Goal: Task Accomplishment & Management: Complete application form

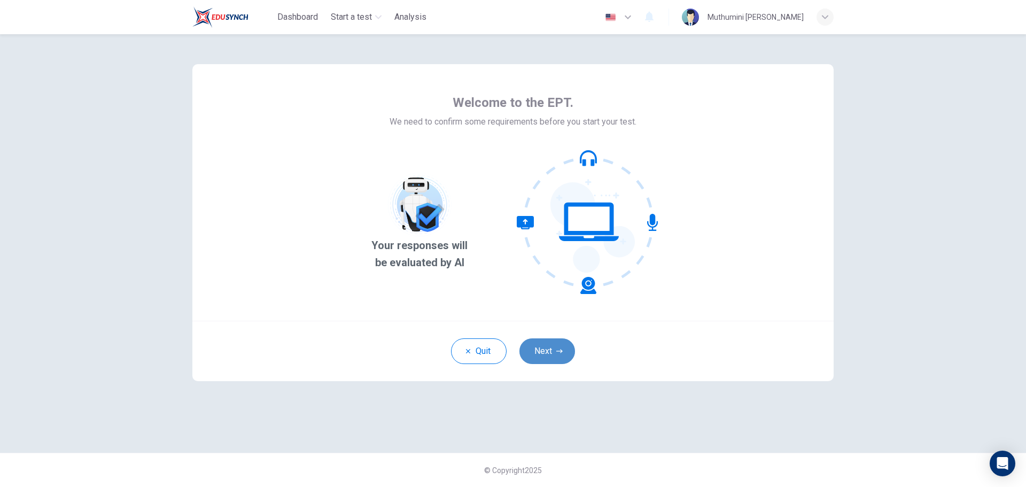
click at [539, 355] on button "Next" at bounding box center [547, 351] width 56 height 26
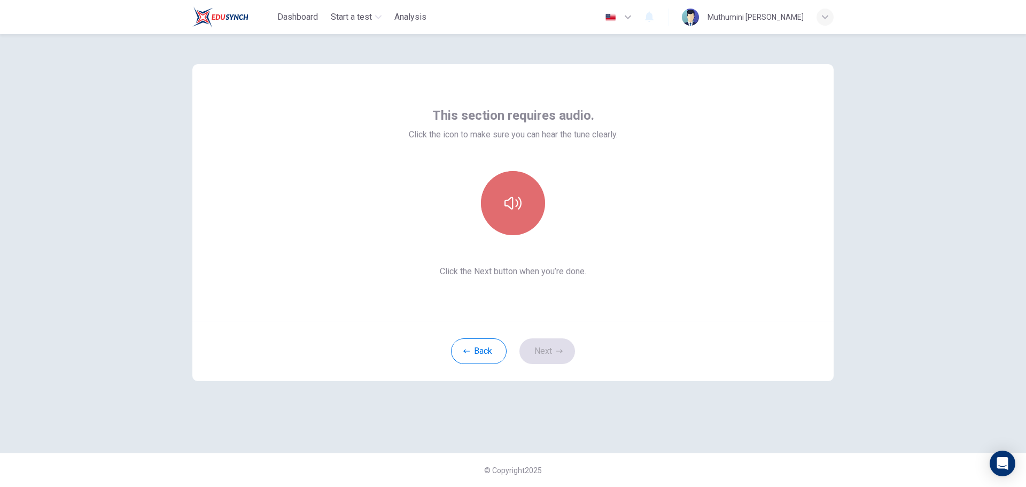
click at [518, 205] on icon "button" at bounding box center [512, 202] width 17 height 17
click at [560, 342] on button "Next" at bounding box center [547, 351] width 56 height 26
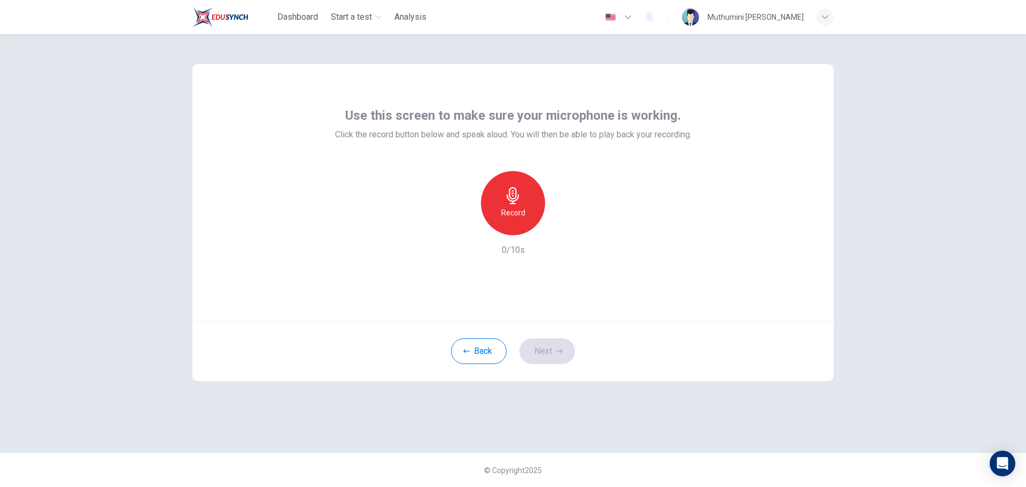
click at [524, 205] on div "Record" at bounding box center [513, 203] width 64 height 64
click at [536, 202] on div "Stop" at bounding box center [513, 203] width 64 height 64
click at [549, 350] on button "Next" at bounding box center [547, 351] width 56 height 26
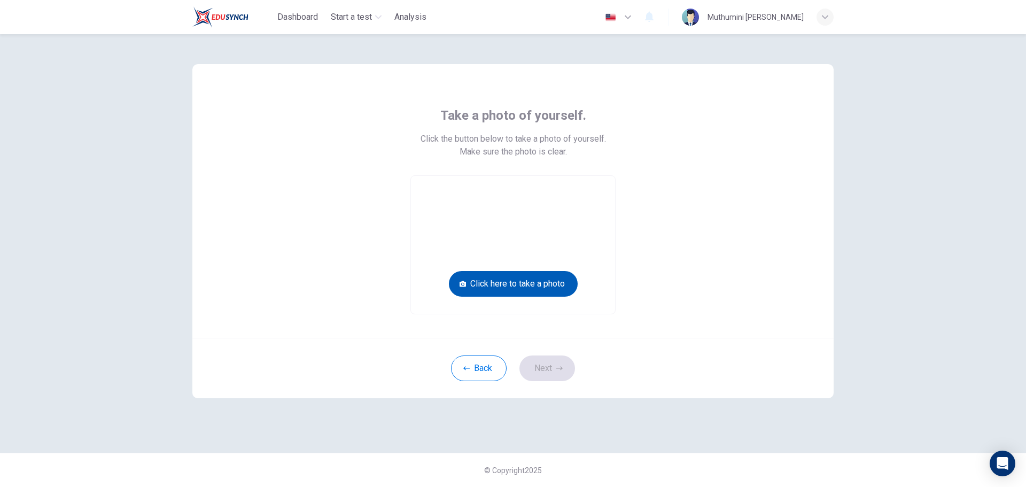
click at [546, 283] on button "Click here to take a photo" at bounding box center [513, 284] width 129 height 26
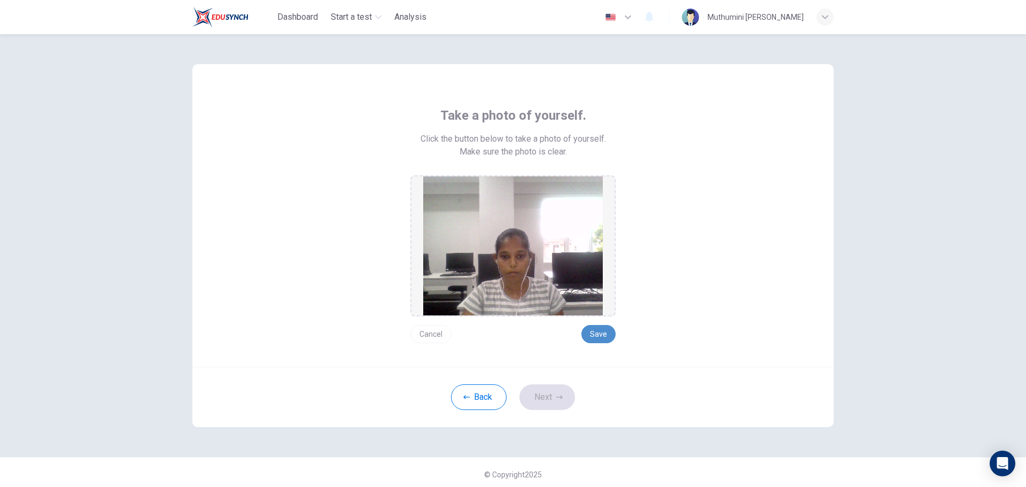
click at [594, 339] on button "Save" at bounding box center [598, 334] width 34 height 18
click at [548, 388] on button "Next" at bounding box center [547, 397] width 56 height 26
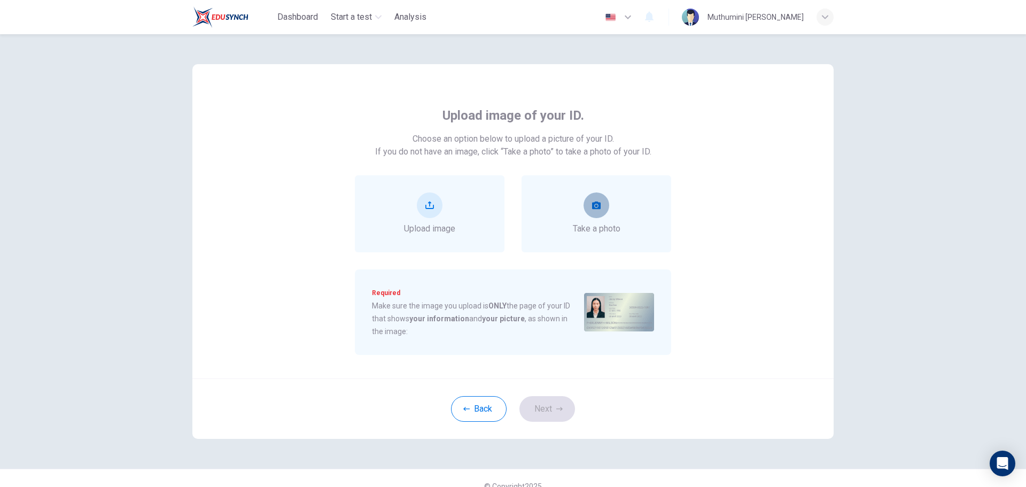
click at [599, 205] on button "take photo" at bounding box center [596, 205] width 26 height 26
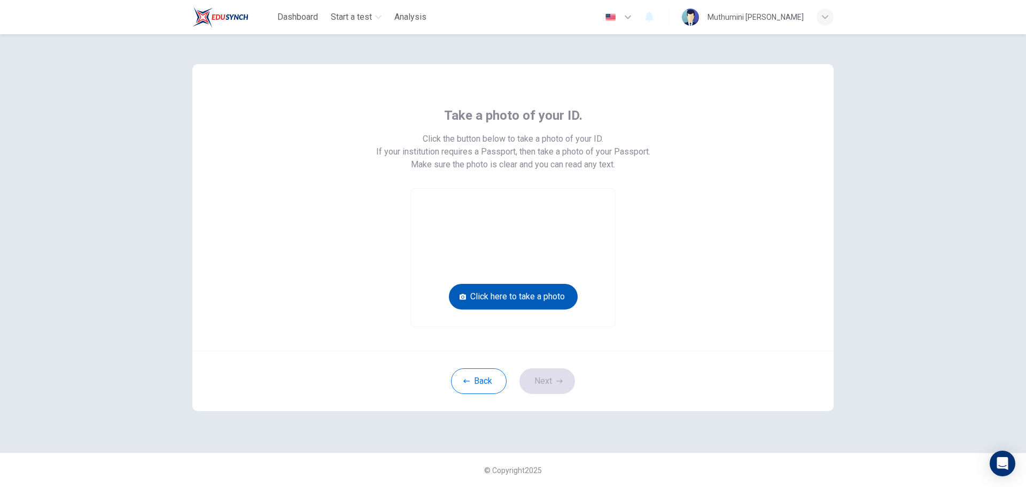
click at [523, 299] on button "Click here to take a photo" at bounding box center [513, 297] width 129 height 26
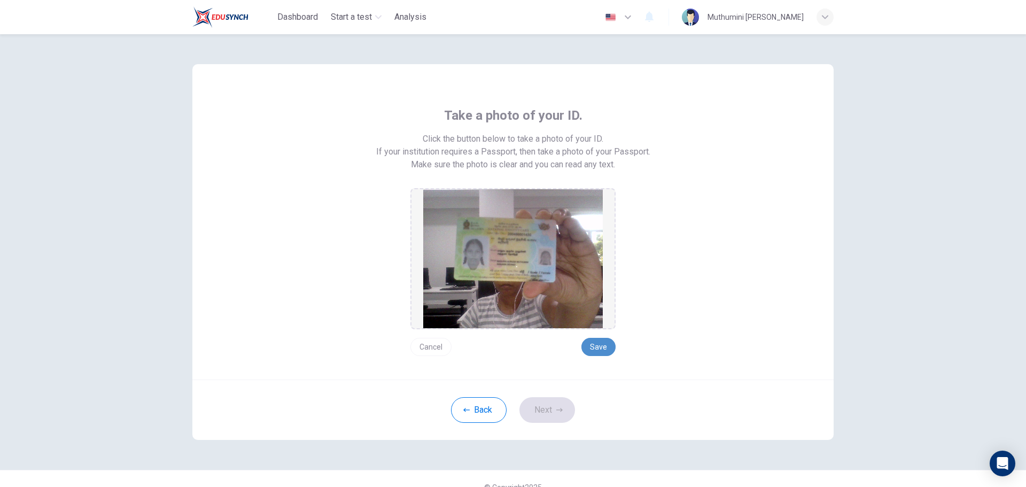
click at [588, 348] on button "Save" at bounding box center [598, 347] width 34 height 18
click at [560, 404] on button "Next" at bounding box center [547, 410] width 56 height 26
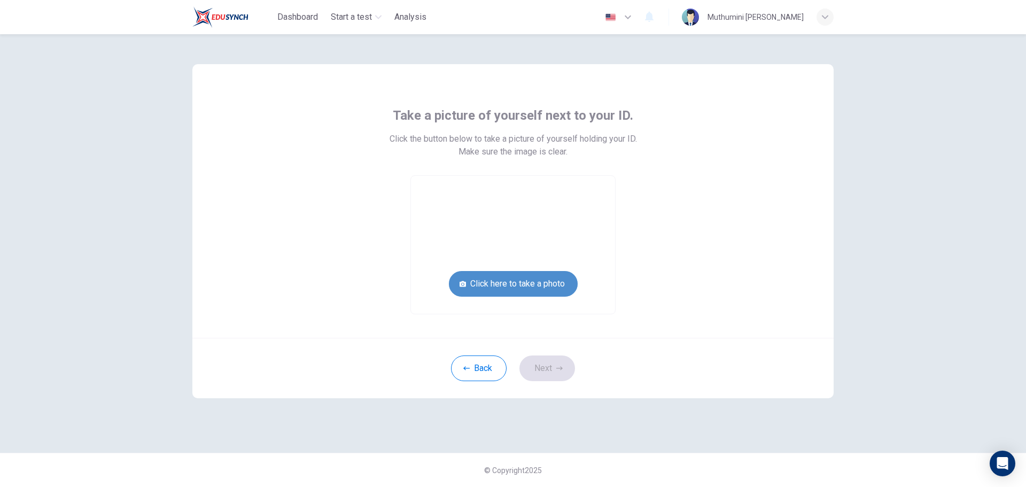
click at [543, 281] on button "Click here to take a photo" at bounding box center [513, 284] width 129 height 26
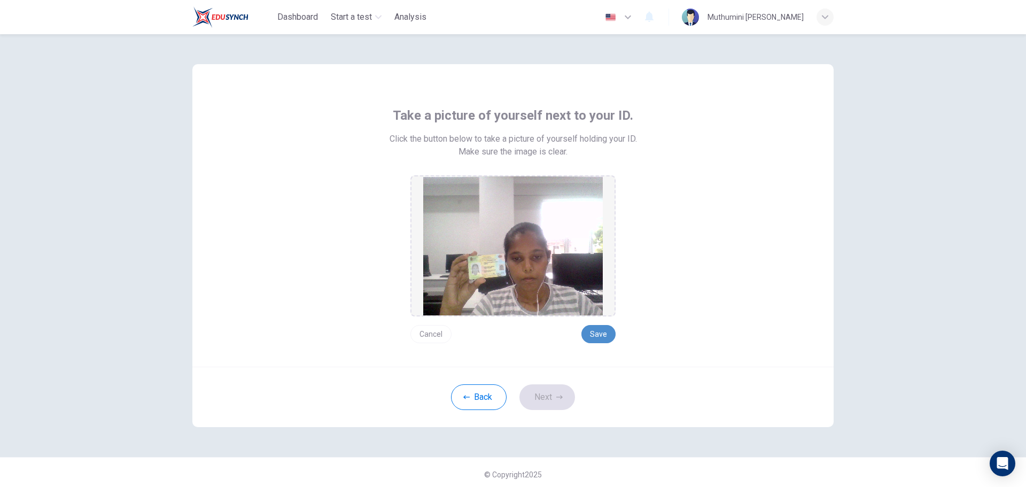
click at [597, 334] on button "Save" at bounding box center [598, 334] width 34 height 18
click at [556, 391] on button "Next" at bounding box center [547, 397] width 56 height 26
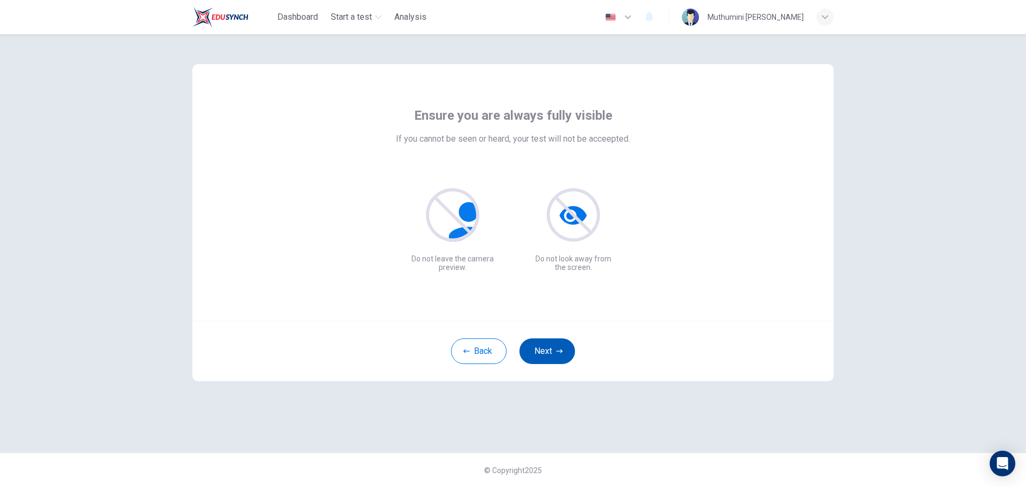
click at [547, 348] on button "Next" at bounding box center [547, 351] width 56 height 26
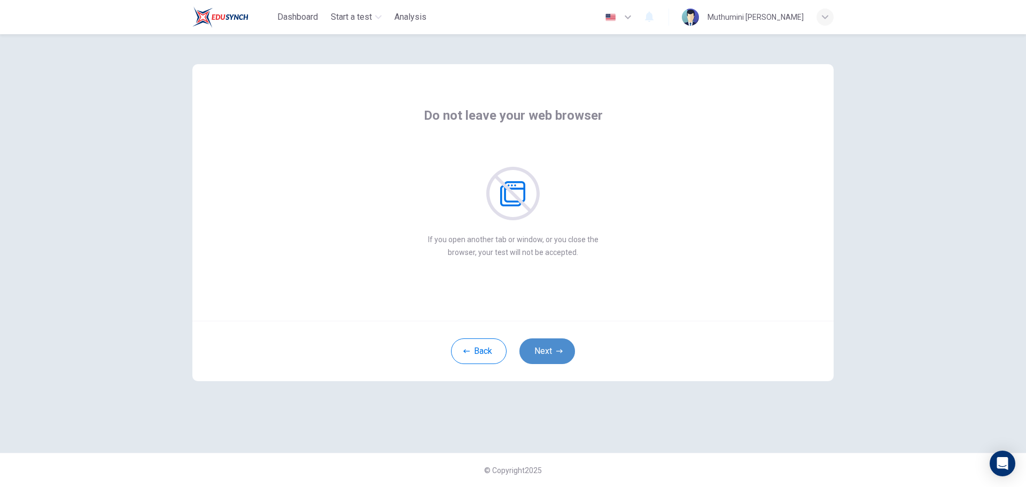
click at [547, 347] on button "Next" at bounding box center [547, 351] width 56 height 26
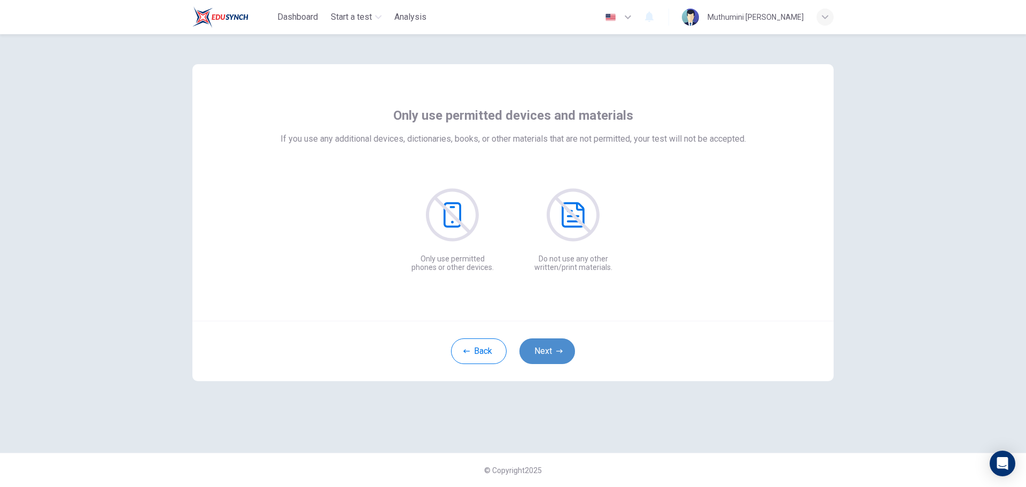
click at [547, 347] on button "Next" at bounding box center [547, 351] width 56 height 26
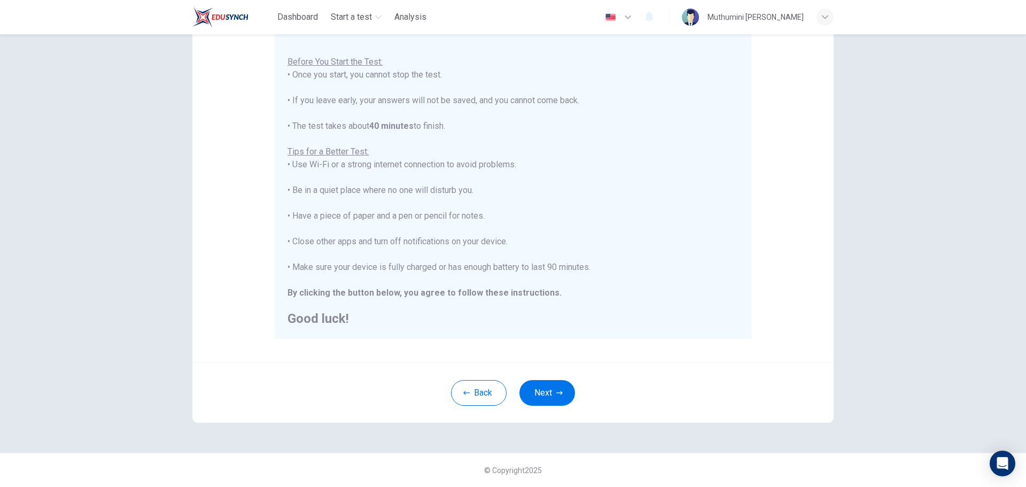
scroll to position [54, 0]
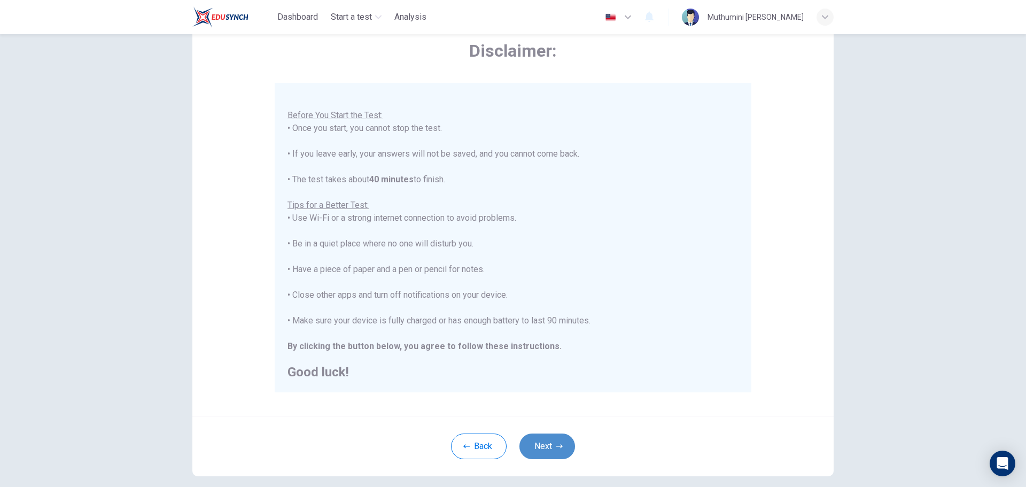
click at [532, 443] on button "Next" at bounding box center [547, 446] width 56 height 26
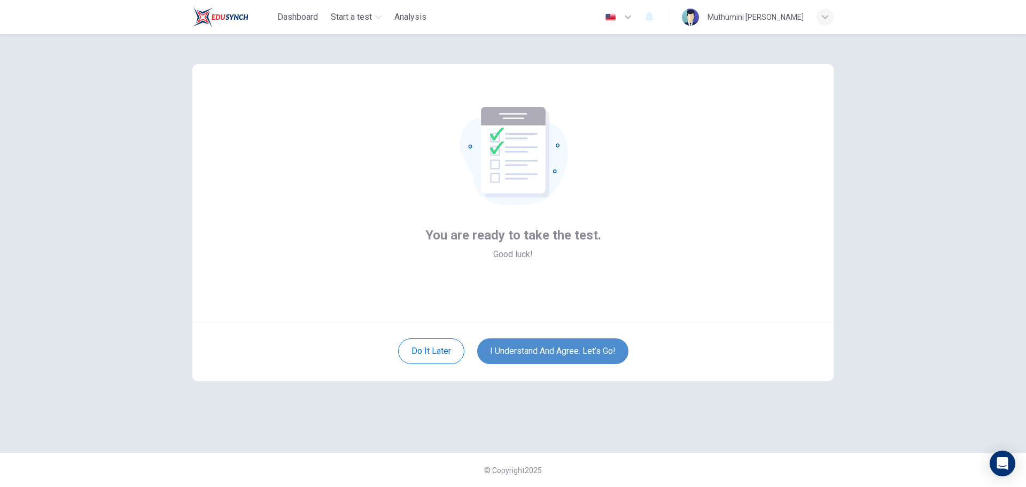
click at [536, 356] on button "I understand and agree. Let’s go!" at bounding box center [552, 351] width 151 height 26
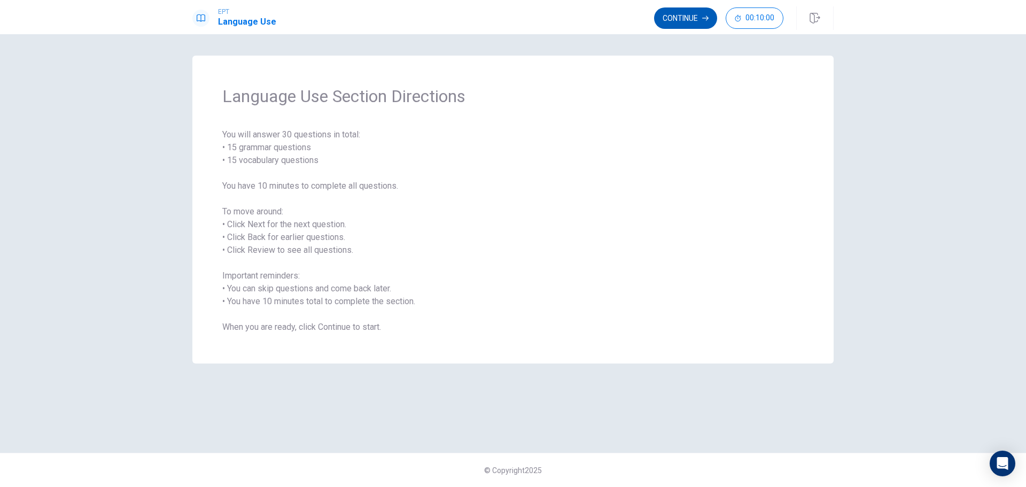
click at [676, 20] on button "Continue" at bounding box center [685, 17] width 63 height 21
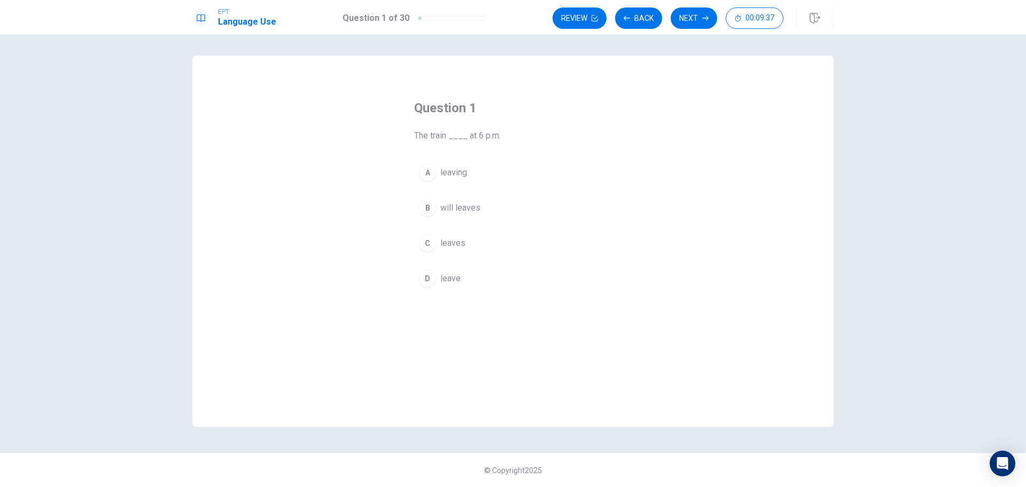
click at [426, 244] on div "C" at bounding box center [427, 243] width 17 height 17
click at [692, 18] on button "Next" at bounding box center [694, 17] width 46 height 21
click at [430, 205] on div "B" at bounding box center [427, 207] width 17 height 17
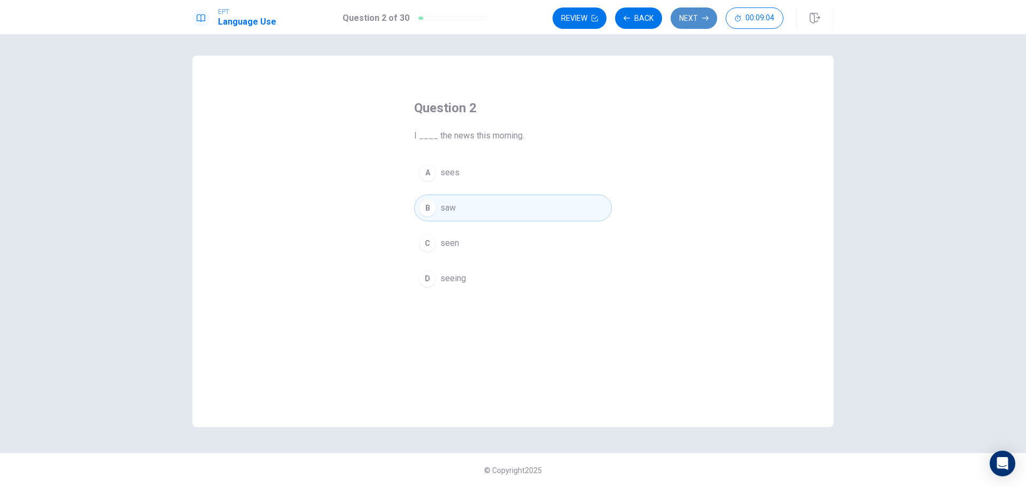
click at [689, 14] on button "Next" at bounding box center [694, 17] width 46 height 21
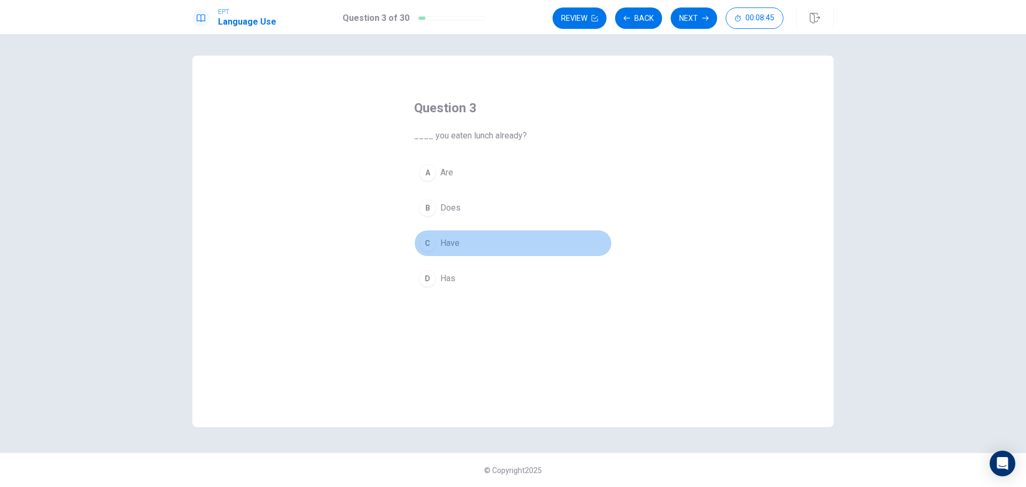
click at [430, 244] on div "C" at bounding box center [427, 243] width 17 height 17
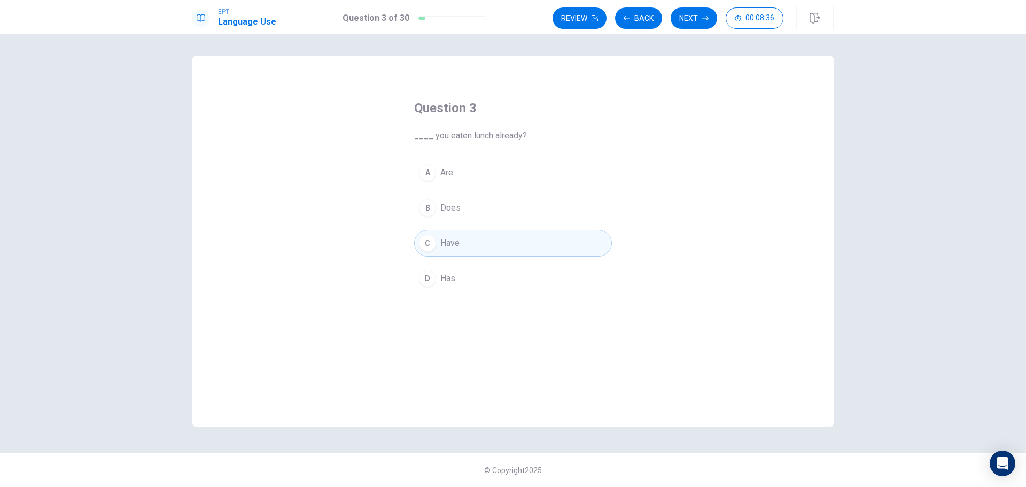
drag, startPoint x: 682, startPoint y: 26, endPoint x: 679, endPoint y: 30, distance: 5.8
click at [679, 30] on div "EPT Language Use Question 3 of 30 Review Back Next 00:08:36" at bounding box center [513, 17] width 1026 height 34
click at [686, 24] on button "Next" at bounding box center [694, 17] width 46 height 21
click at [429, 246] on div "C" at bounding box center [427, 243] width 17 height 17
click at [686, 14] on button "Next" at bounding box center [694, 17] width 46 height 21
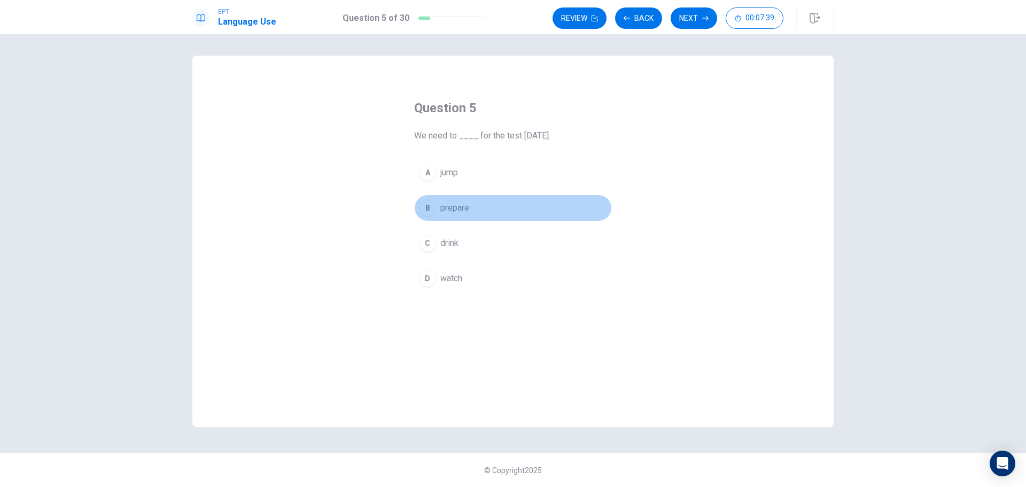
click at [424, 205] on div "B" at bounding box center [427, 207] width 17 height 17
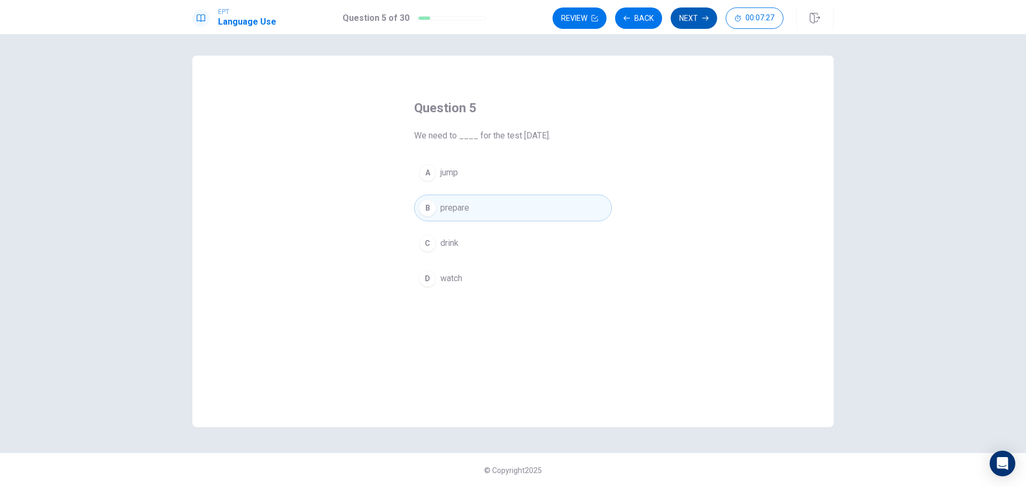
click at [692, 24] on button "Next" at bounding box center [694, 17] width 46 height 21
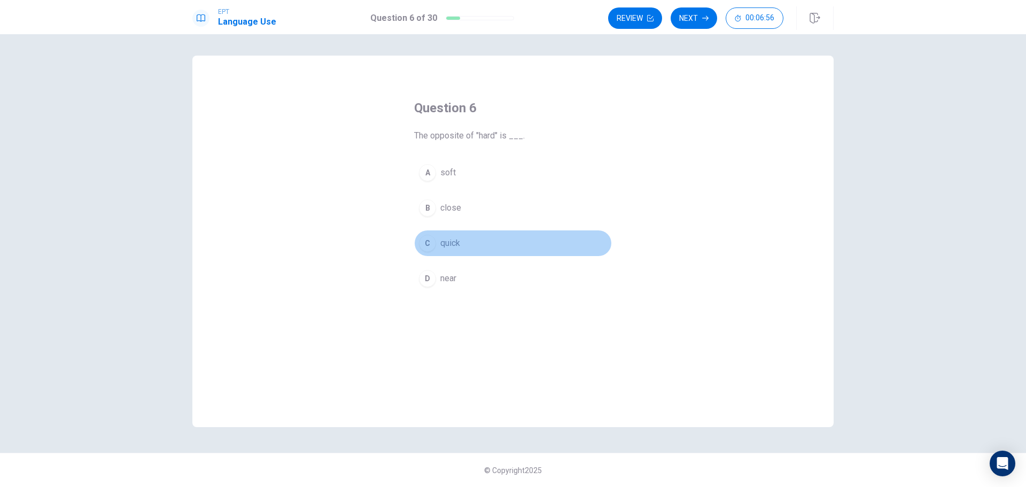
click at [427, 244] on div "C" at bounding box center [427, 243] width 17 height 17
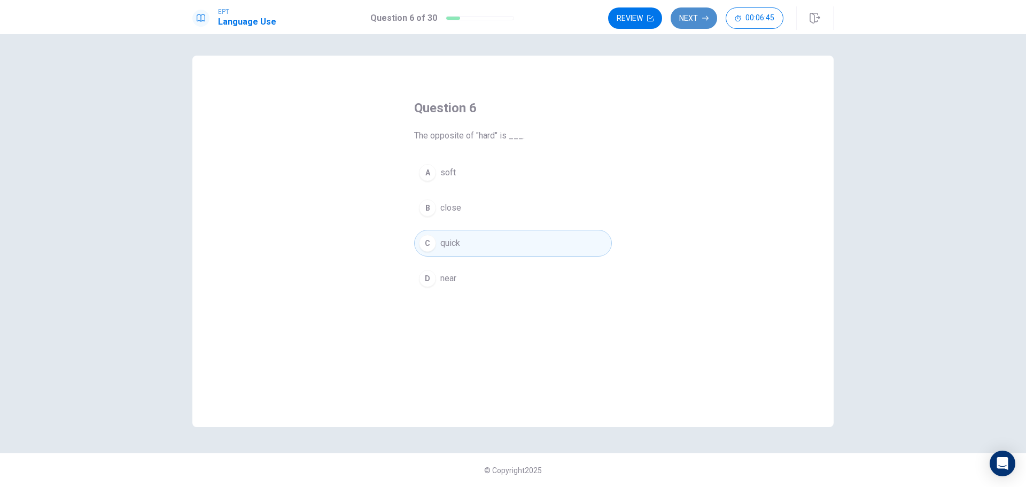
click at [702, 9] on button "Next" at bounding box center [694, 17] width 46 height 21
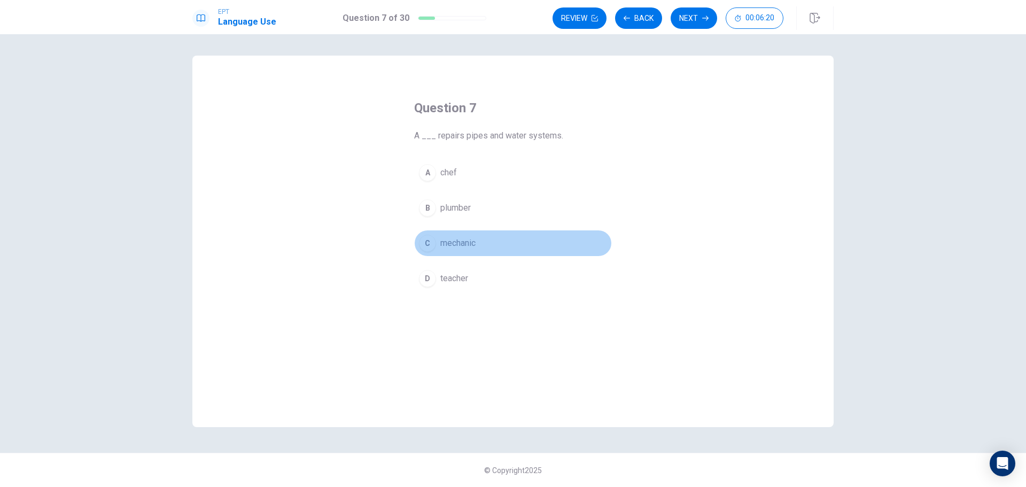
click at [427, 244] on div "C" at bounding box center [427, 243] width 17 height 17
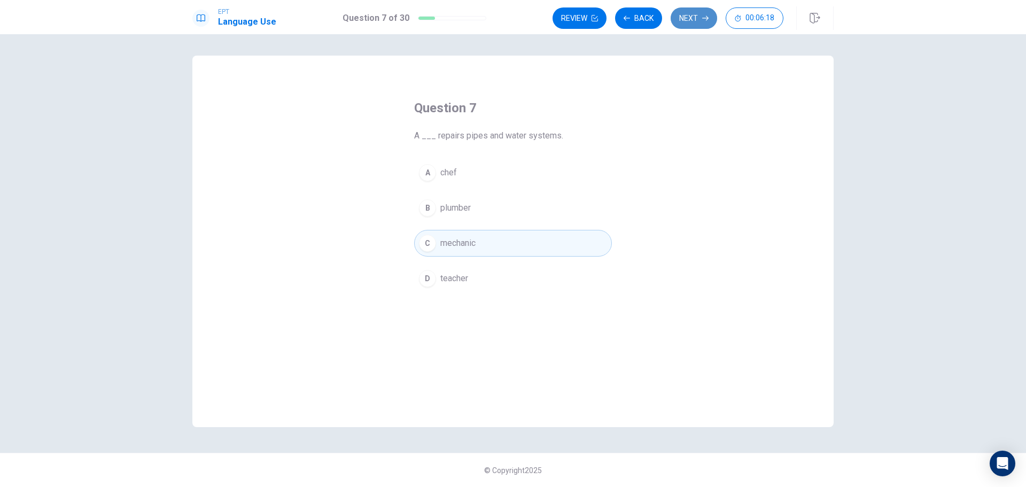
click at [696, 26] on button "Next" at bounding box center [694, 17] width 46 height 21
click at [430, 238] on div "C" at bounding box center [427, 243] width 17 height 17
click at [696, 18] on button "Next" at bounding box center [694, 17] width 46 height 21
click at [431, 170] on div "A" at bounding box center [427, 172] width 17 height 17
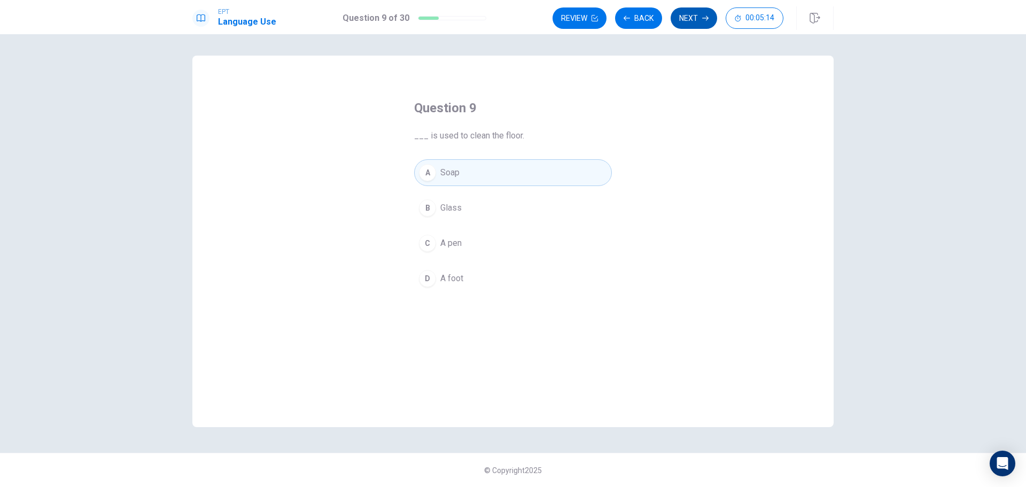
click at [692, 18] on button "Next" at bounding box center [694, 17] width 46 height 21
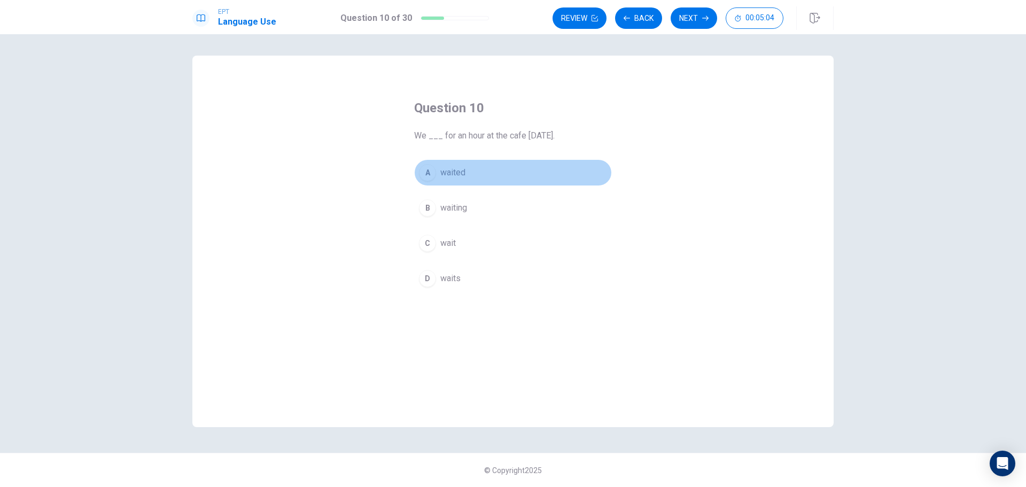
click at [430, 173] on div "A" at bounding box center [427, 172] width 17 height 17
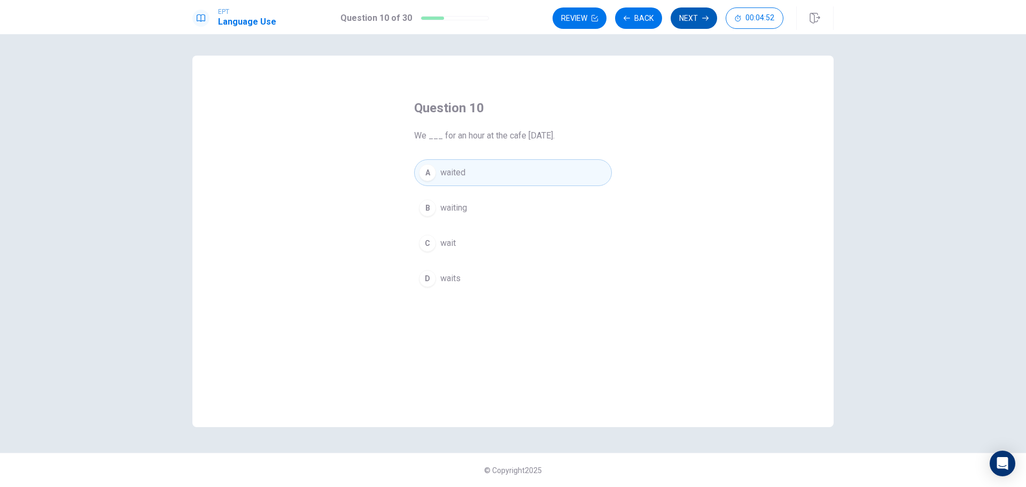
click at [703, 17] on icon "button" at bounding box center [705, 18] width 6 height 6
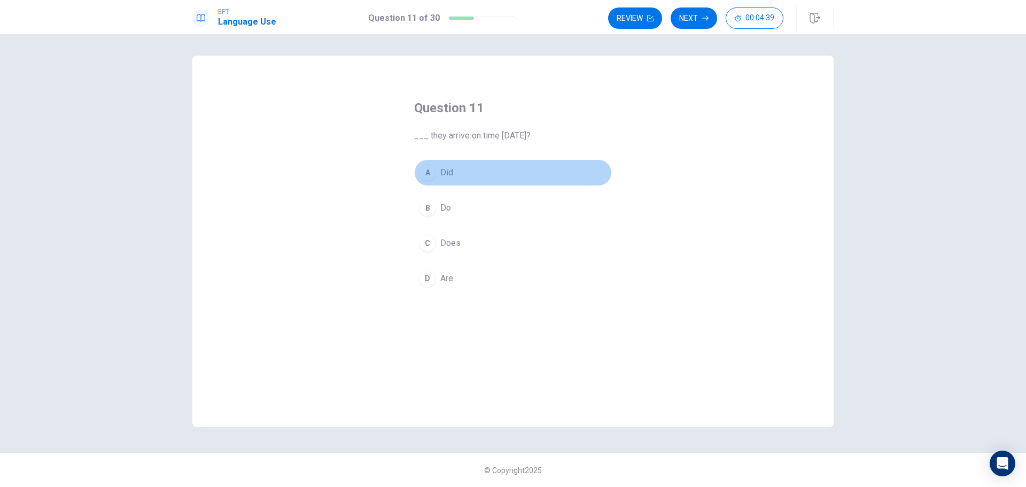
click at [427, 177] on div "A" at bounding box center [427, 172] width 17 height 17
click at [687, 23] on button "Next" at bounding box center [694, 17] width 46 height 21
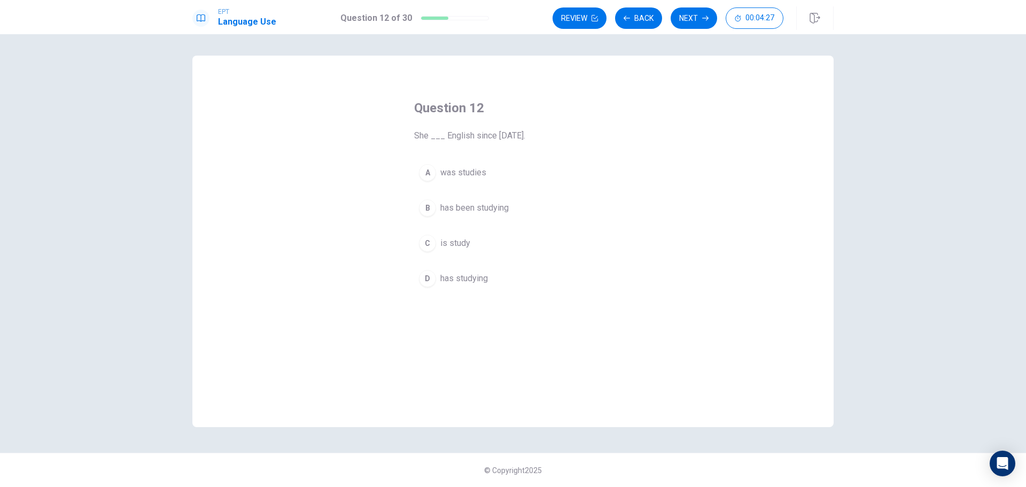
click at [433, 167] on div "A" at bounding box center [427, 172] width 17 height 17
click at [684, 22] on button "Next" at bounding box center [694, 17] width 46 height 21
click at [447, 175] on span "finish" at bounding box center [450, 172] width 20 height 13
click at [679, 4] on div "EPT Language Use Question 13 of 30 Review Back Next 00:04:03" at bounding box center [513, 17] width 1026 height 34
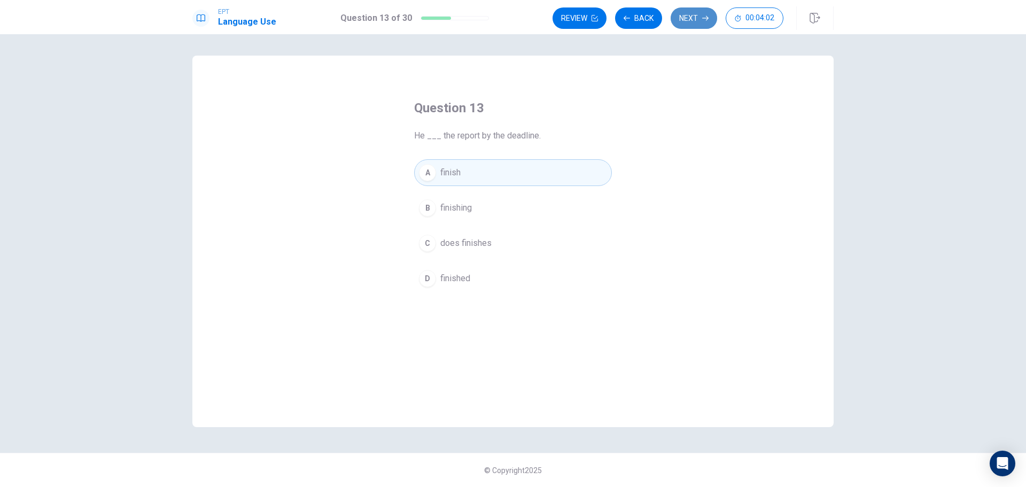
click at [684, 23] on button "Next" at bounding box center [694, 17] width 46 height 21
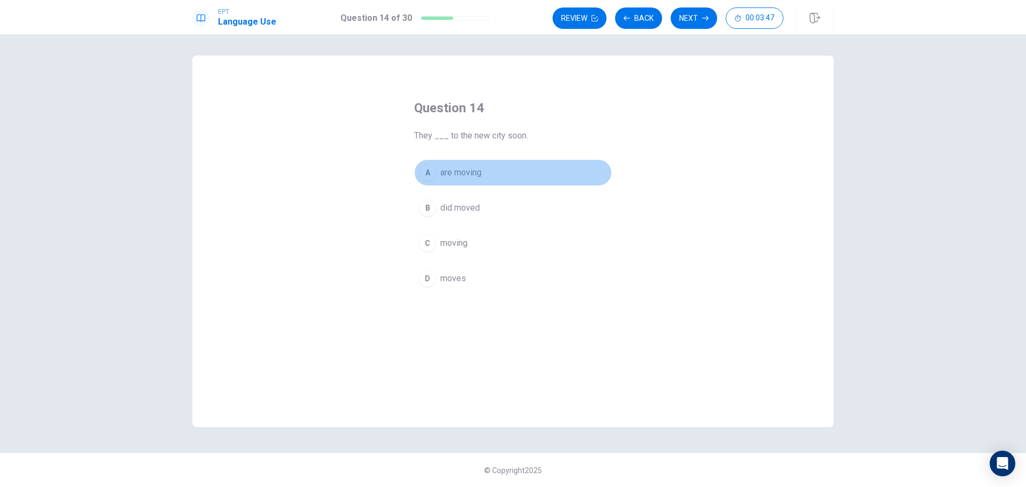
click at [449, 175] on span "are moving" at bounding box center [460, 172] width 41 height 13
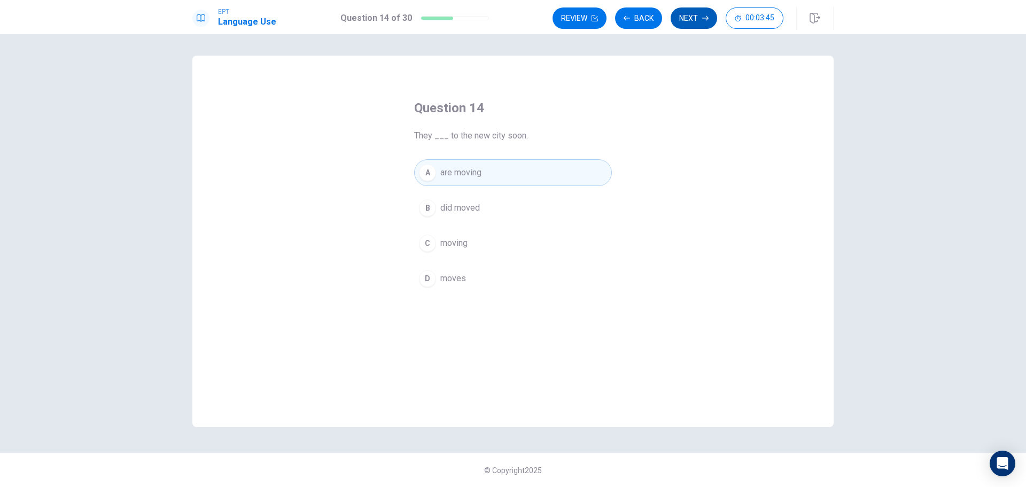
click at [692, 16] on button "Next" at bounding box center [694, 17] width 46 height 21
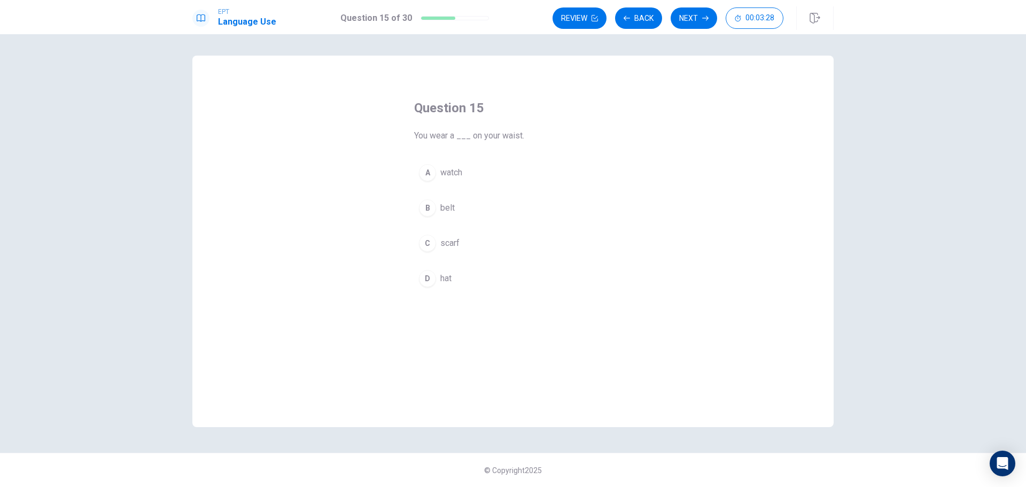
click at [457, 245] on span "scarf" at bounding box center [449, 243] width 19 height 13
click at [685, 24] on button "Next" at bounding box center [694, 17] width 46 height 21
click at [456, 171] on span "sofa" at bounding box center [448, 172] width 17 height 13
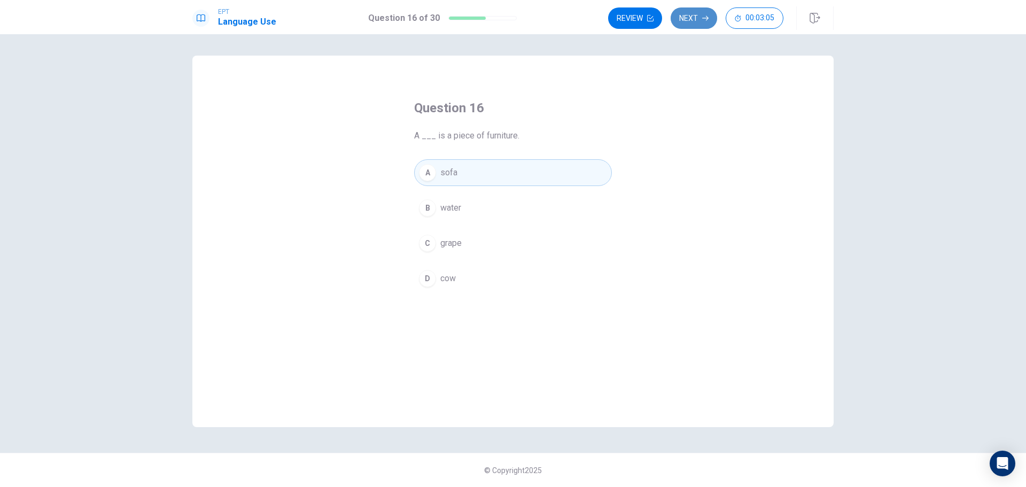
click at [699, 22] on button "Next" at bounding box center [694, 17] width 46 height 21
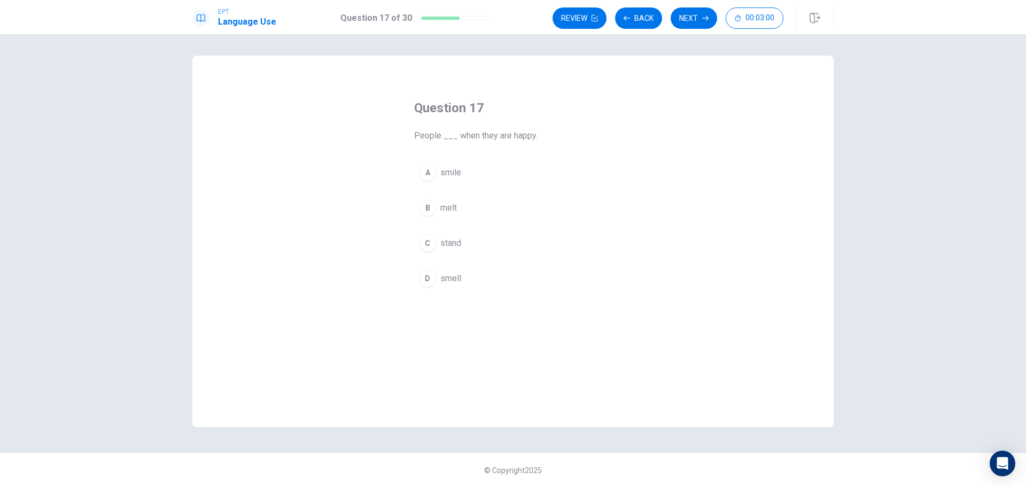
click at [457, 169] on span "smile" at bounding box center [450, 172] width 21 height 13
click at [682, 25] on button "Next" at bounding box center [694, 17] width 46 height 21
click at [448, 281] on span "key" at bounding box center [446, 278] width 13 height 13
click at [703, 17] on icon "button" at bounding box center [705, 18] width 6 height 6
click at [439, 275] on button "D to think the same as someone else" at bounding box center [513, 278] width 198 height 27
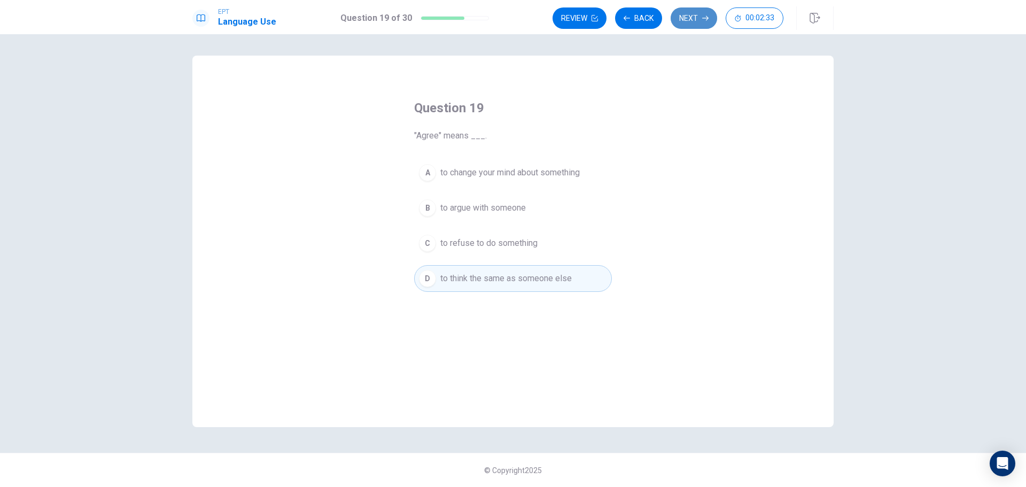
click at [704, 19] on icon "button" at bounding box center [705, 18] width 6 height 6
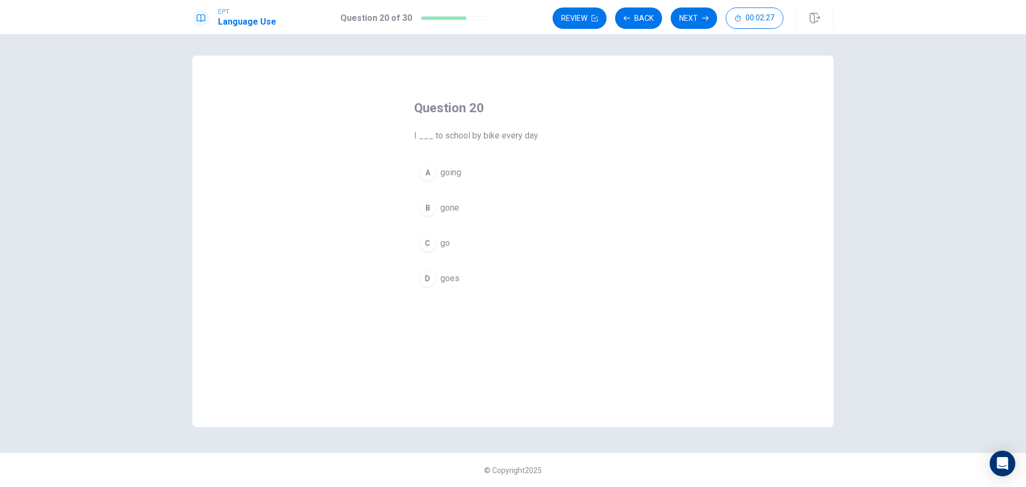
click at [442, 245] on span "go" at bounding box center [445, 243] width 10 height 13
click at [695, 22] on button "Next" at bounding box center [694, 17] width 46 height 21
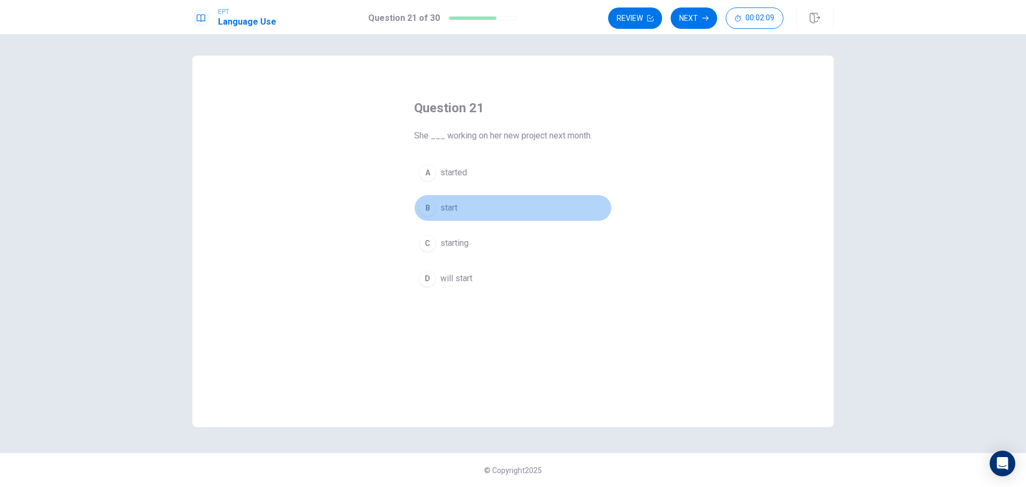
click at [464, 206] on button "B start" at bounding box center [513, 207] width 198 height 27
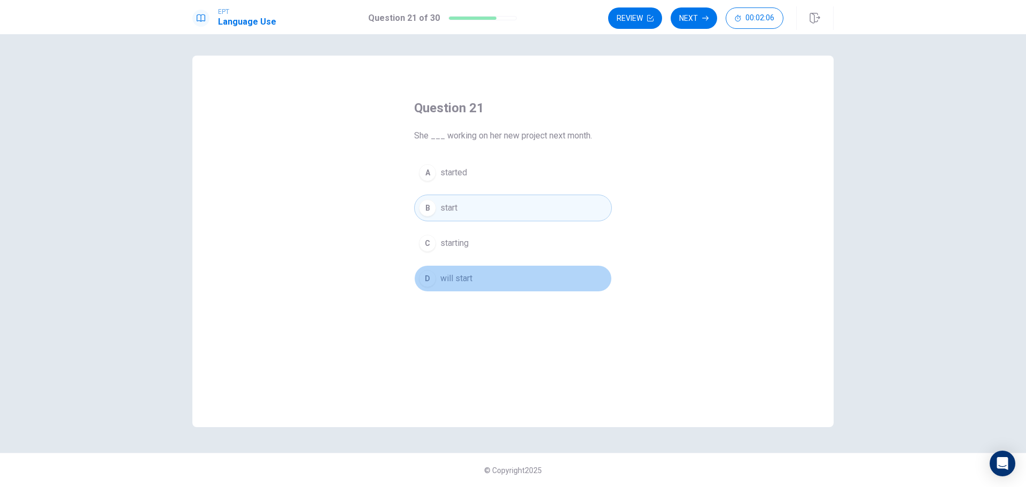
click at [447, 279] on span "will start" at bounding box center [456, 278] width 32 height 13
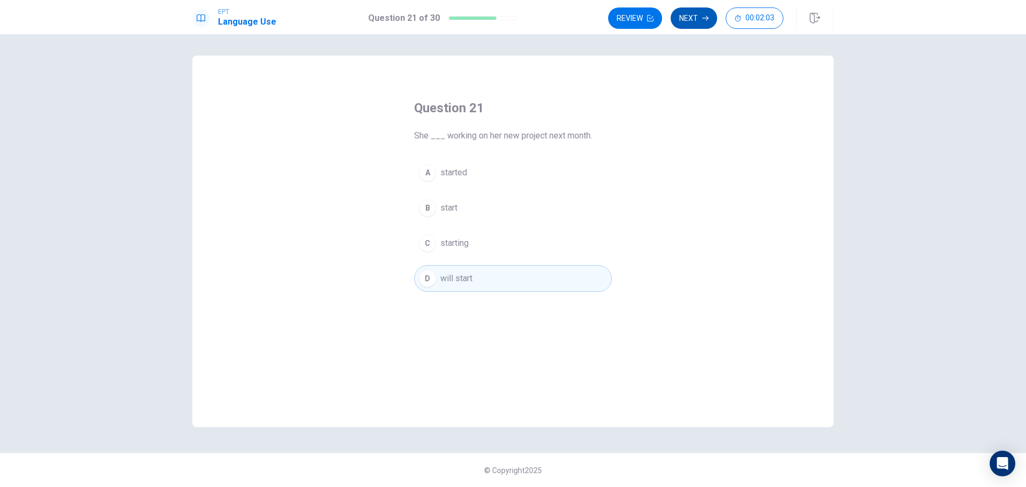
click at [700, 22] on button "Next" at bounding box center [694, 17] width 46 height 21
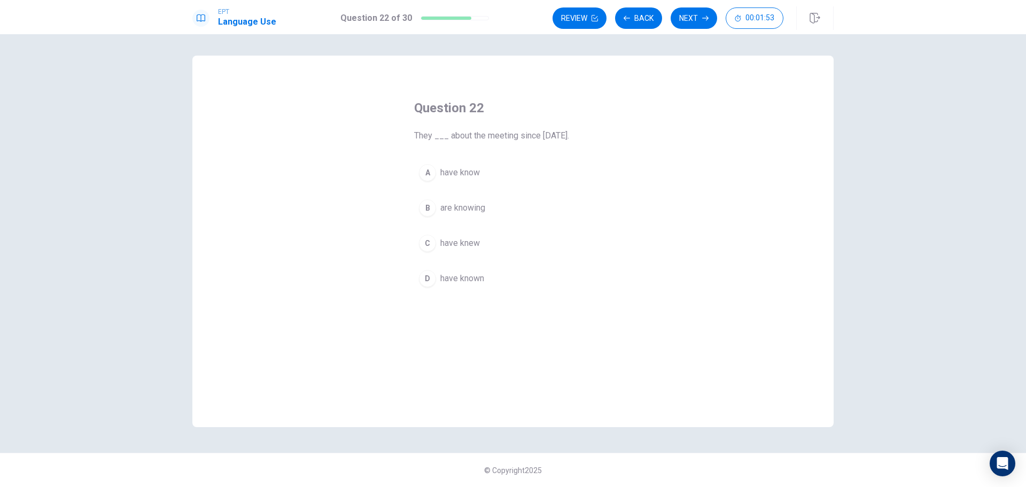
click at [487, 276] on button "D have known" at bounding box center [513, 278] width 198 height 27
click at [688, 22] on button "Next" at bounding box center [694, 17] width 46 height 21
click at [485, 241] on button "C was sent" at bounding box center [513, 243] width 198 height 27
click at [693, 22] on button "Next" at bounding box center [694, 17] width 46 height 21
click at [475, 243] on span "showed in" at bounding box center [459, 243] width 38 height 13
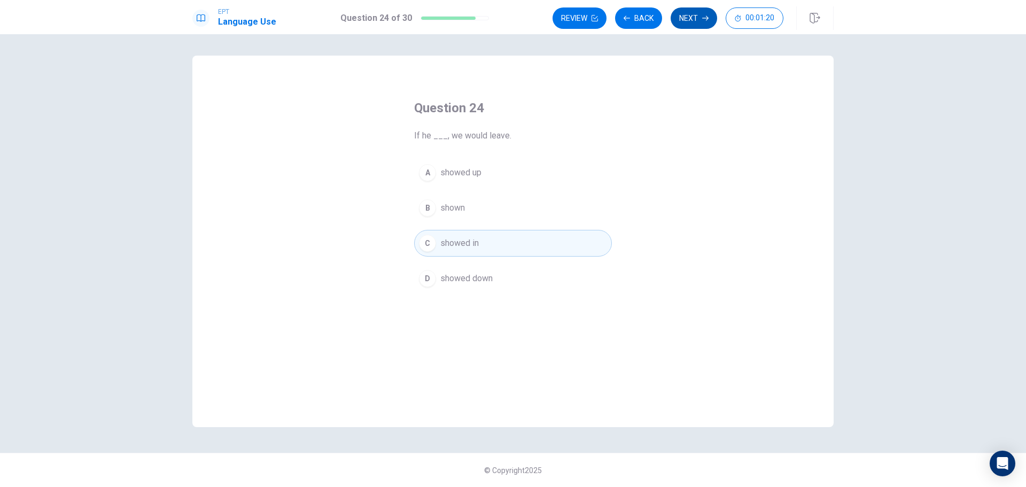
click at [689, 22] on button "Next" at bounding box center [694, 17] width 46 height 21
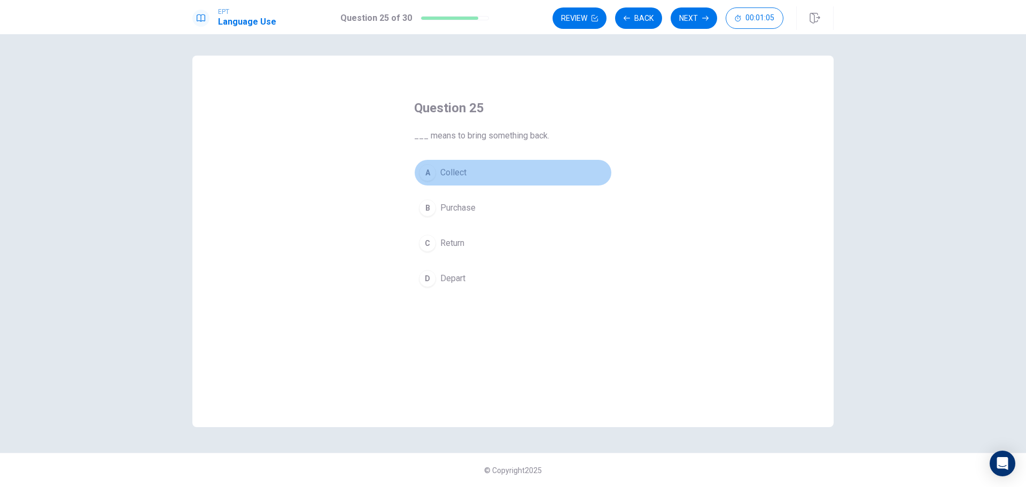
click at [466, 173] on span "Collect" at bounding box center [453, 172] width 26 height 13
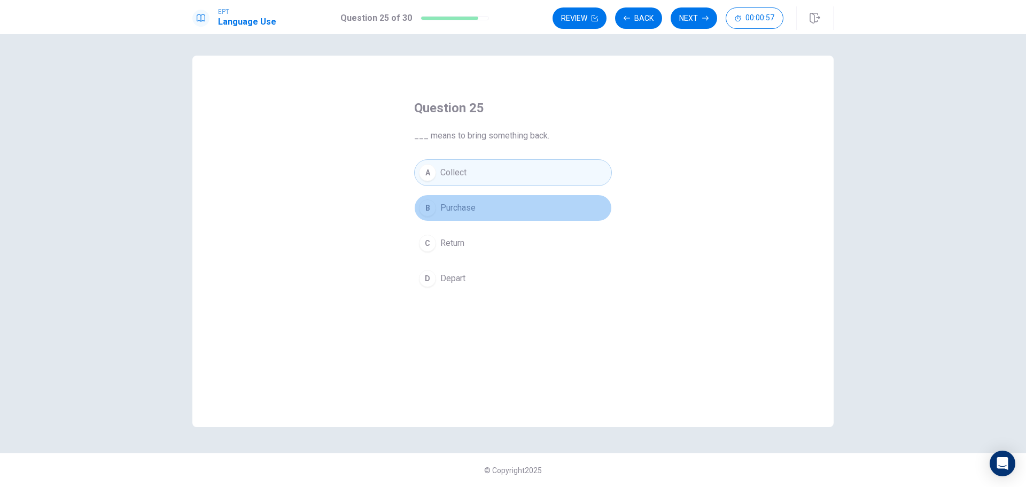
click at [470, 210] on span "Purchase" at bounding box center [457, 207] width 35 height 13
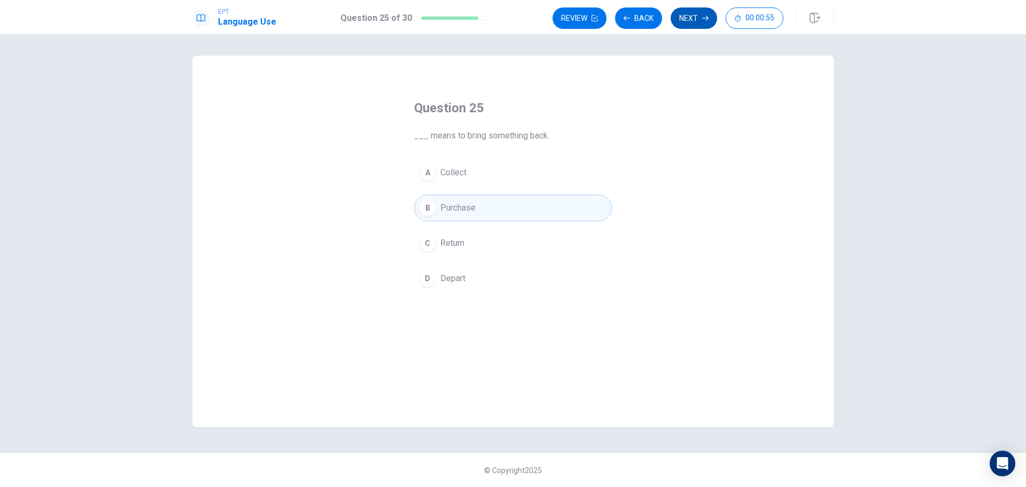
click at [680, 21] on button "Next" at bounding box center [694, 17] width 46 height 21
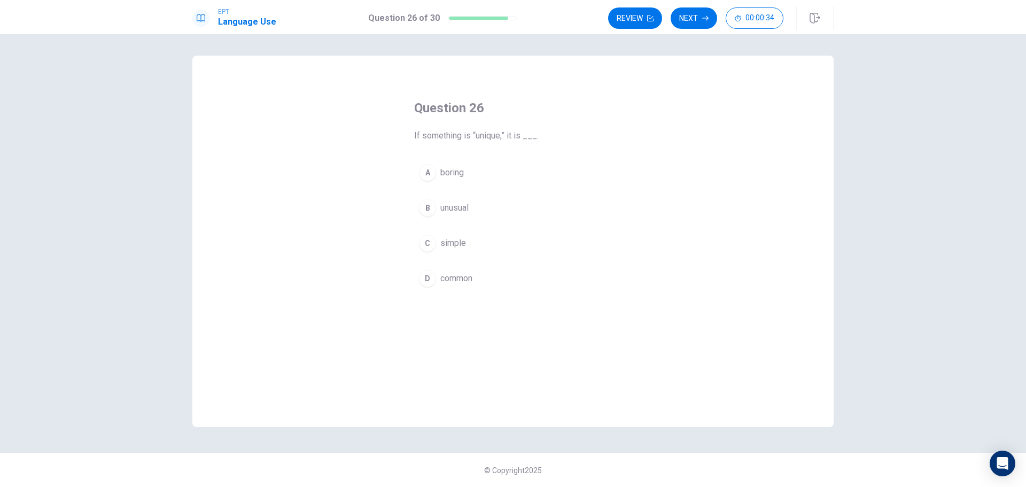
click at [463, 283] on span "common" at bounding box center [456, 278] width 32 height 13
click at [708, 21] on icon "button" at bounding box center [705, 18] width 6 height 6
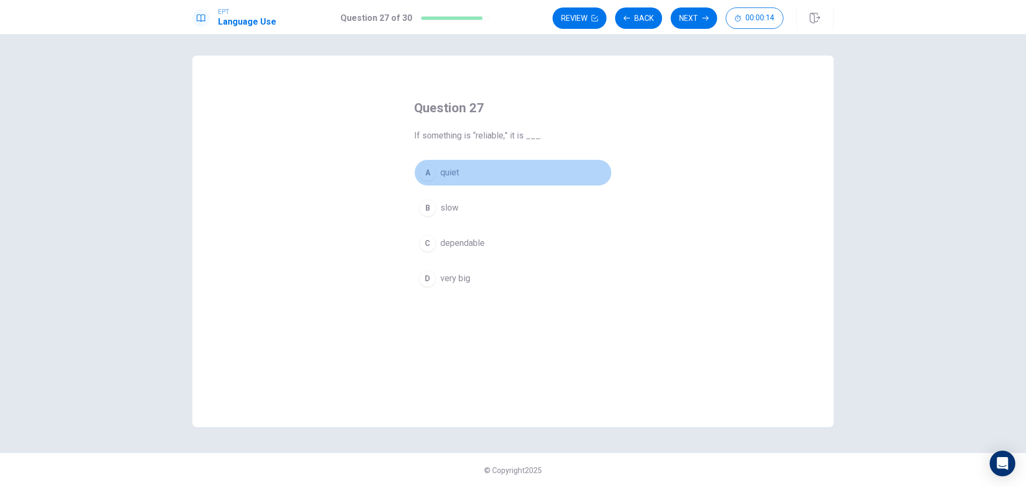
click at [483, 174] on button "A quiet" at bounding box center [513, 172] width 198 height 27
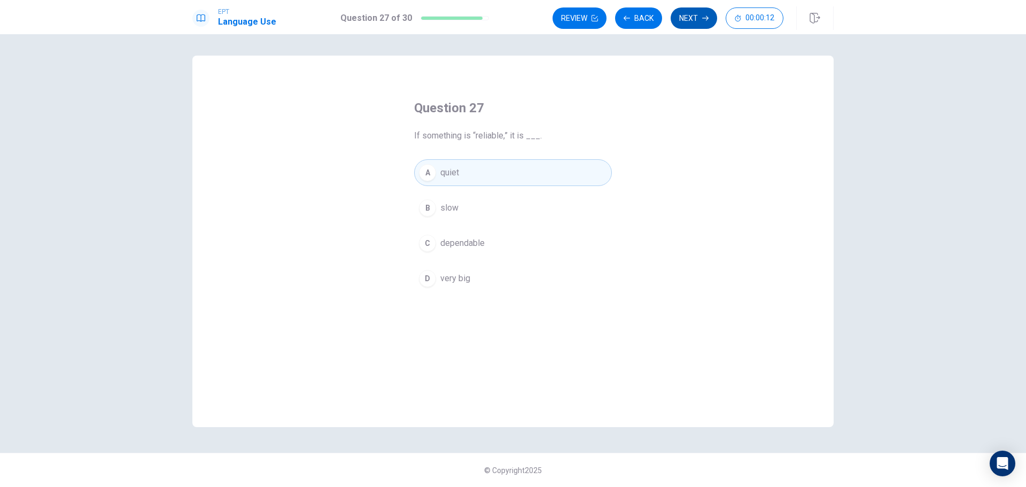
click at [705, 24] on button "Next" at bounding box center [694, 17] width 46 height 21
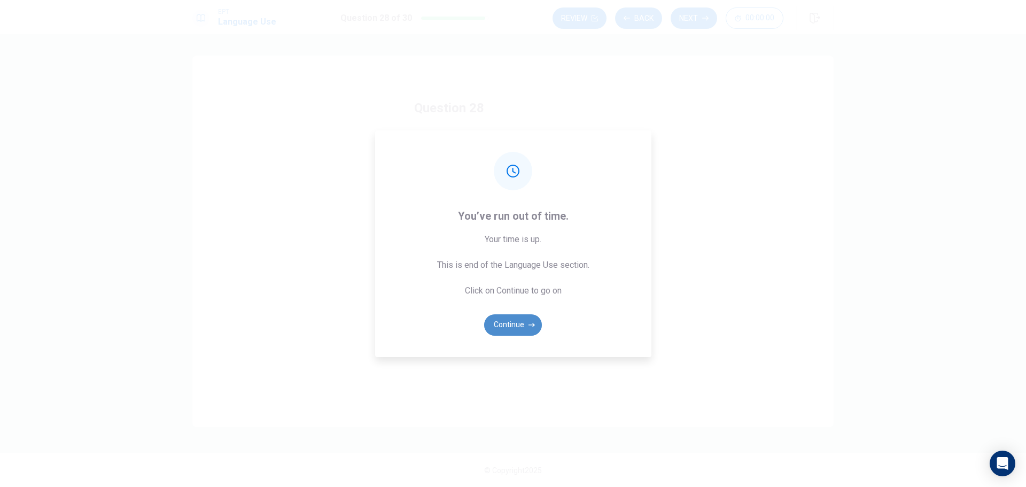
click at [523, 317] on button "Continue" at bounding box center [513, 324] width 58 height 21
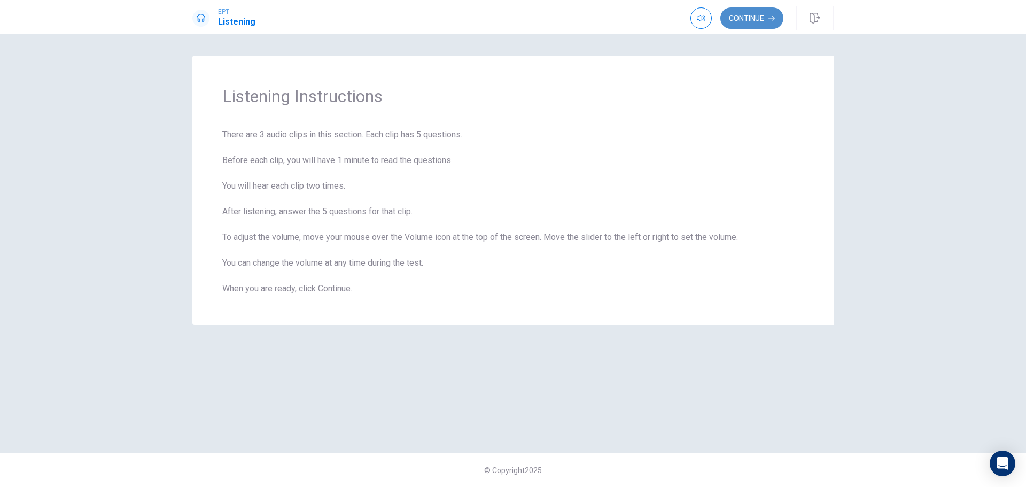
click at [746, 22] on button "Continue" at bounding box center [751, 17] width 63 height 21
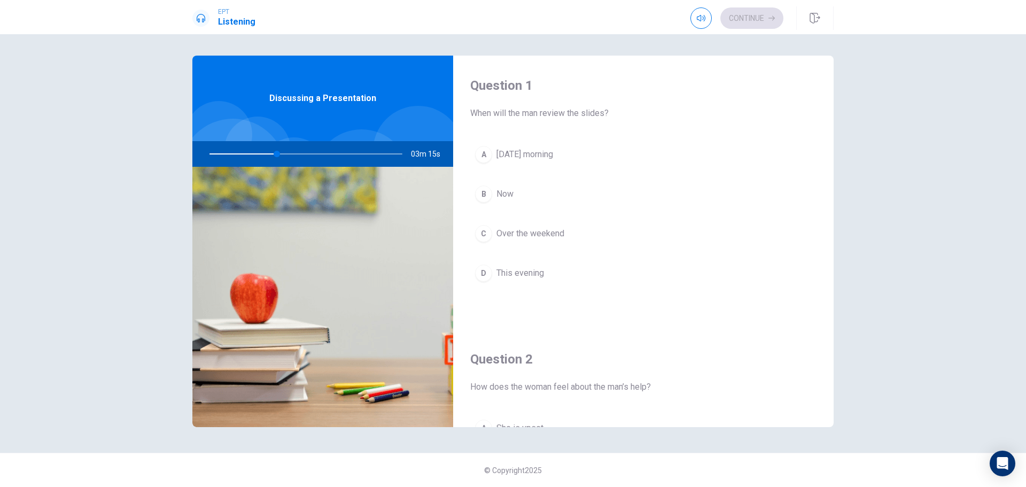
click at [482, 281] on div "D" at bounding box center [483, 272] width 17 height 17
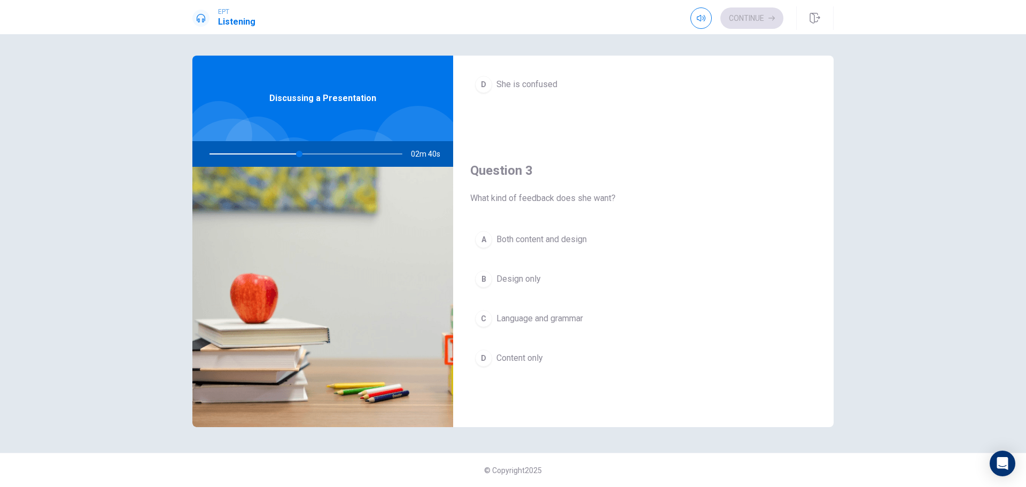
scroll to position [481, 0]
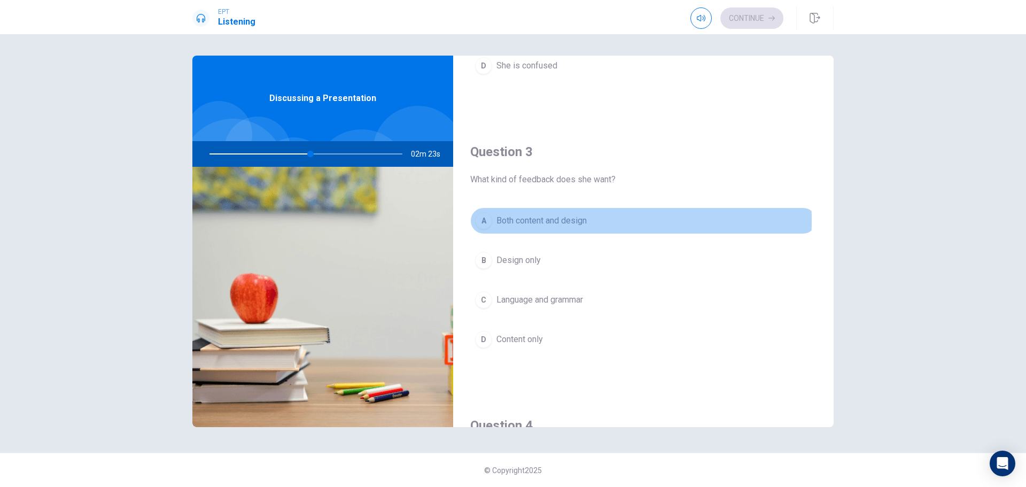
click at [480, 221] on div "A" at bounding box center [483, 220] width 17 height 17
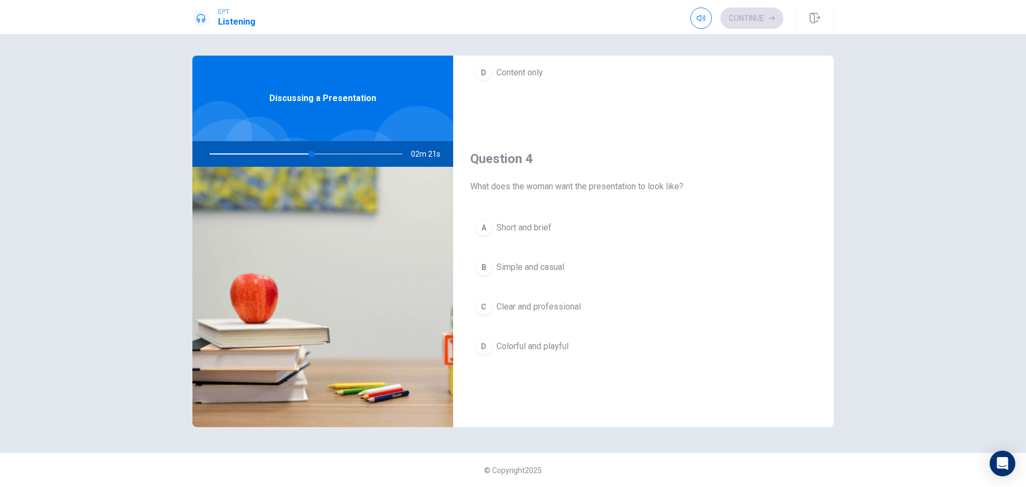
scroll to position [748, 0]
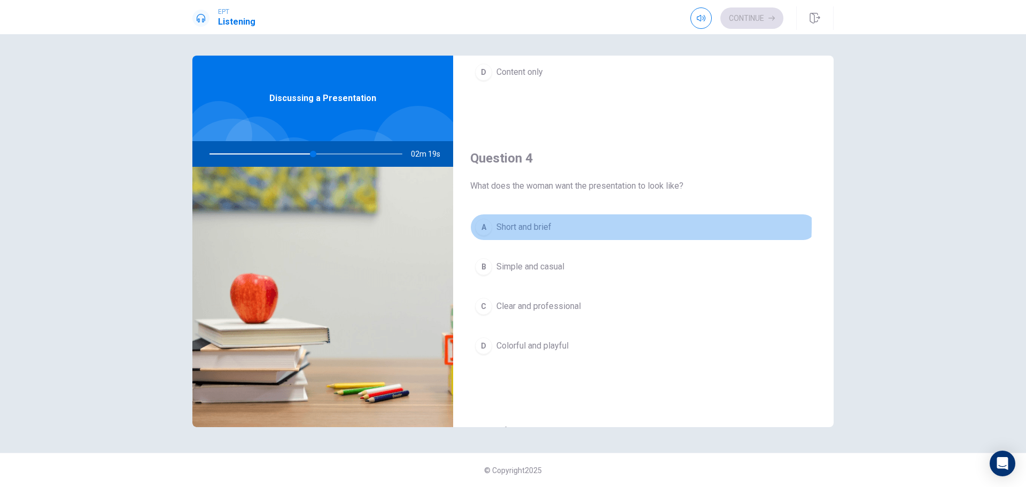
click at [483, 224] on div "A" at bounding box center [483, 227] width 17 height 17
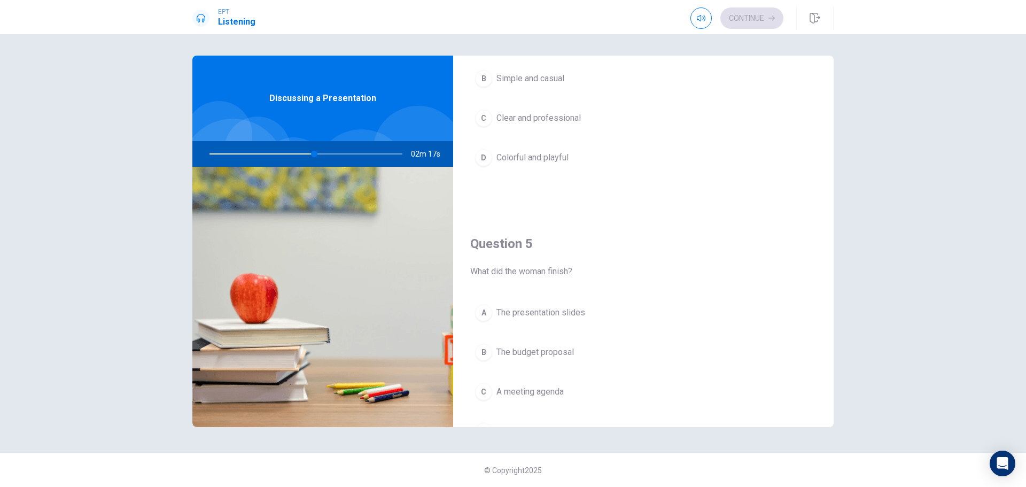
scroll to position [962, 0]
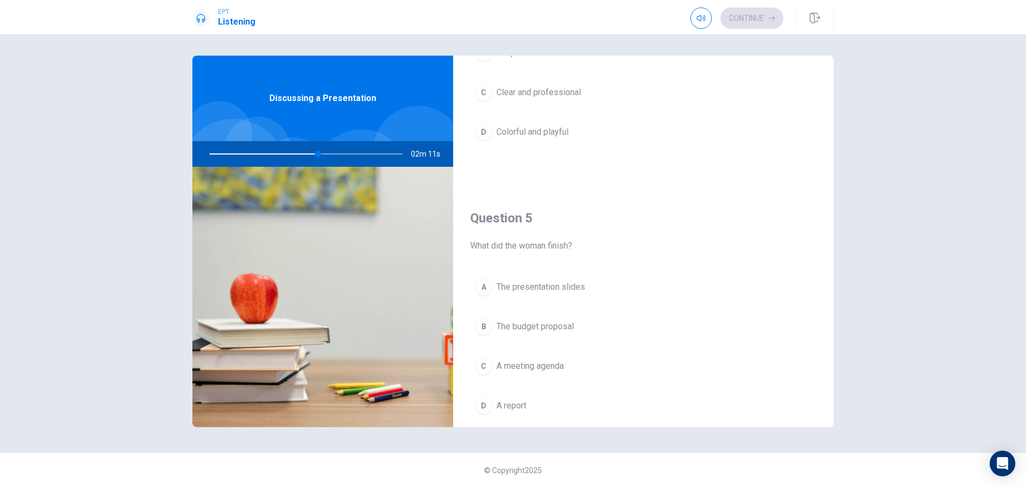
click at [487, 326] on div "B" at bounding box center [483, 326] width 17 height 17
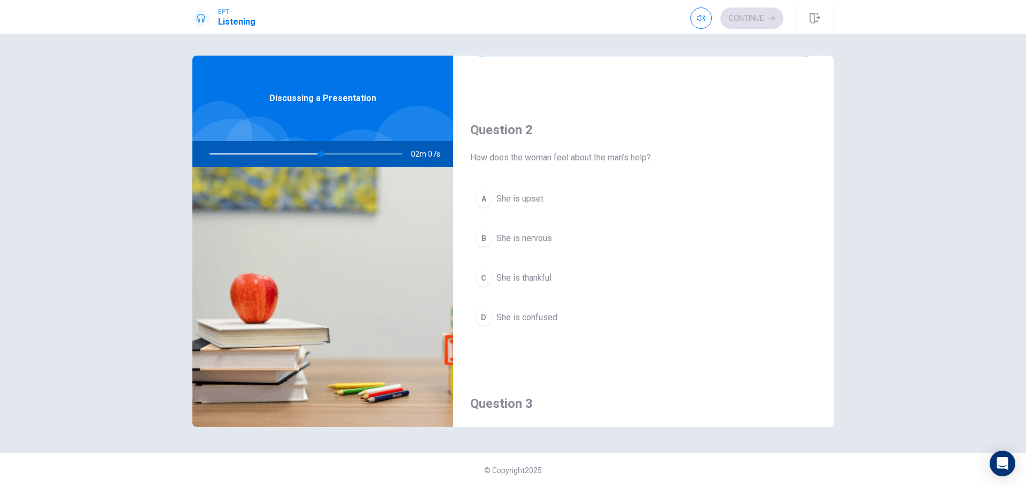
scroll to position [214, 0]
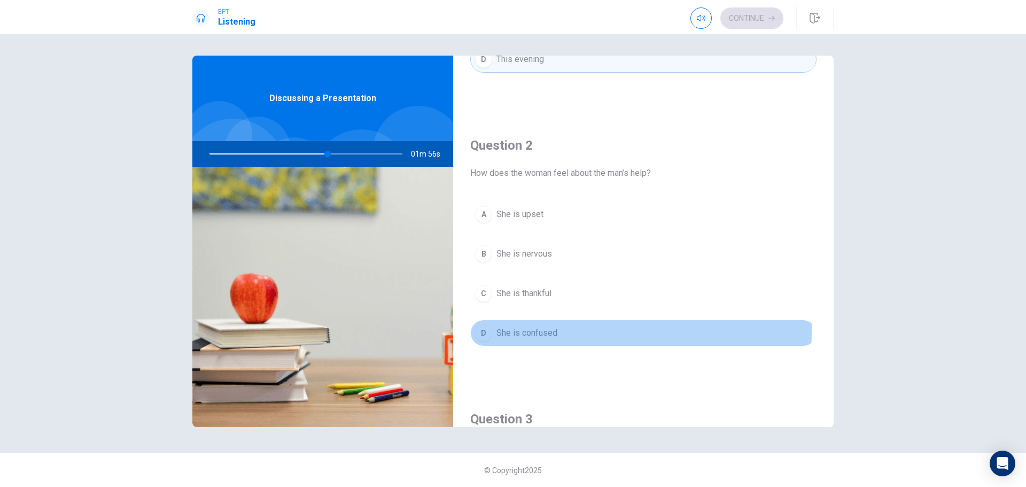
click at [481, 329] on div "D" at bounding box center [483, 332] width 17 height 17
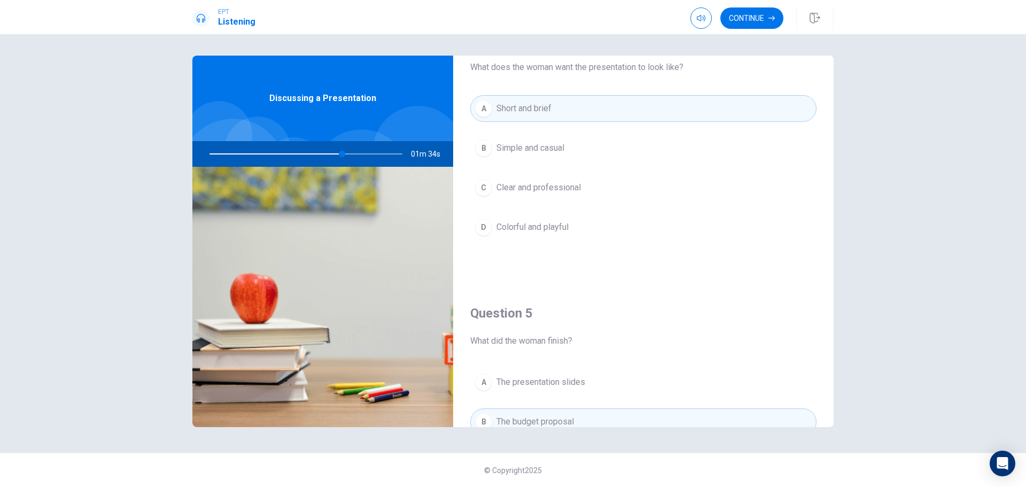
scroll to position [836, 0]
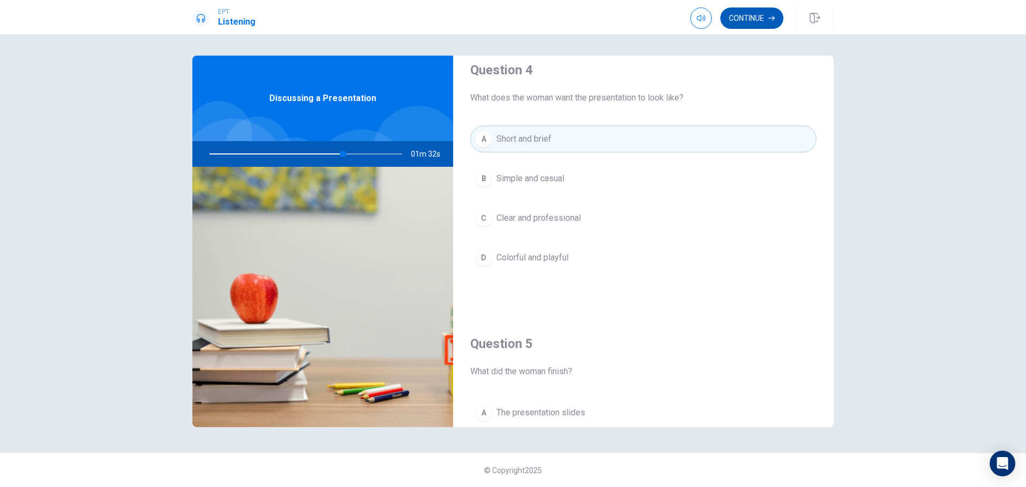
click at [730, 23] on button "Continue" at bounding box center [751, 17] width 63 height 21
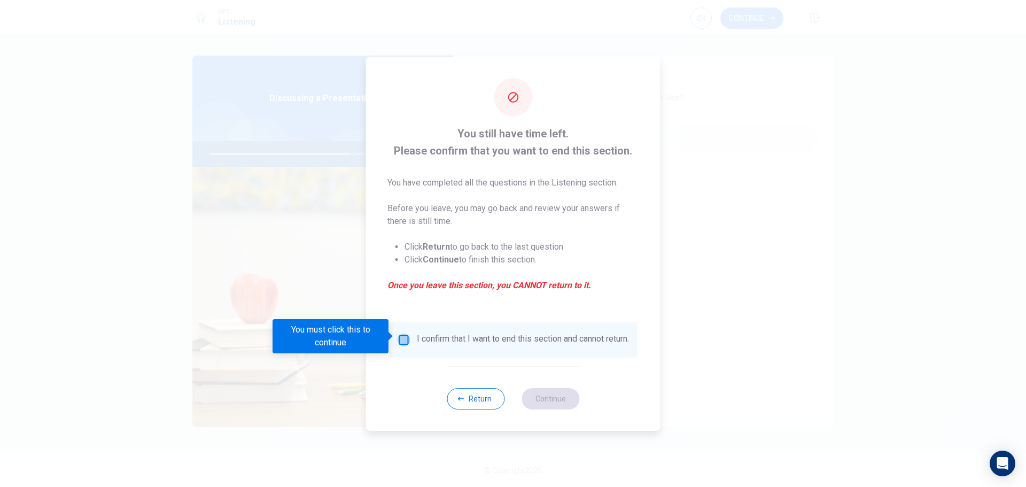
click at [404, 337] on input "You must click this to continue" at bounding box center [404, 339] width 13 height 13
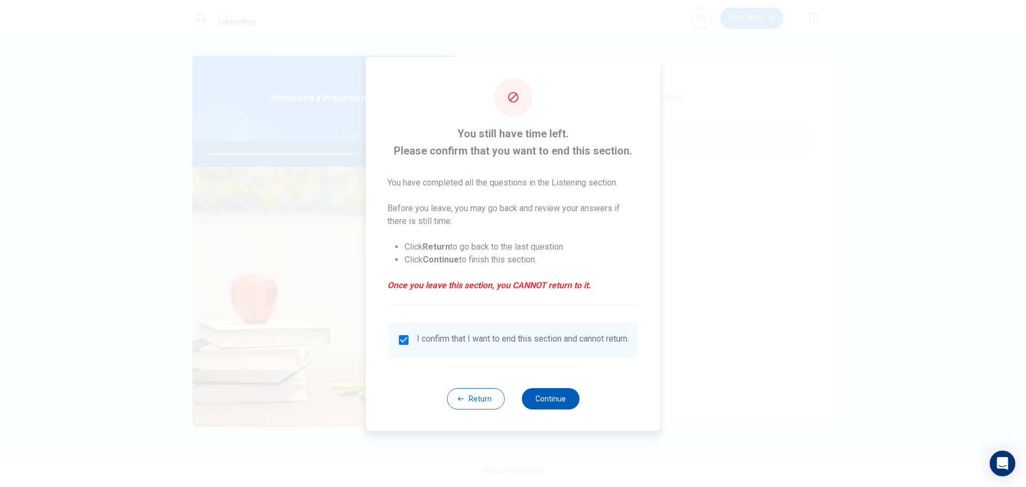
click at [550, 395] on button "Continue" at bounding box center [550, 398] width 58 height 21
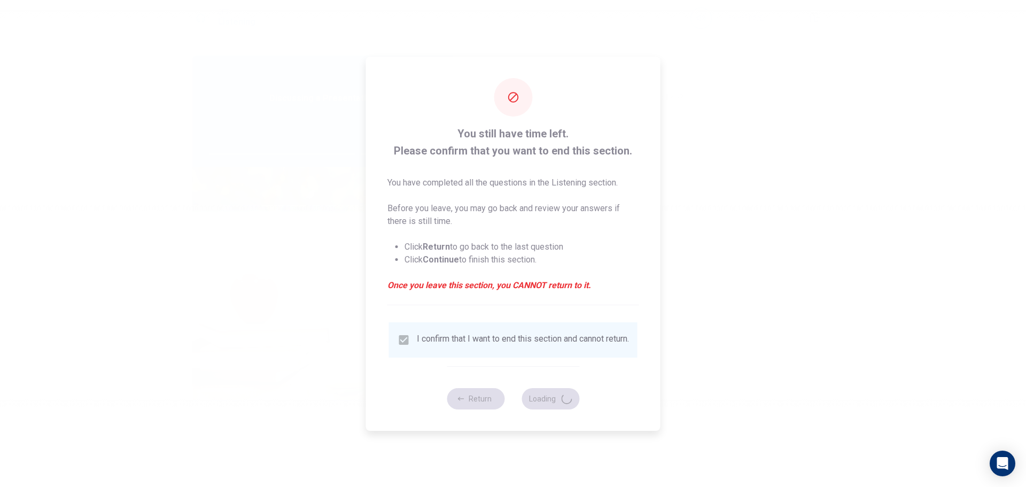
type input "77"
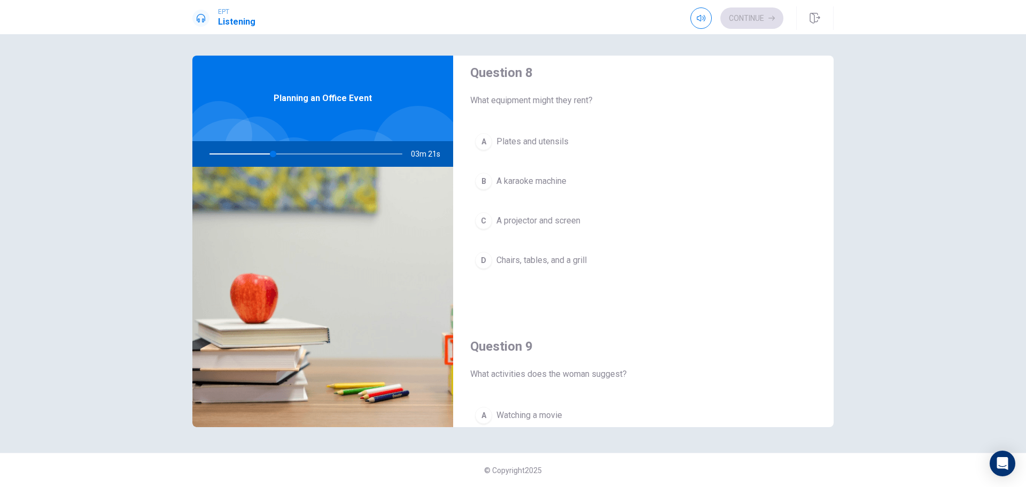
scroll to position [588, 0]
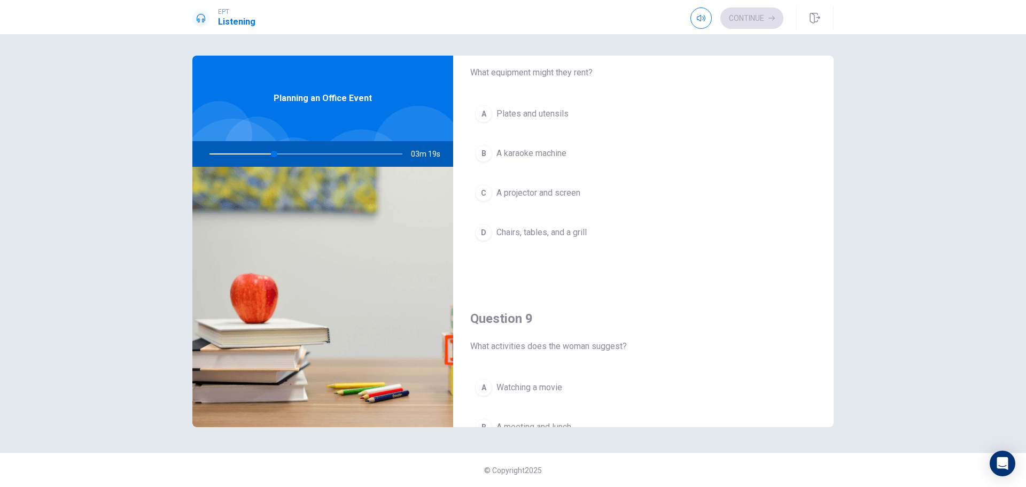
click at [581, 228] on span "Chairs, tables, and a grill" at bounding box center [541, 232] width 90 height 13
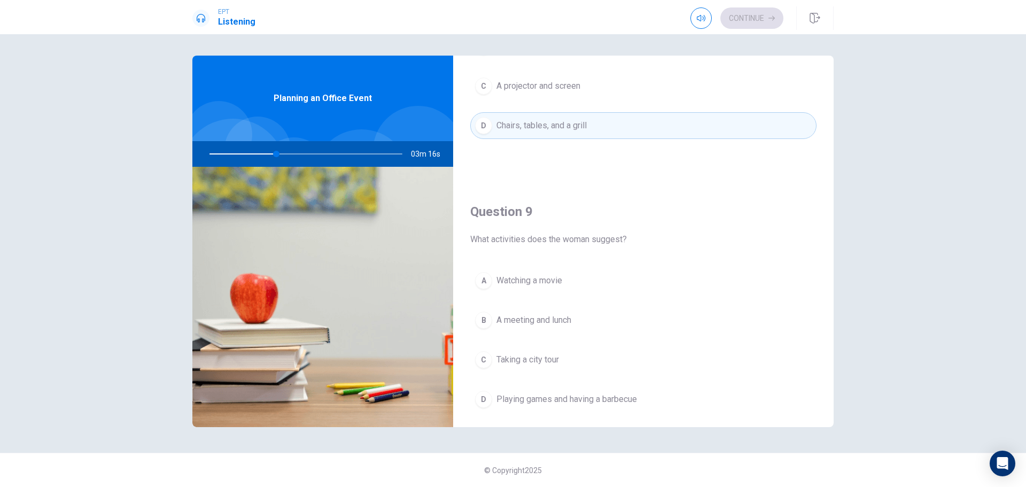
scroll to position [748, 0]
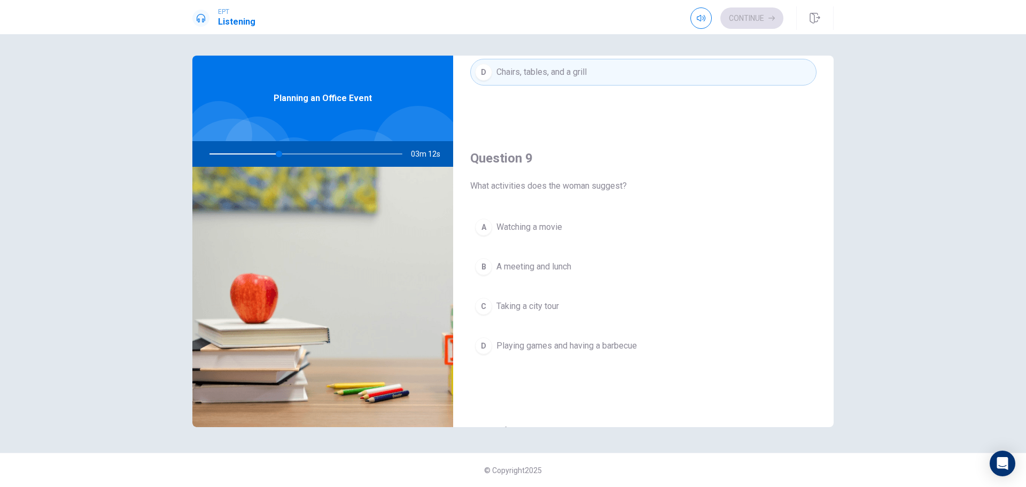
click at [610, 341] on span "Playing games and having a barbecue" at bounding box center [566, 345] width 141 height 13
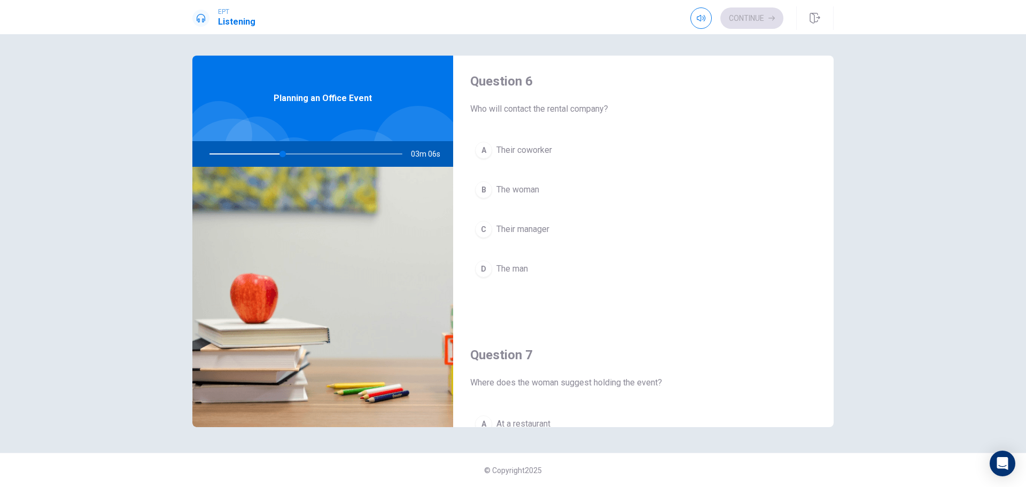
scroll to position [0, 0]
click at [610, 235] on button "C Their manager" at bounding box center [643, 233] width 346 height 27
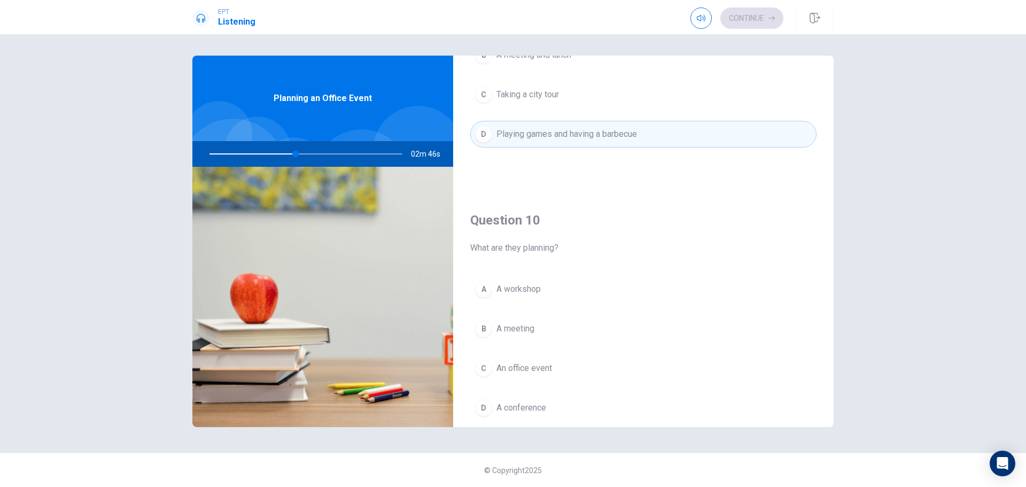
scroll to position [996, 0]
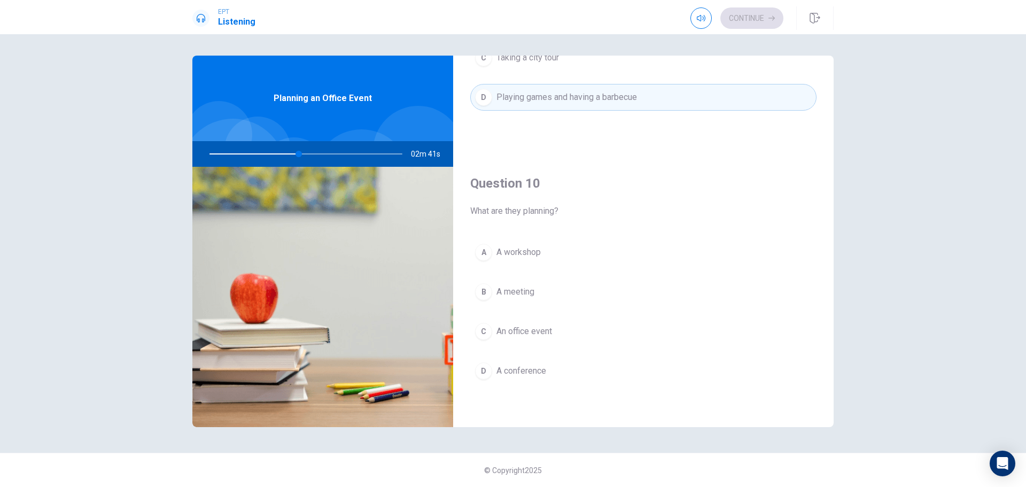
click at [481, 332] on div "C" at bounding box center [483, 331] width 17 height 17
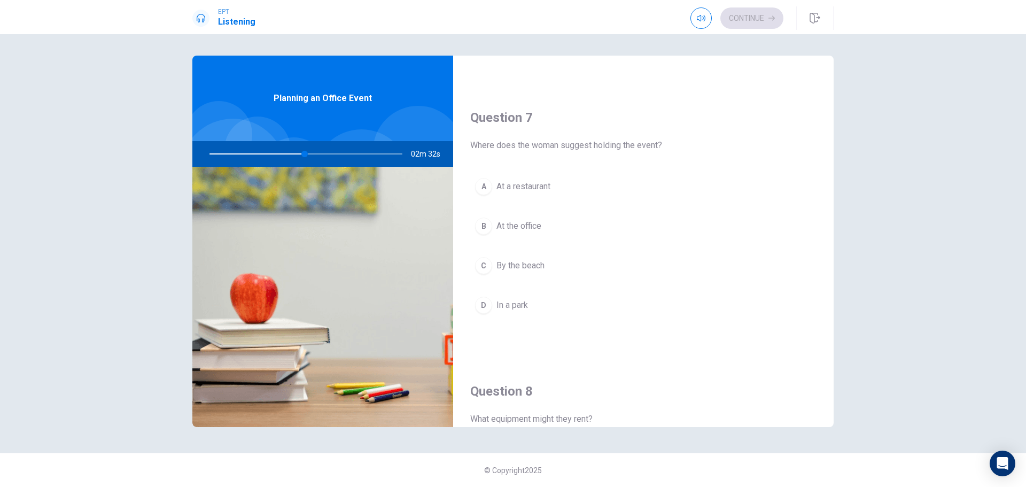
scroll to position [214, 0]
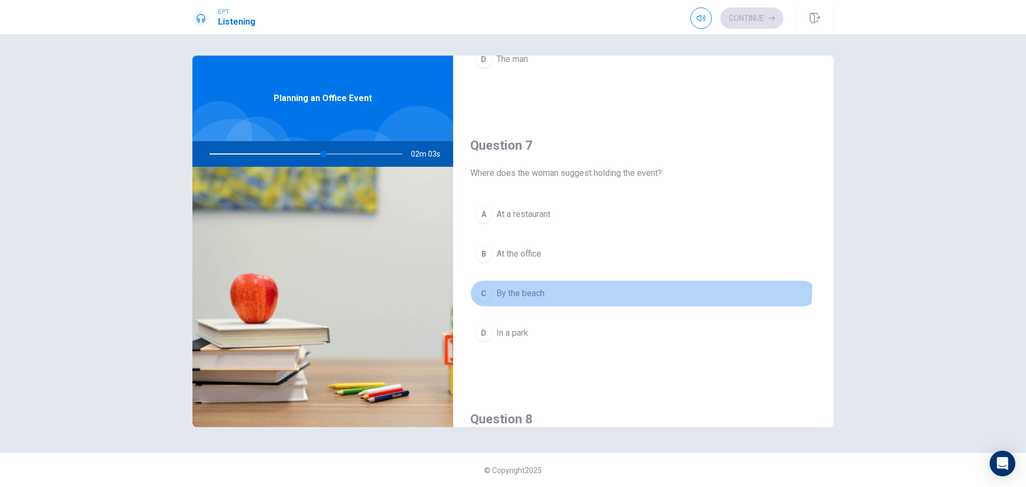
click at [571, 285] on button "C By the beach" at bounding box center [643, 293] width 346 height 27
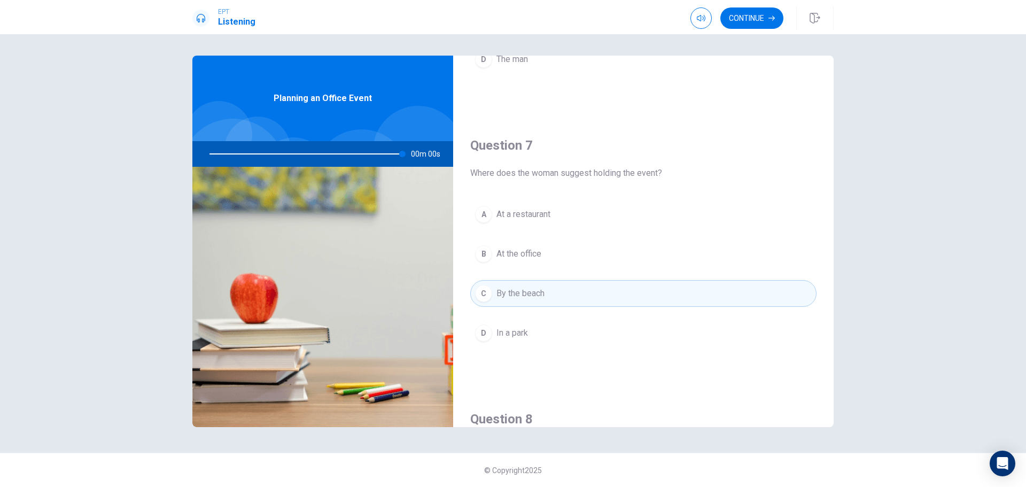
type input "0"
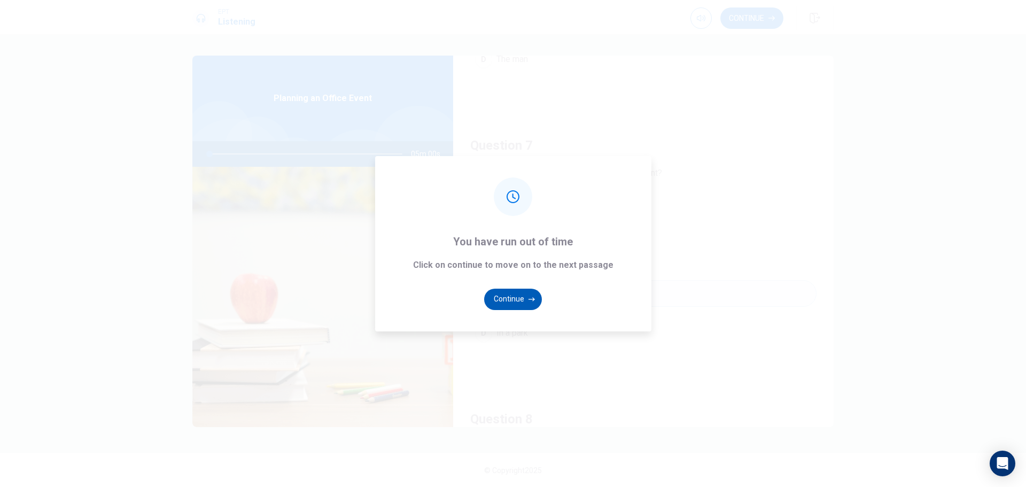
click at [518, 301] on button "Continue" at bounding box center [513, 299] width 58 height 21
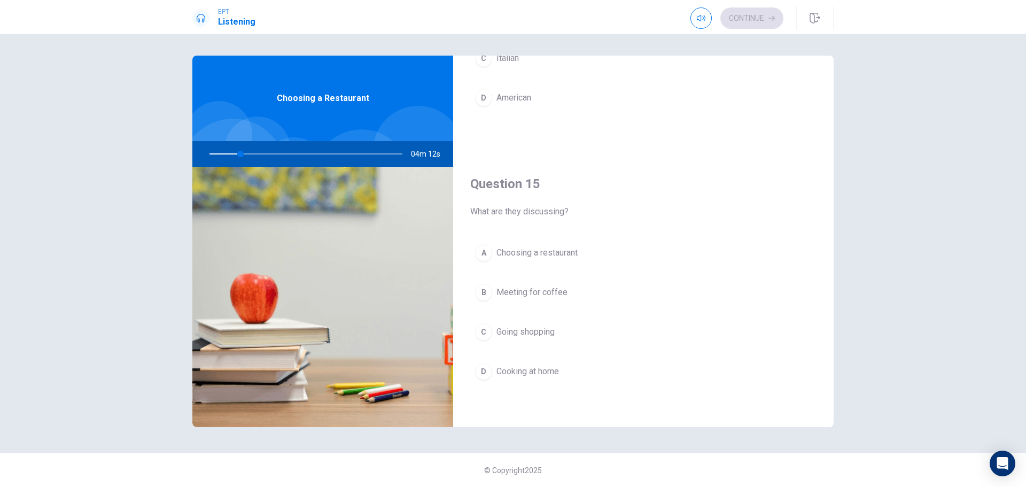
scroll to position [996, 0]
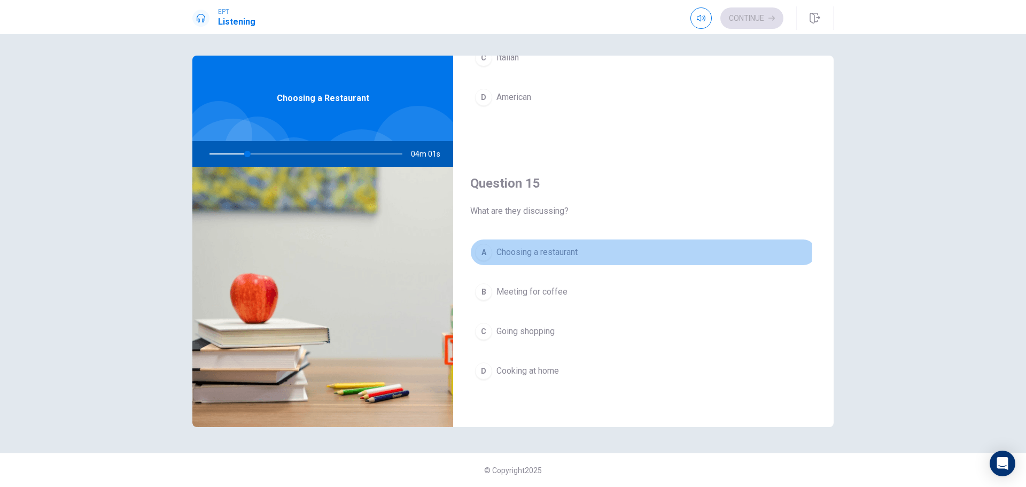
click at [537, 245] on button "A Choosing a restaurant" at bounding box center [643, 252] width 346 height 27
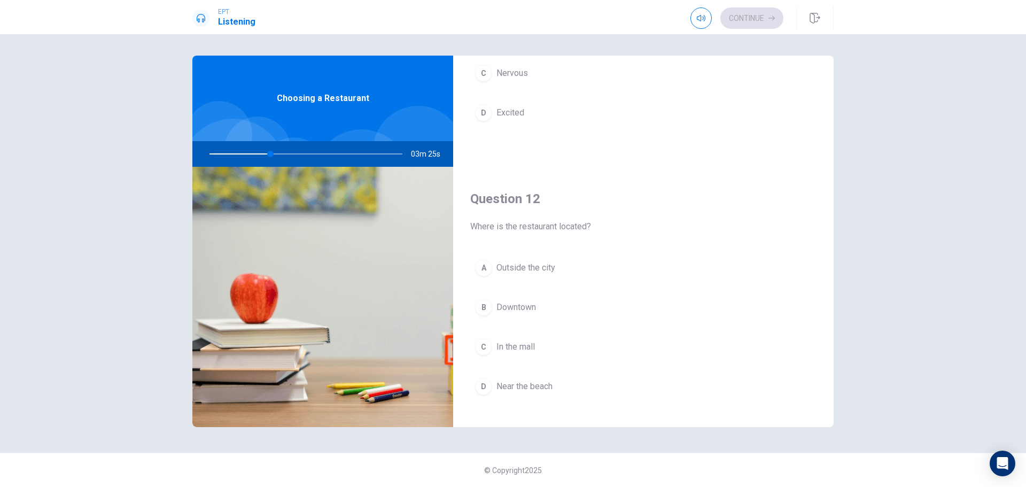
scroll to position [214, 0]
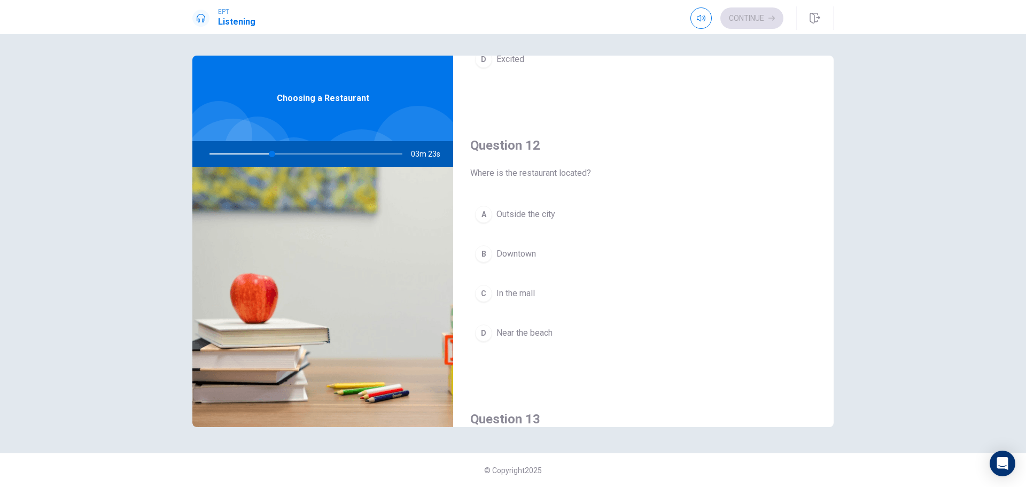
click at [569, 248] on button "B Downtown" at bounding box center [643, 253] width 346 height 27
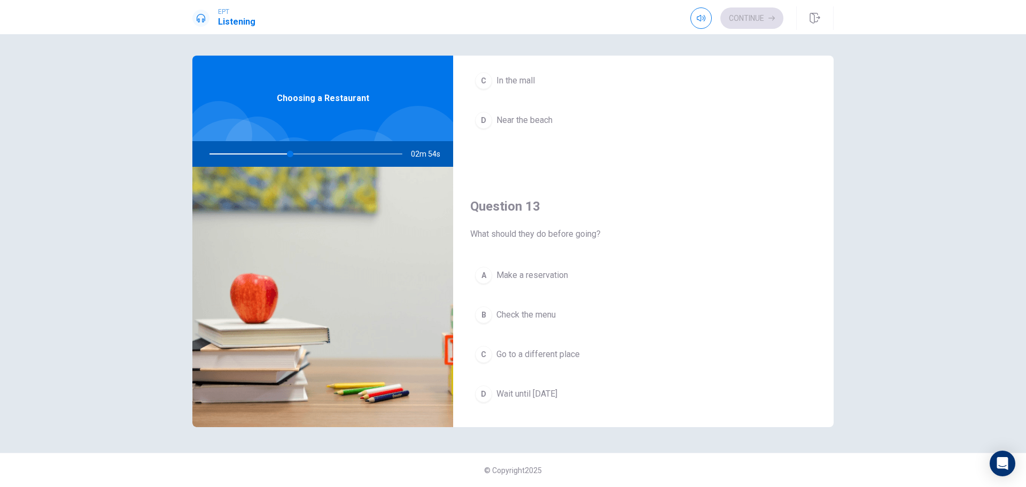
scroll to position [427, 0]
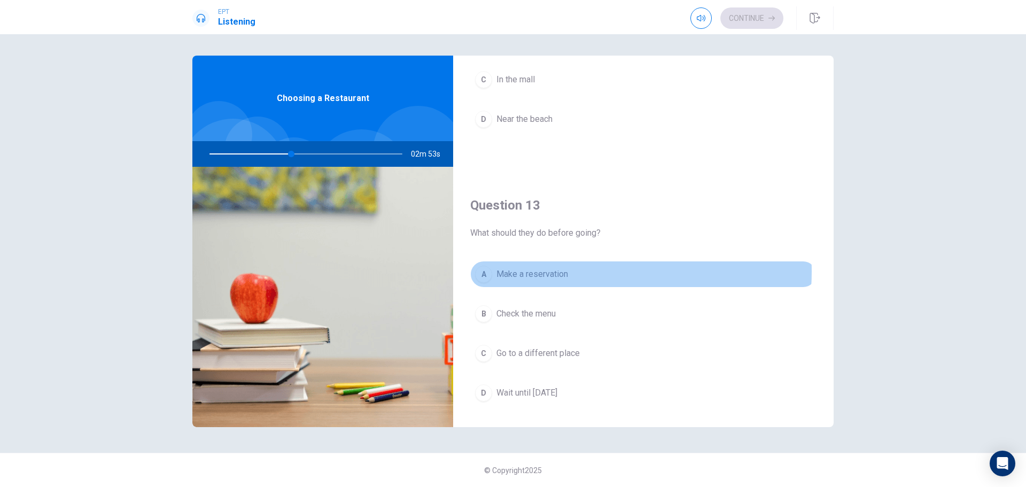
click at [562, 271] on span "Make a reservation" at bounding box center [532, 274] width 72 height 13
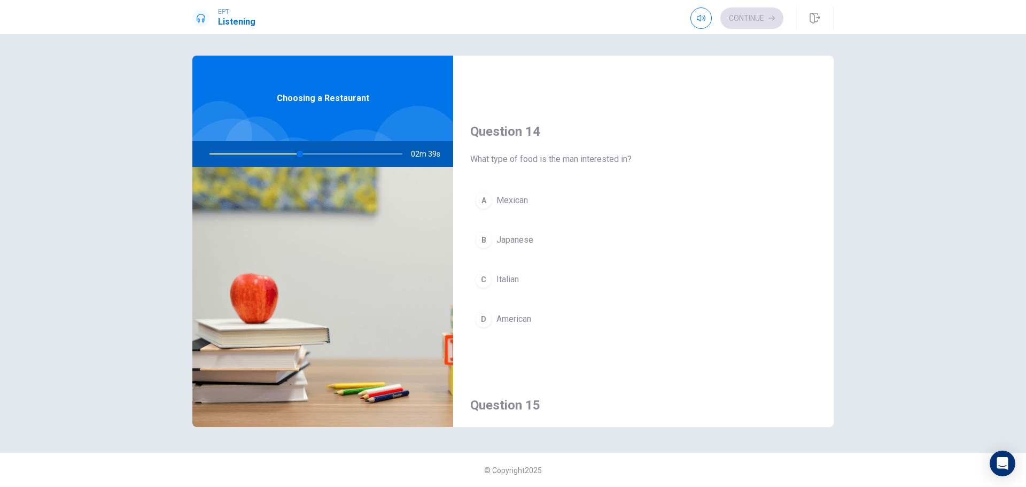
scroll to position [748, 0]
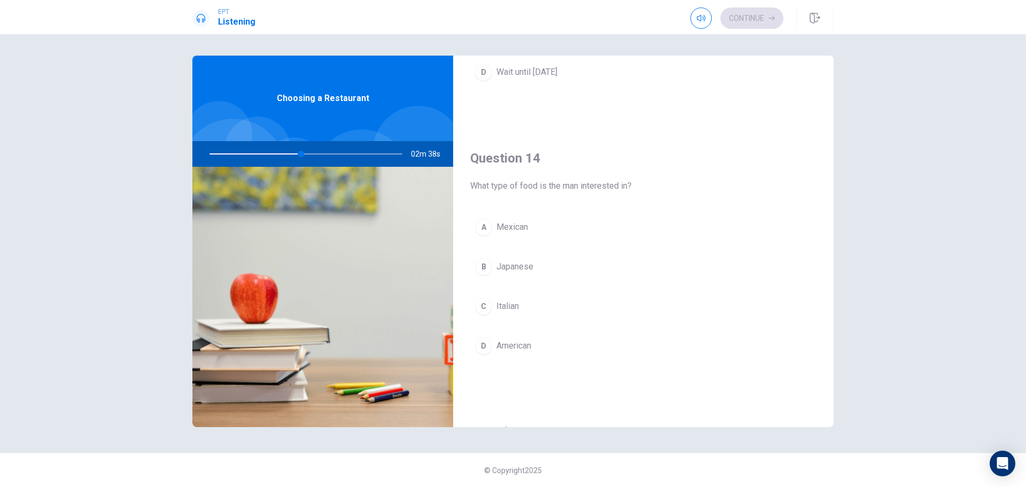
click at [568, 221] on button "A Mexican" at bounding box center [643, 227] width 346 height 27
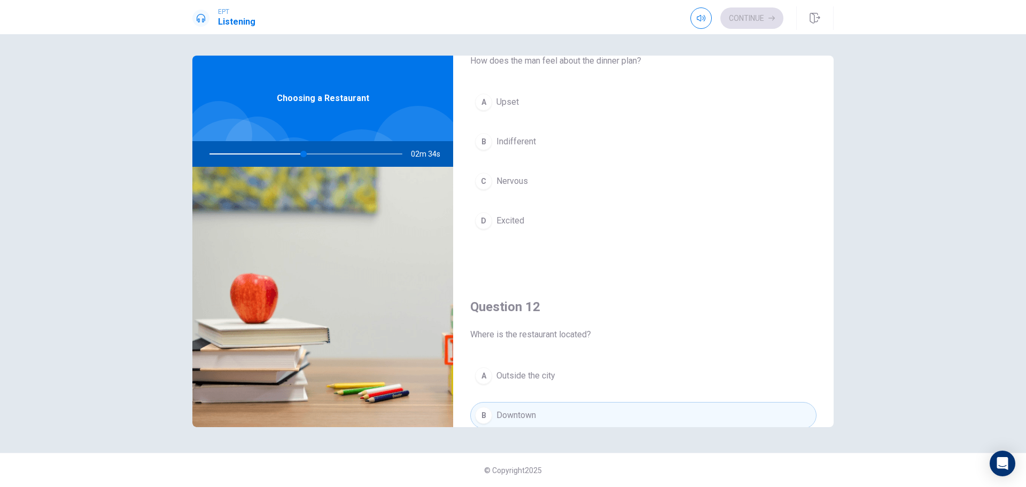
scroll to position [0, 0]
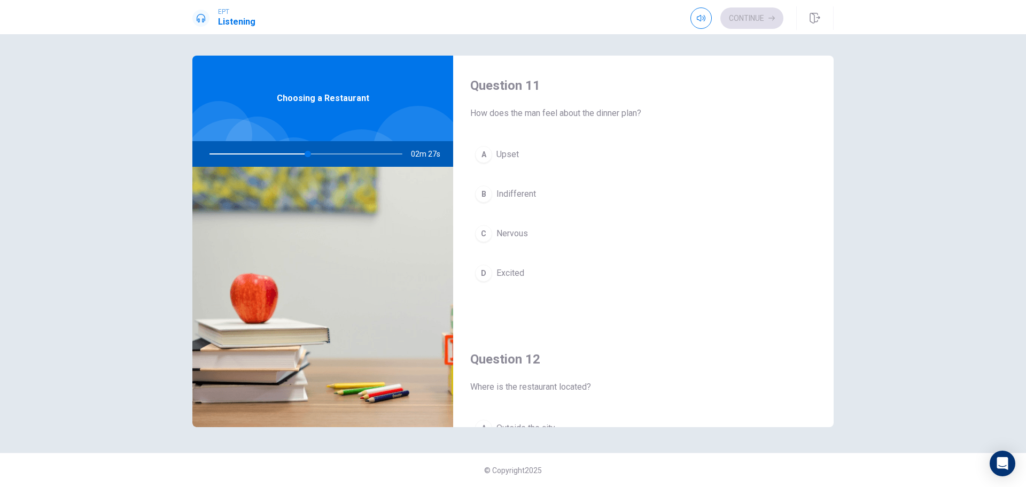
click at [544, 202] on button "B Indifferent" at bounding box center [643, 194] width 346 height 27
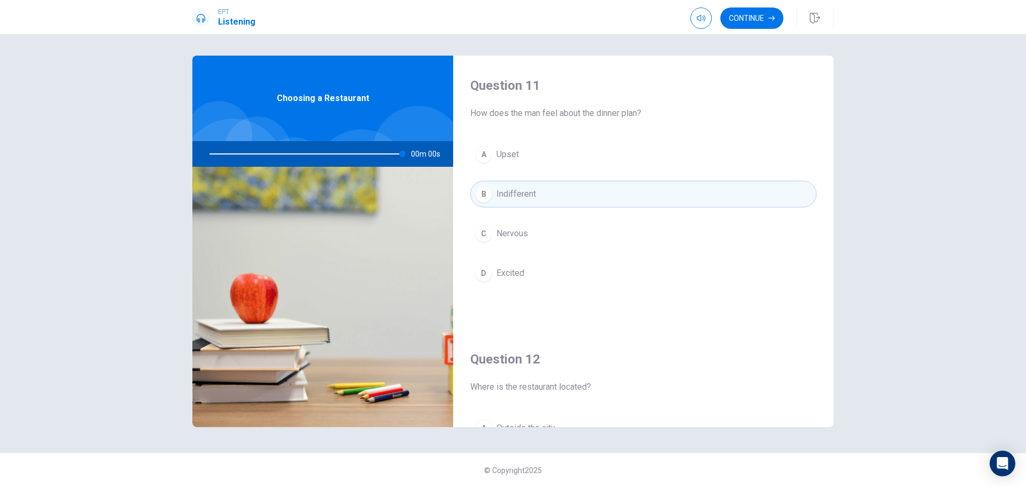
type input "0"
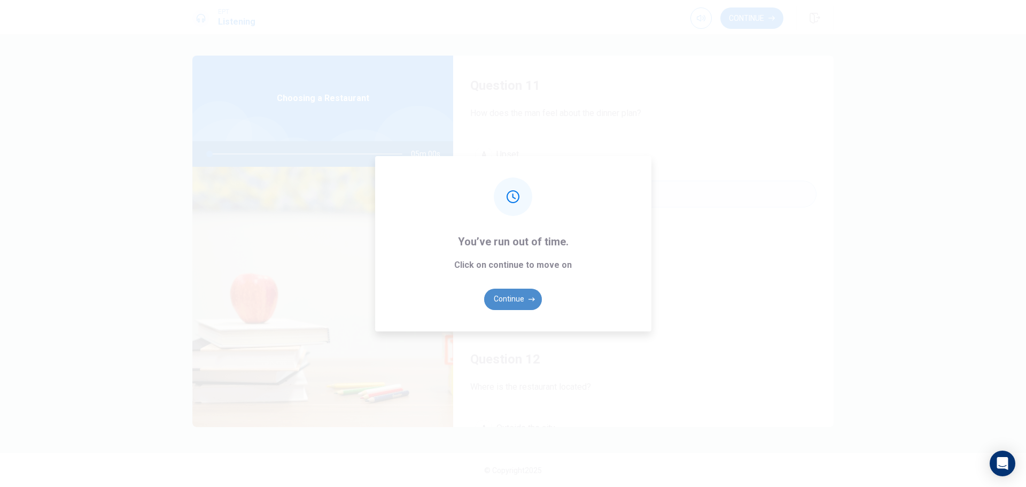
click at [531, 298] on icon "button" at bounding box center [531, 299] width 6 height 6
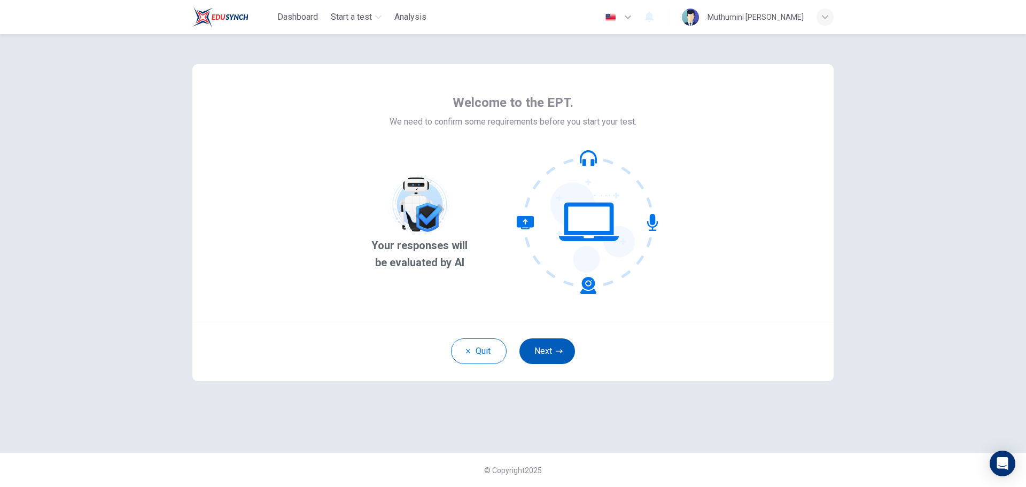
click at [532, 347] on button "Next" at bounding box center [547, 351] width 56 height 26
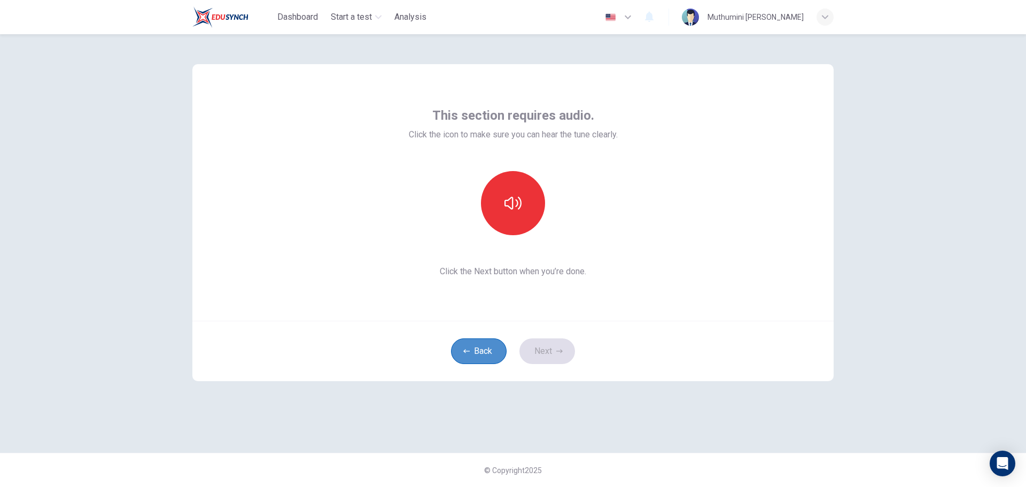
click at [493, 346] on button "Back" at bounding box center [479, 351] width 56 height 26
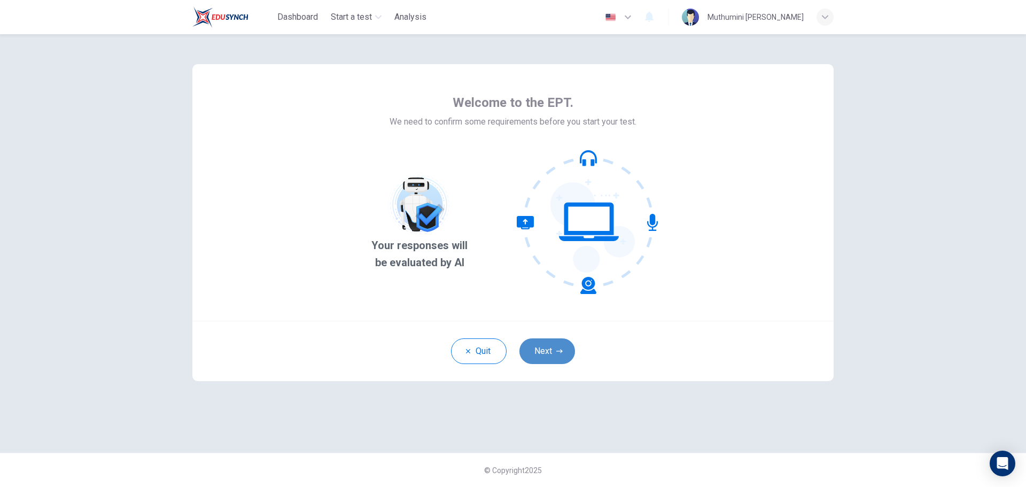
click at [547, 357] on button "Next" at bounding box center [547, 351] width 56 height 26
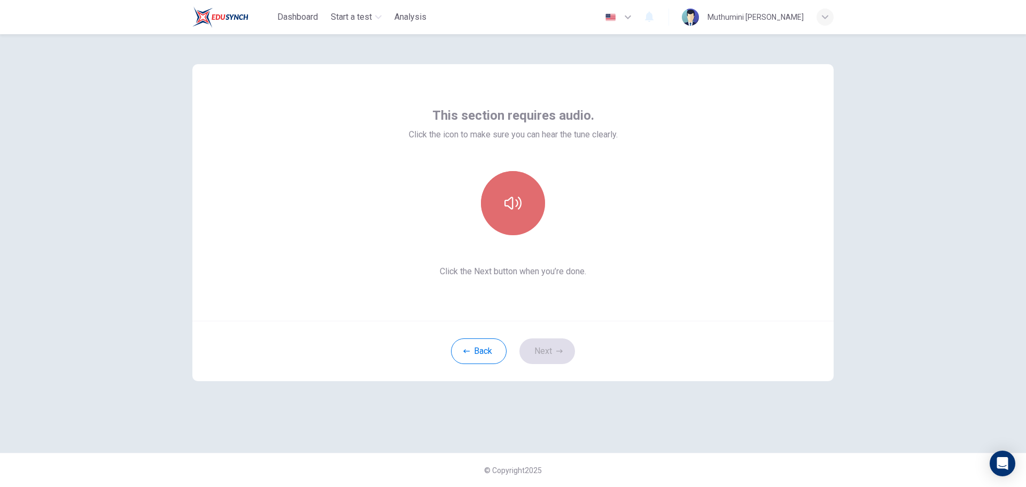
click at [523, 195] on button "button" at bounding box center [513, 203] width 64 height 64
click at [526, 223] on button "button" at bounding box center [513, 203] width 64 height 64
click at [555, 350] on button "Next" at bounding box center [547, 351] width 56 height 26
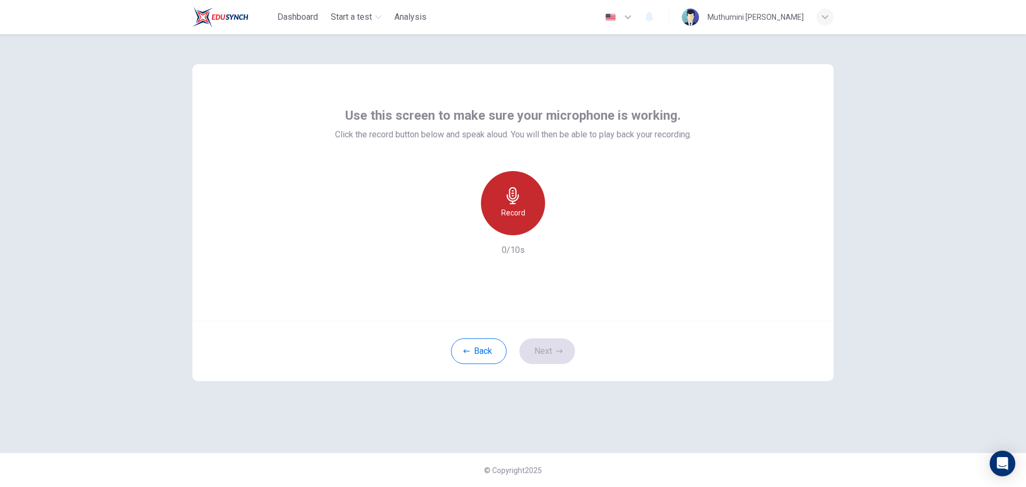
click at [518, 198] on icon "button" at bounding box center [513, 195] width 12 height 17
click at [533, 201] on div "Stop" at bounding box center [513, 203] width 64 height 64
click at [565, 353] on button "Next" at bounding box center [547, 351] width 56 height 26
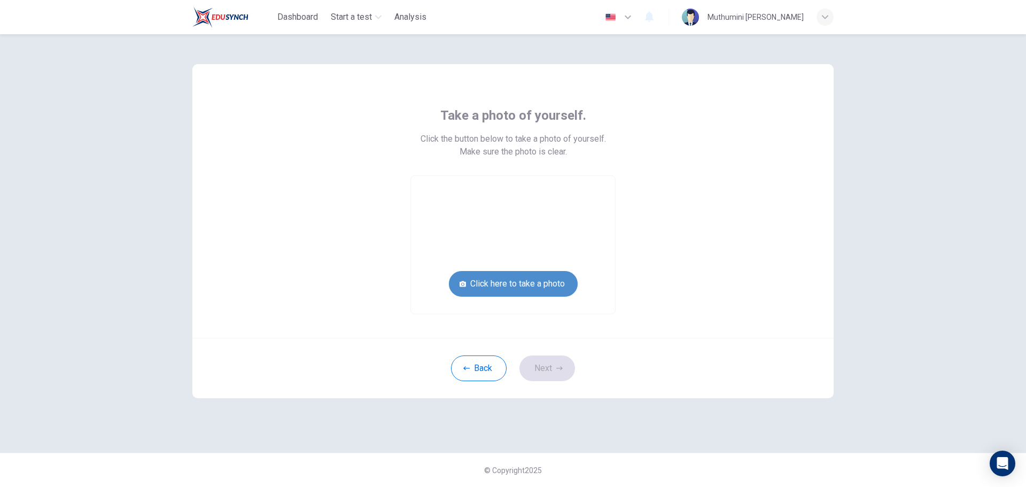
click at [572, 285] on button "Click here to take a photo" at bounding box center [513, 284] width 129 height 26
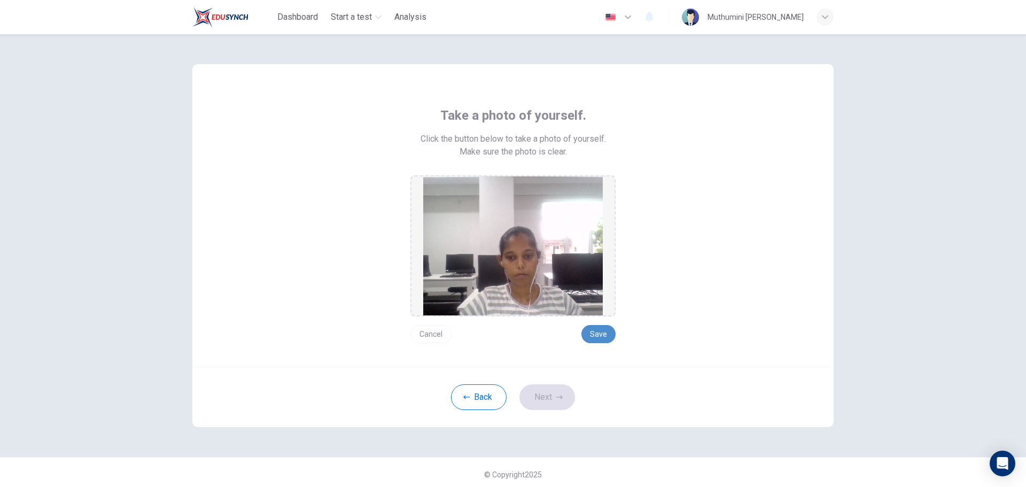
click at [601, 330] on button "Save" at bounding box center [598, 334] width 34 height 18
click at [548, 398] on button "Next" at bounding box center [547, 397] width 56 height 26
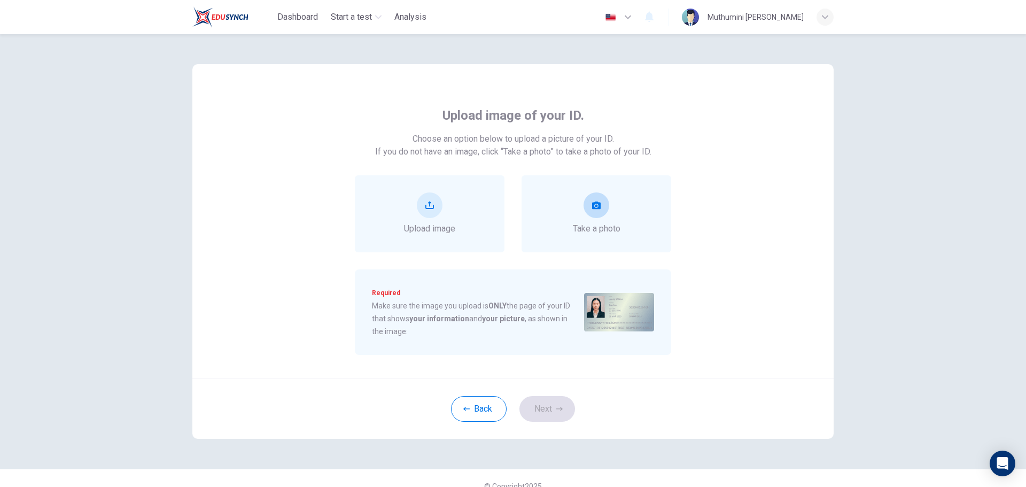
click at [583, 226] on span "Take a photo" at bounding box center [597, 228] width 48 height 13
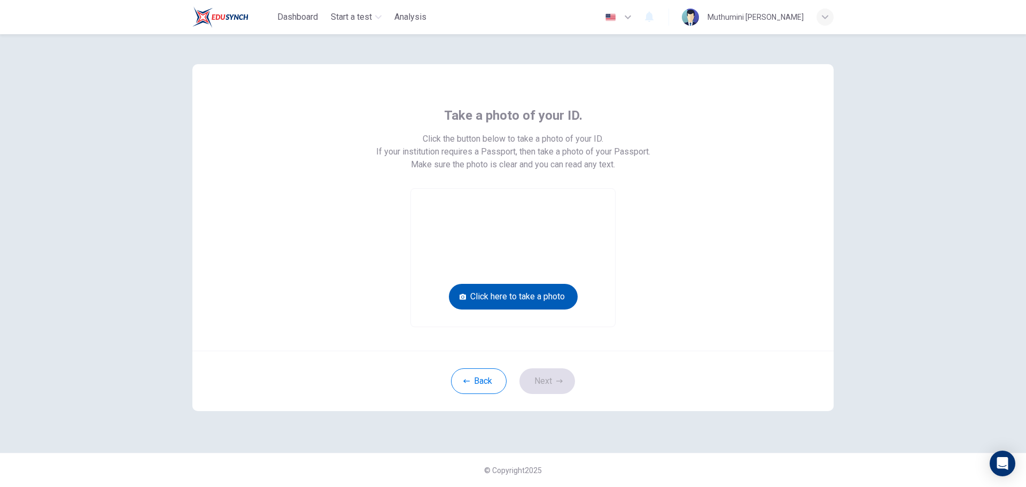
click at [550, 300] on button "Click here to take a photo" at bounding box center [513, 297] width 129 height 26
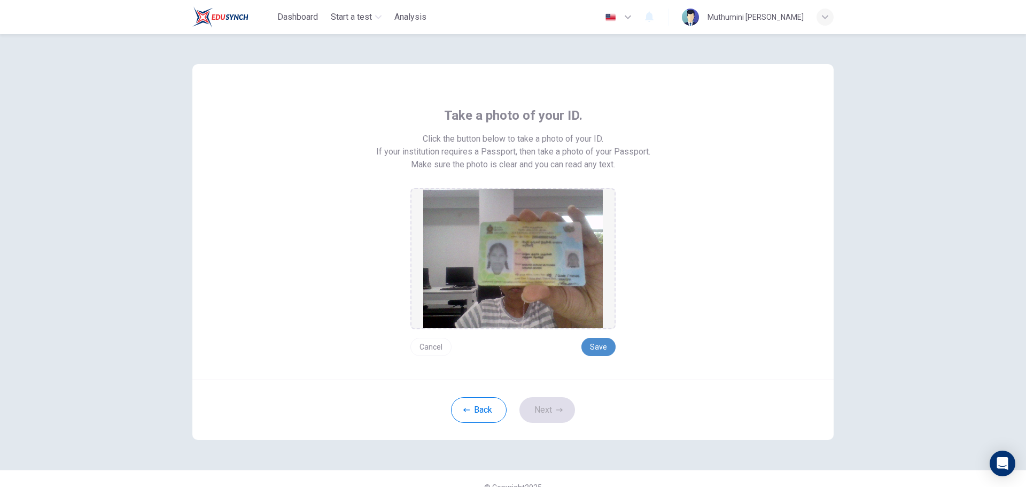
click at [595, 349] on button "Save" at bounding box center [598, 347] width 34 height 18
click at [550, 406] on button "Next" at bounding box center [547, 410] width 56 height 26
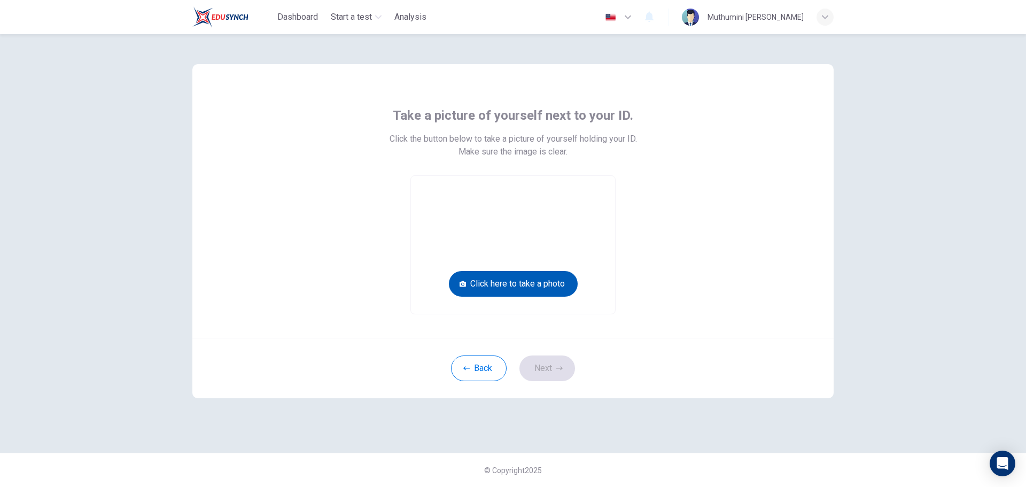
click at [568, 280] on button "Click here to take a photo" at bounding box center [513, 284] width 129 height 26
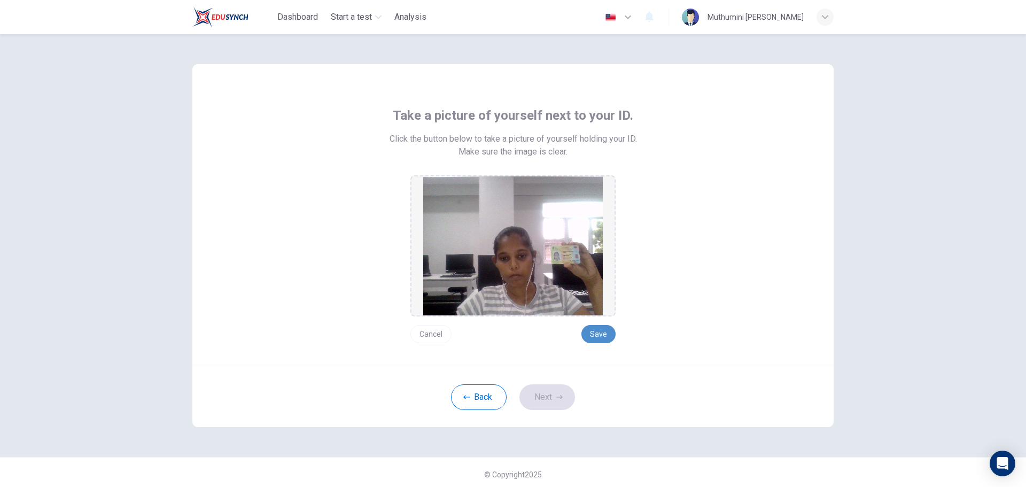
click at [586, 337] on button "Save" at bounding box center [598, 334] width 34 height 18
click at [544, 389] on button "Next" at bounding box center [547, 397] width 56 height 26
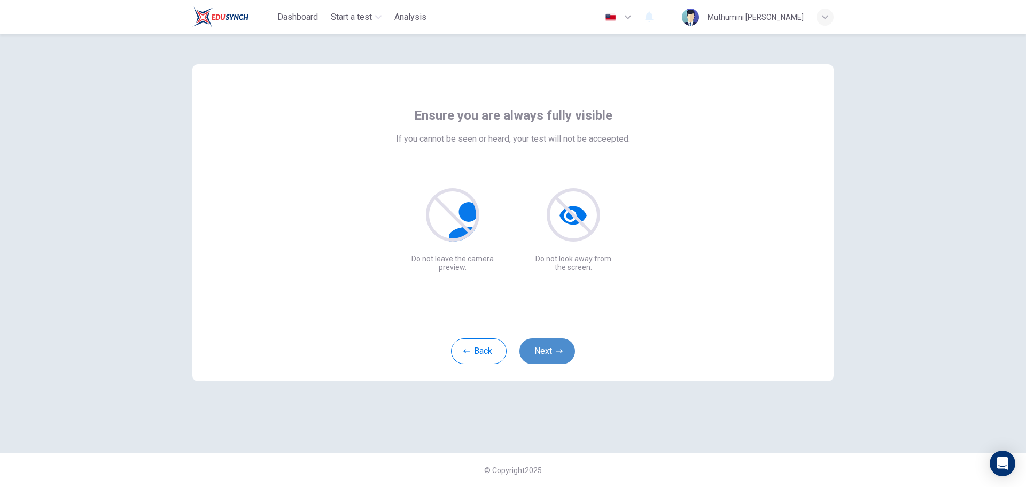
click at [567, 349] on button "Next" at bounding box center [547, 351] width 56 height 26
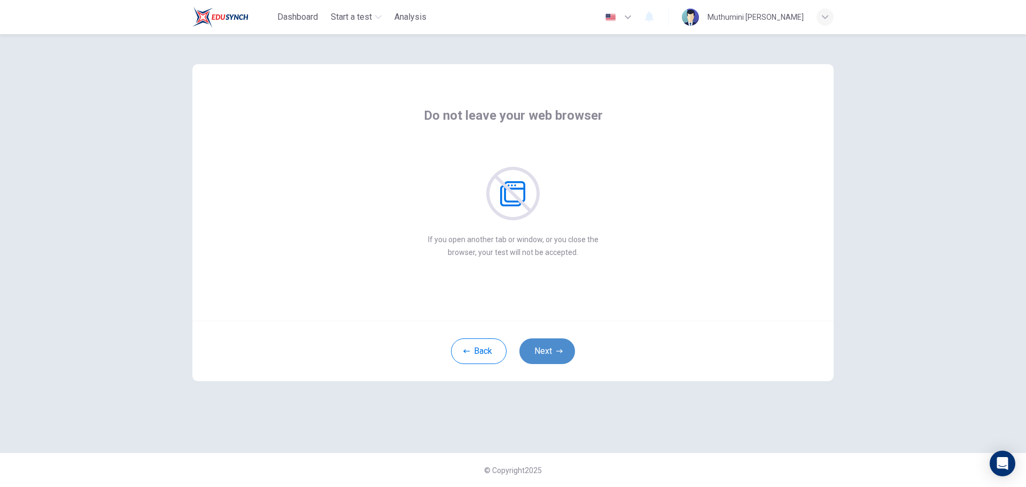
click at [555, 351] on button "Next" at bounding box center [547, 351] width 56 height 26
click at [555, 350] on button "Next" at bounding box center [547, 351] width 56 height 26
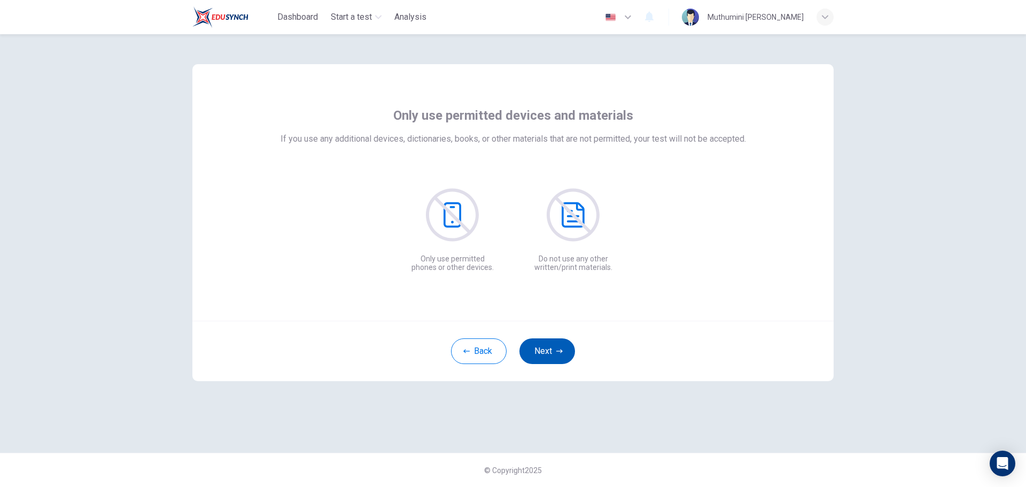
click at [555, 350] on button "Next" at bounding box center [547, 351] width 56 height 26
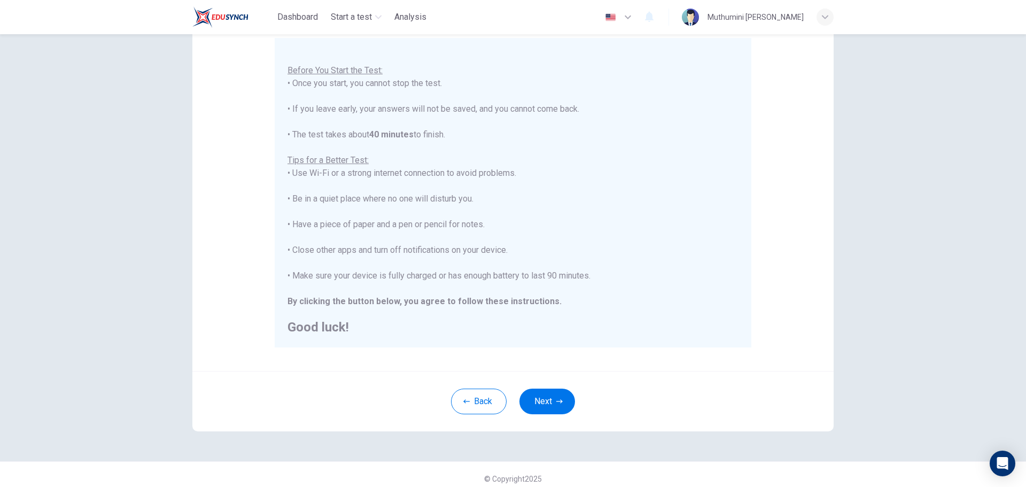
scroll to position [107, 0]
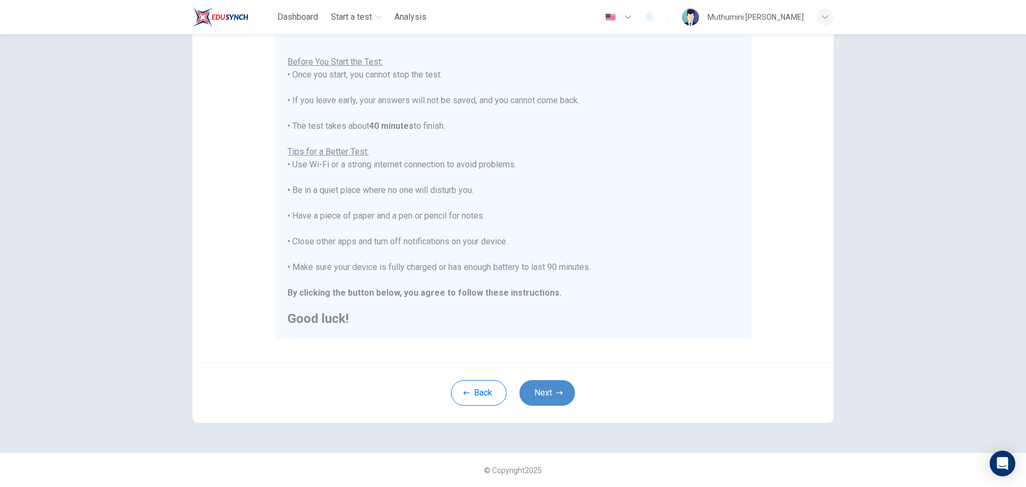
click at [556, 392] on icon "button" at bounding box center [559, 392] width 6 height 6
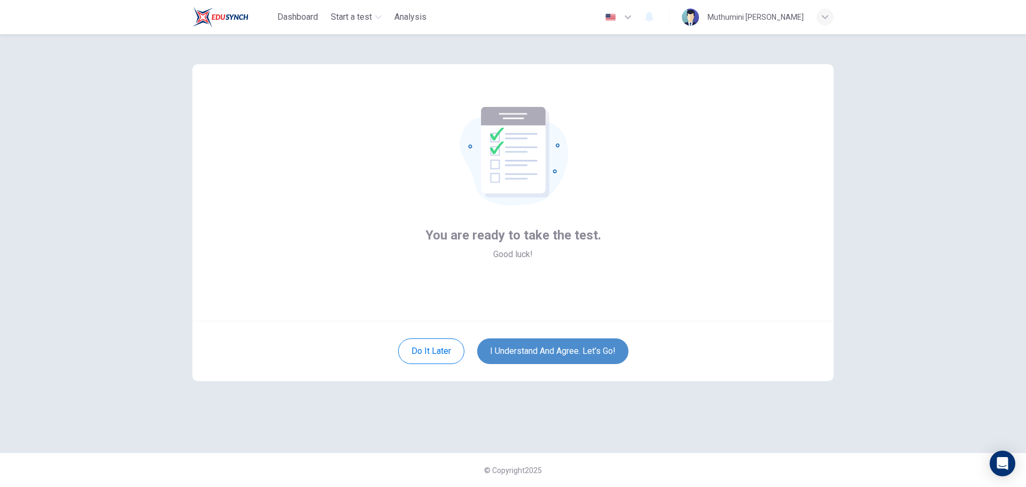
click at [531, 353] on button "I understand and agree. Let’s go!" at bounding box center [552, 351] width 151 height 26
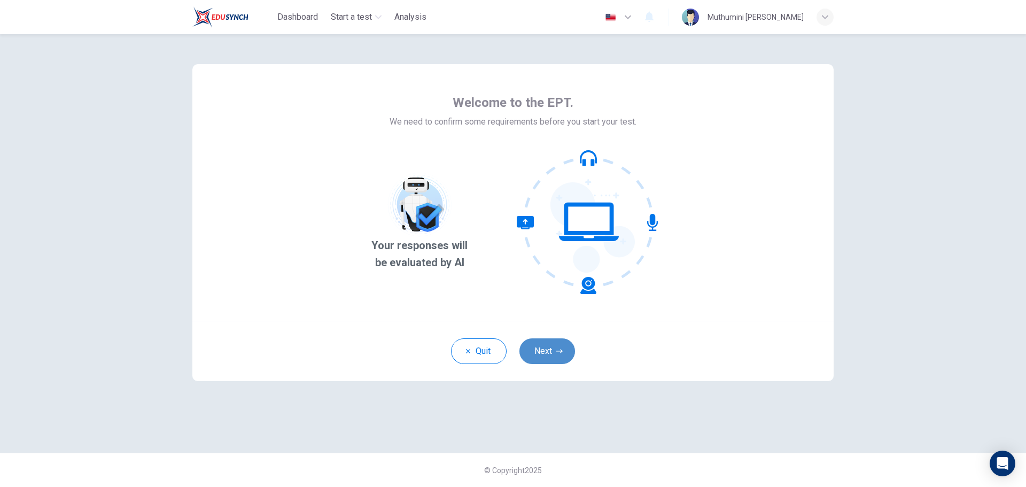
click at [548, 351] on button "Next" at bounding box center [547, 351] width 56 height 26
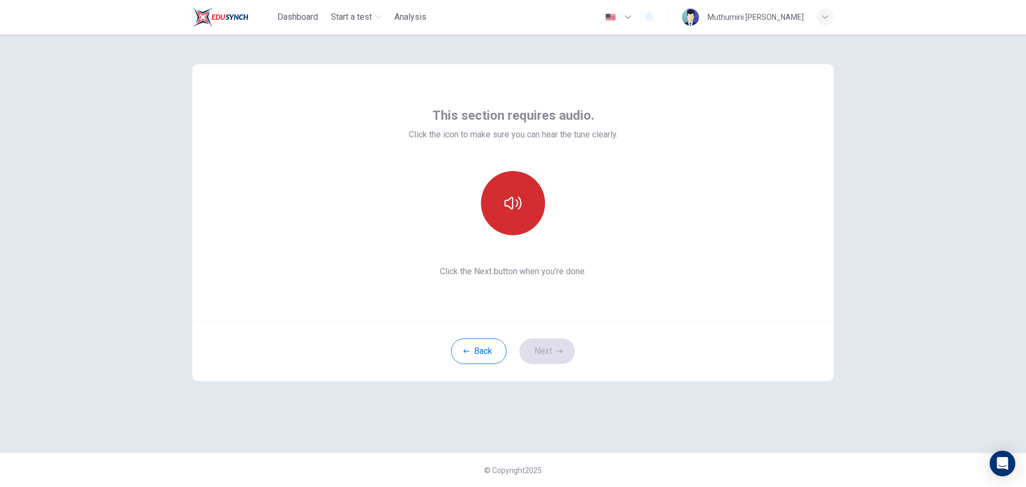
click at [518, 202] on icon "button" at bounding box center [512, 202] width 17 height 17
click at [503, 196] on button "button" at bounding box center [513, 203] width 64 height 64
click at [541, 348] on button "Next" at bounding box center [547, 351] width 56 height 26
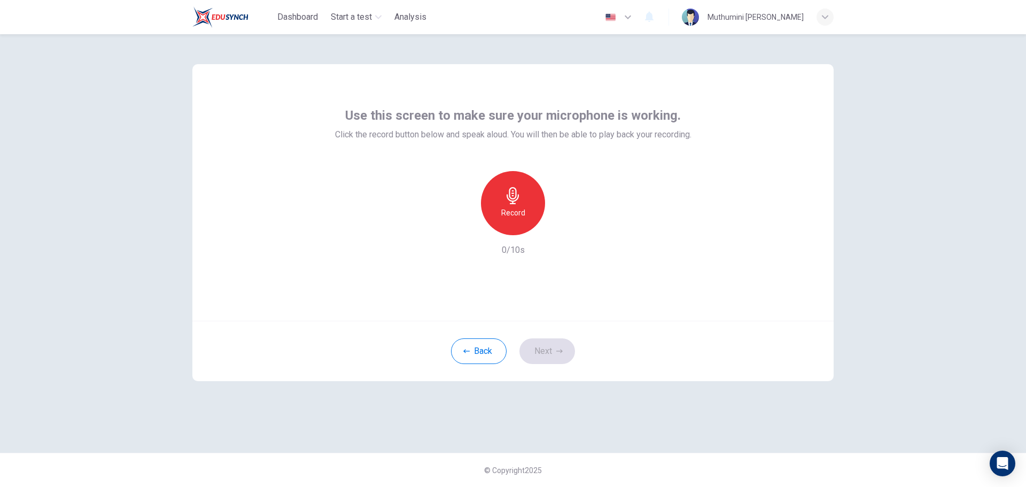
click at [508, 215] on h6 "Record" at bounding box center [513, 212] width 24 height 13
click at [503, 219] on div "Stop" at bounding box center [513, 203] width 64 height 64
click at [545, 349] on button "Next" at bounding box center [547, 351] width 56 height 26
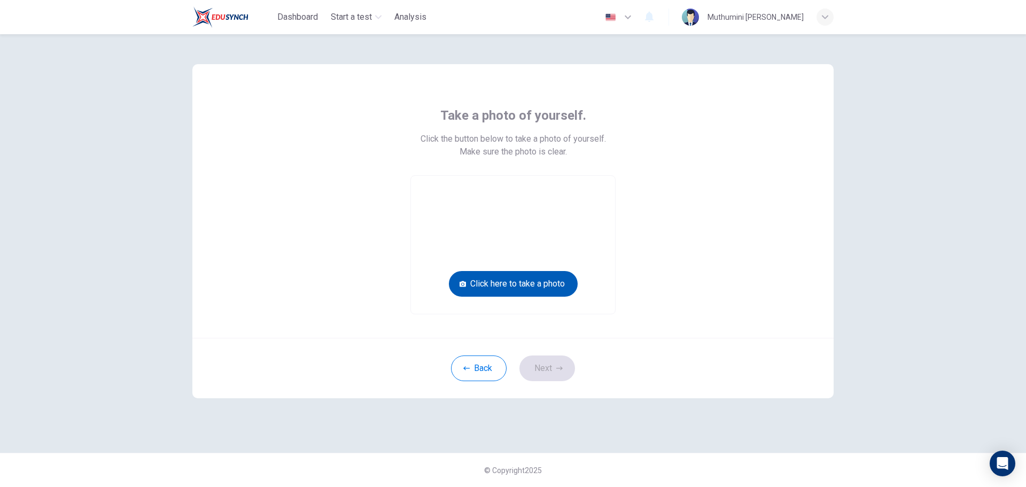
click at [517, 287] on button "Click here to take a photo" at bounding box center [513, 284] width 129 height 26
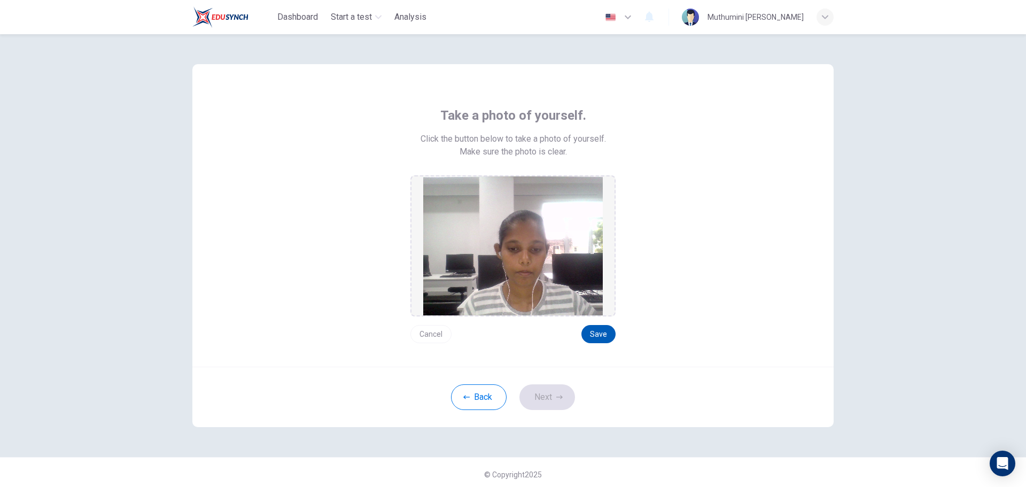
click at [591, 337] on button "Save" at bounding box center [598, 334] width 34 height 18
click at [562, 385] on button "Next" at bounding box center [547, 397] width 56 height 26
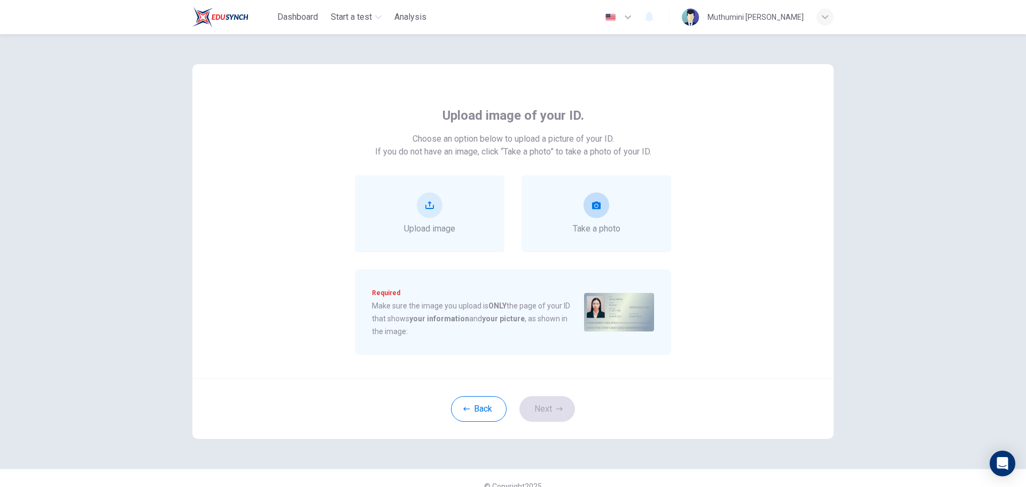
click at [626, 229] on div "Take a photo" at bounding box center [596, 213] width 150 height 77
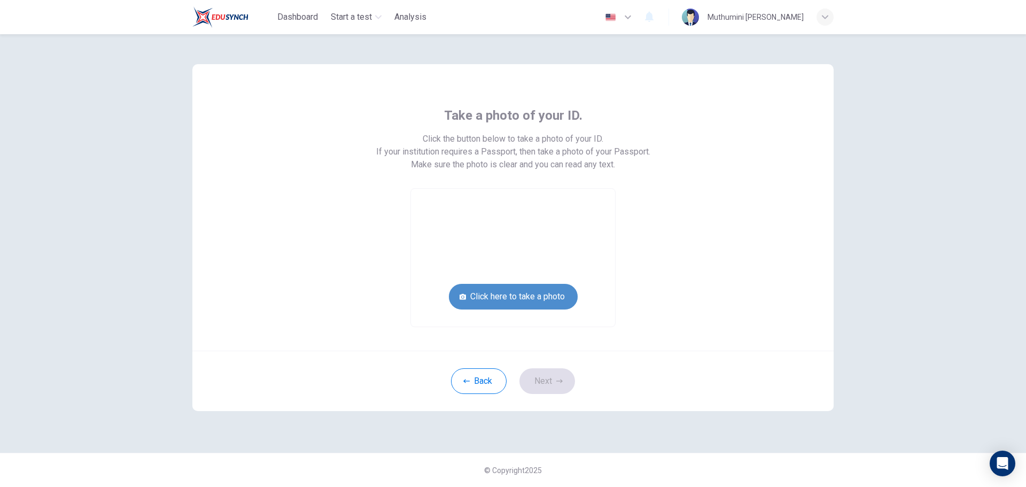
click at [497, 290] on button "Click here to take a photo" at bounding box center [513, 297] width 129 height 26
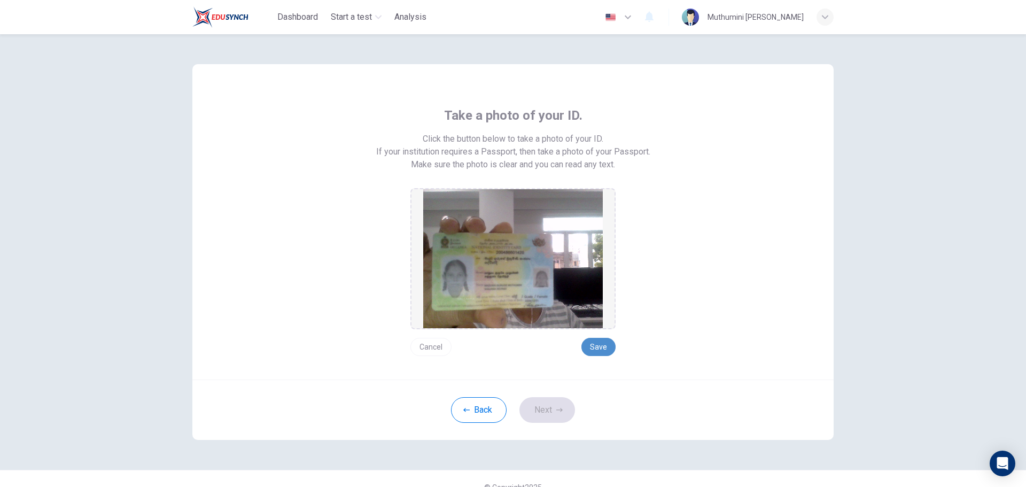
click at [599, 346] on button "Save" at bounding box center [598, 347] width 34 height 18
click at [547, 409] on button "Next" at bounding box center [547, 410] width 56 height 26
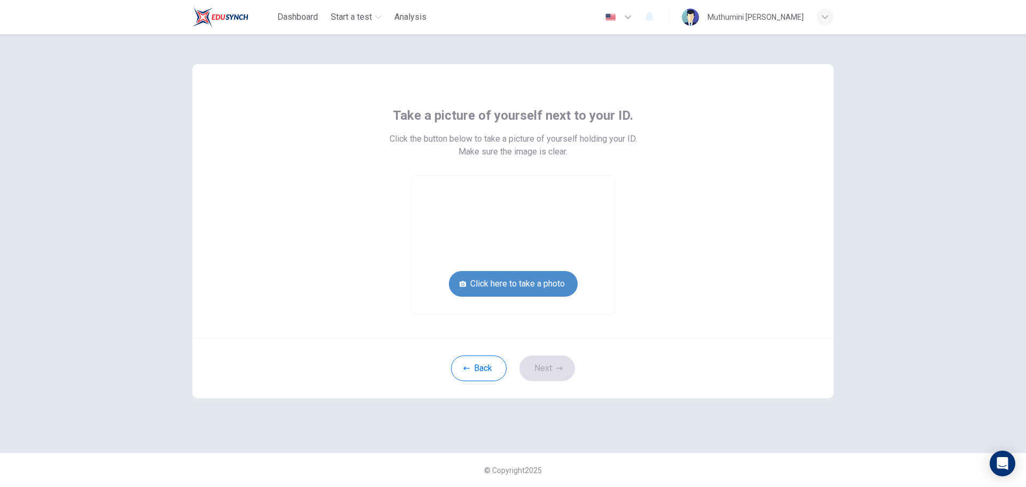
click at [528, 280] on button "Click here to take a photo" at bounding box center [513, 284] width 129 height 26
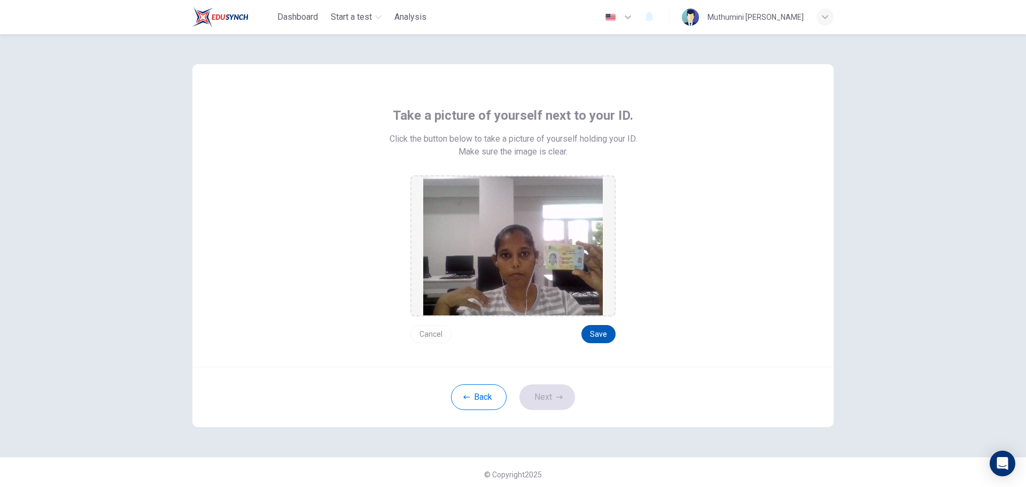
click at [589, 336] on button "Save" at bounding box center [598, 334] width 34 height 18
click at [556, 392] on button "Next" at bounding box center [547, 397] width 56 height 26
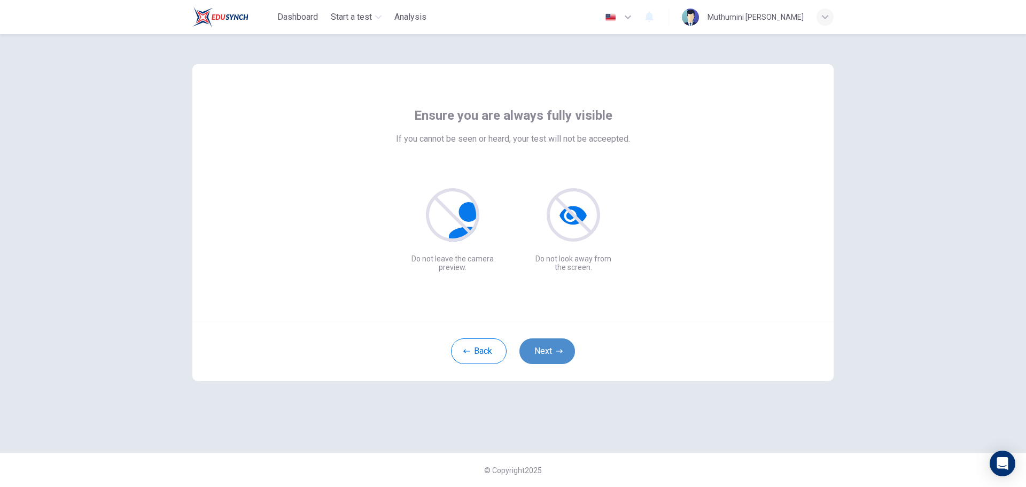
click at [545, 347] on button "Next" at bounding box center [547, 351] width 56 height 26
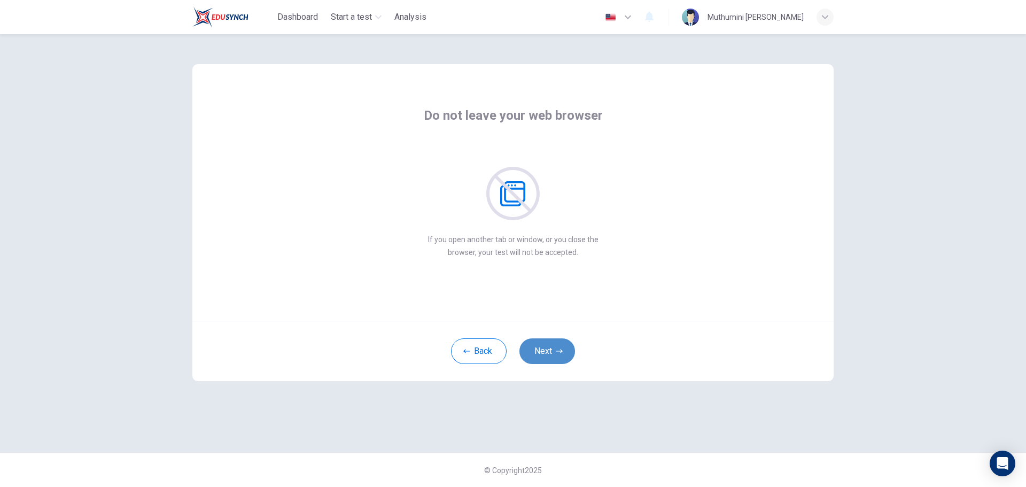
click at [549, 350] on button "Next" at bounding box center [547, 351] width 56 height 26
click at [559, 354] on button "Next" at bounding box center [547, 351] width 56 height 26
click at [548, 347] on button "Next" at bounding box center [547, 351] width 56 height 26
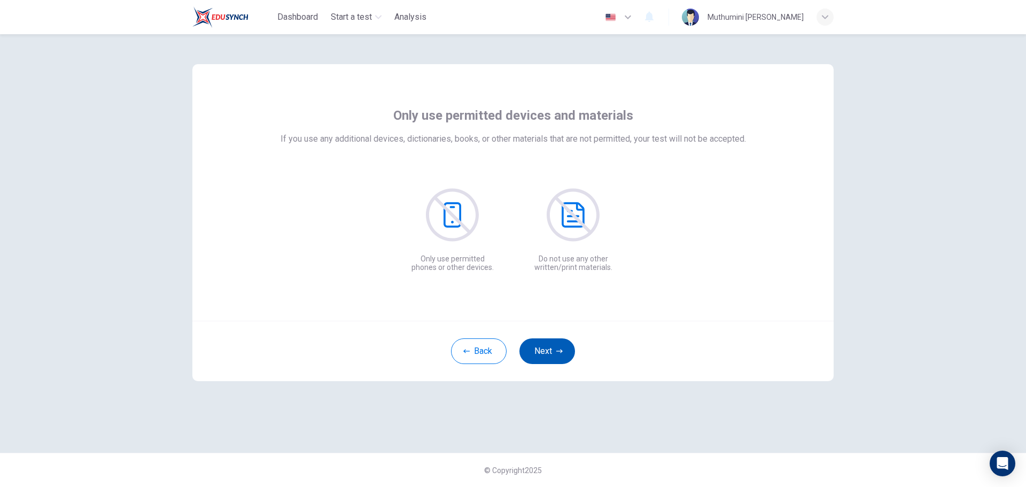
click at [548, 347] on button "Next" at bounding box center [547, 351] width 56 height 26
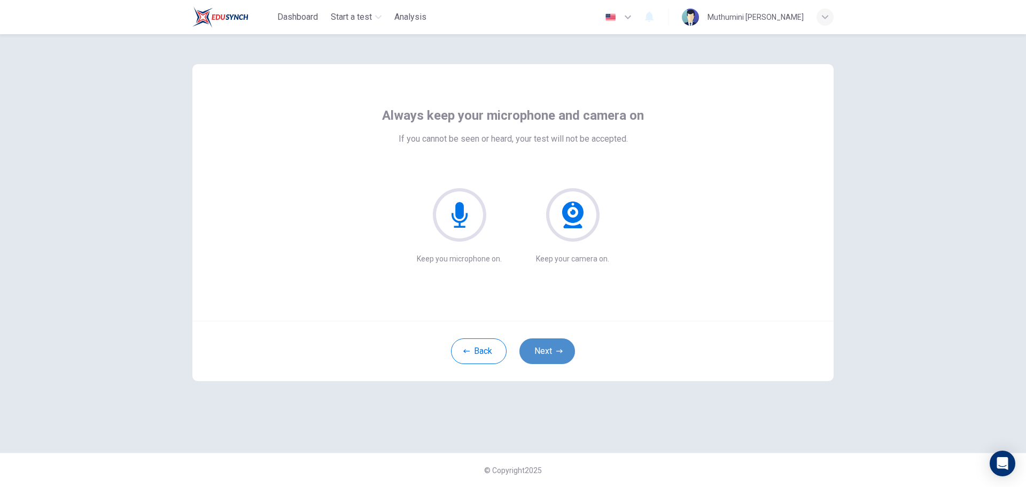
click at [548, 347] on button "Next" at bounding box center [547, 351] width 56 height 26
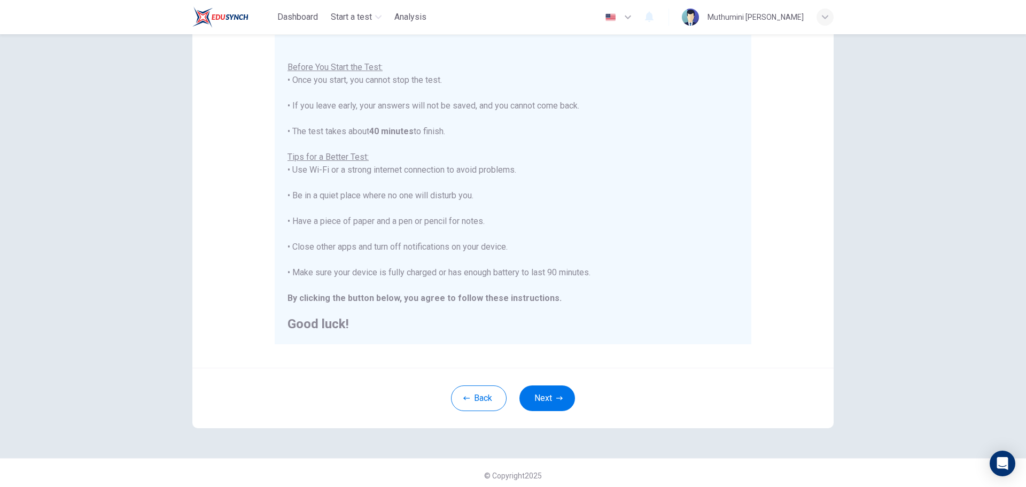
scroll to position [107, 0]
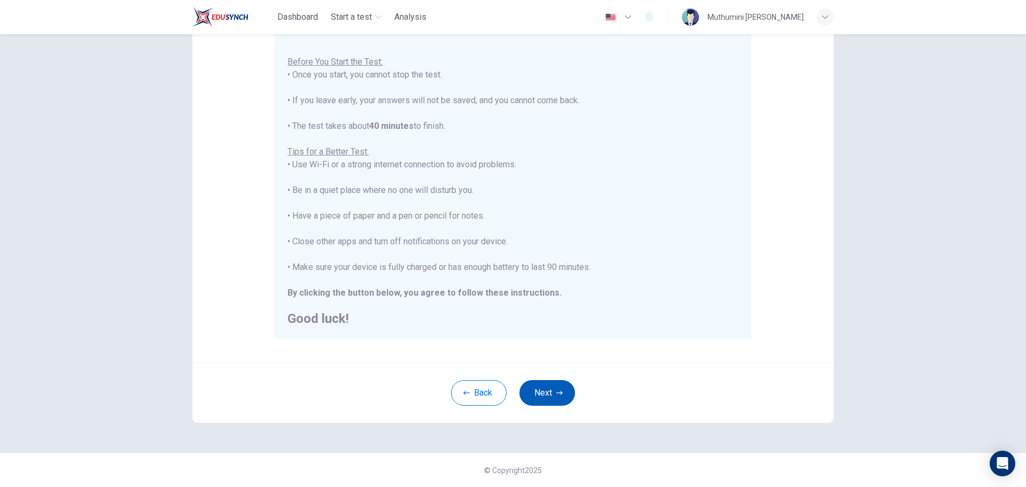
click at [548, 389] on button "Next" at bounding box center [547, 393] width 56 height 26
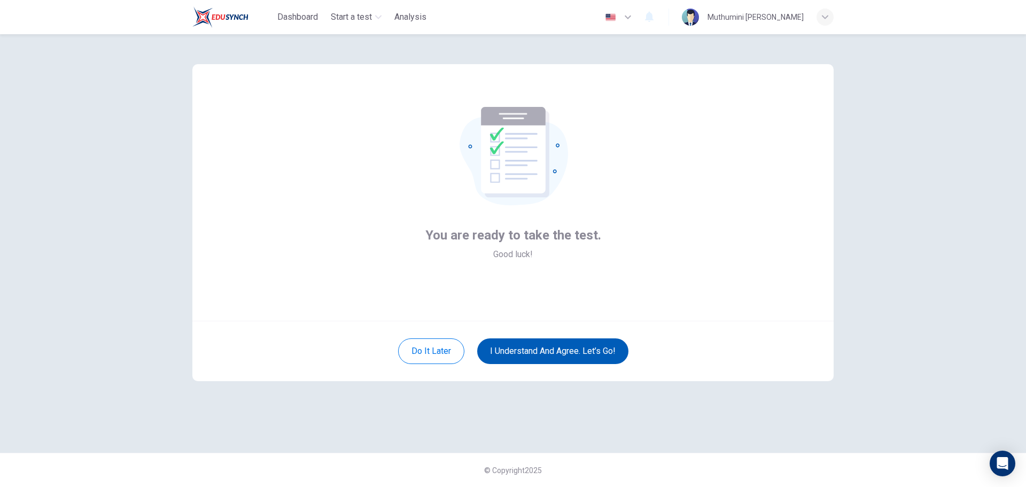
click at [546, 351] on button "I understand and agree. Let’s go!" at bounding box center [552, 351] width 151 height 26
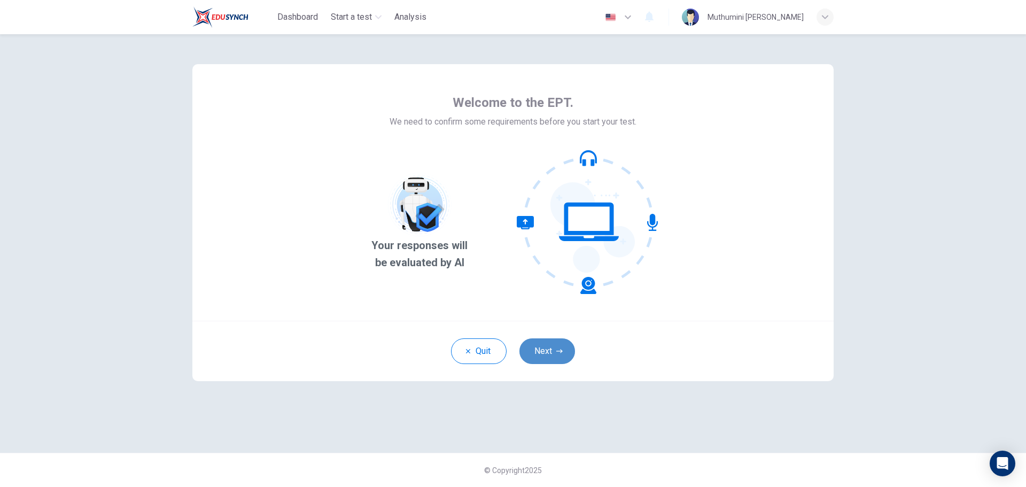
click at [551, 348] on button "Next" at bounding box center [547, 351] width 56 height 26
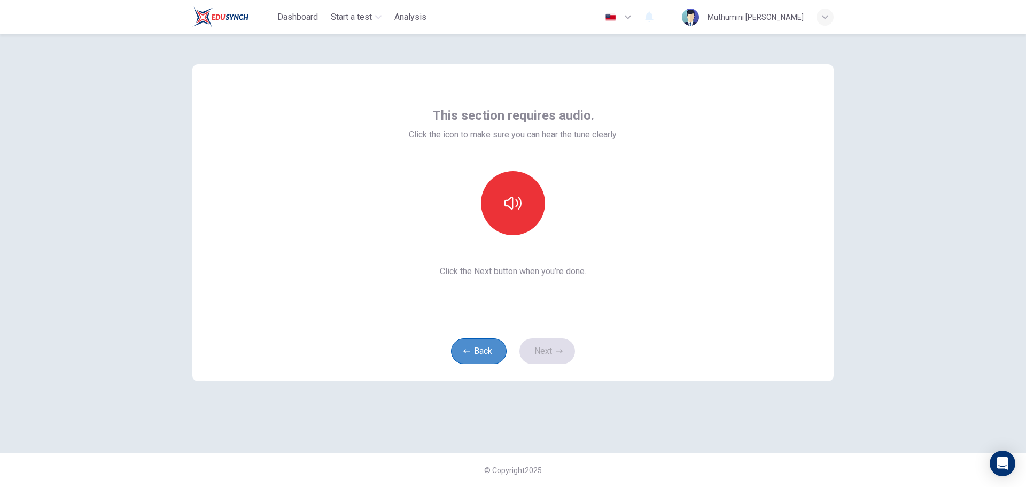
click at [462, 349] on button "Back" at bounding box center [479, 351] width 56 height 26
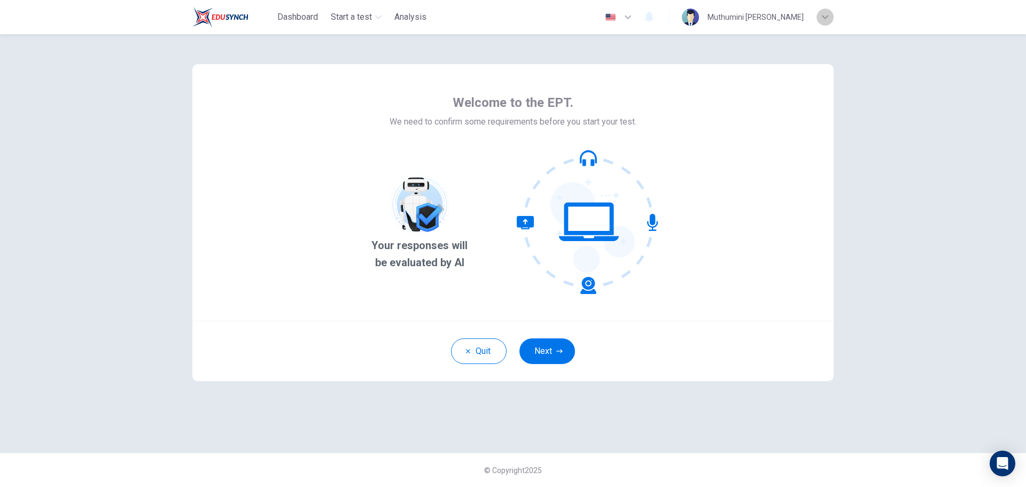
click at [821, 14] on div "button" at bounding box center [824, 17] width 17 height 17
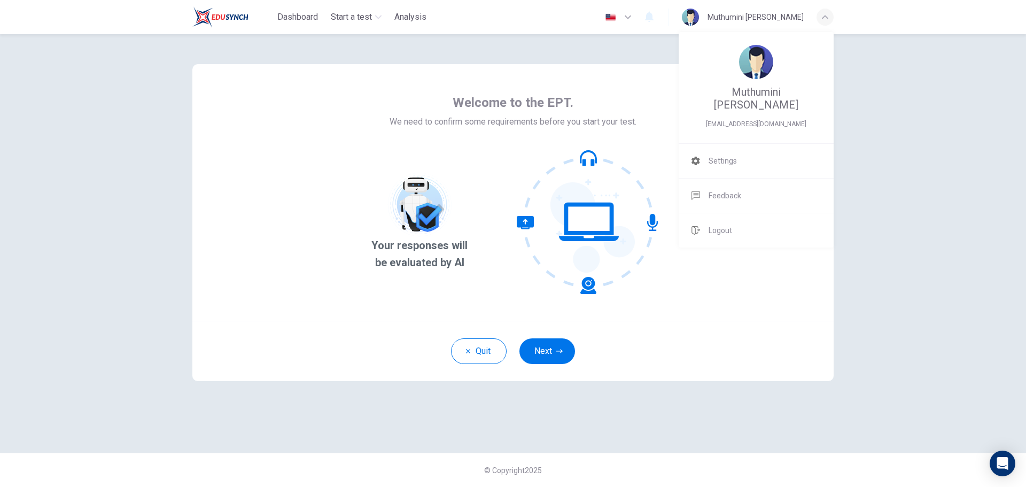
click at [883, 277] on div at bounding box center [513, 243] width 1026 height 487
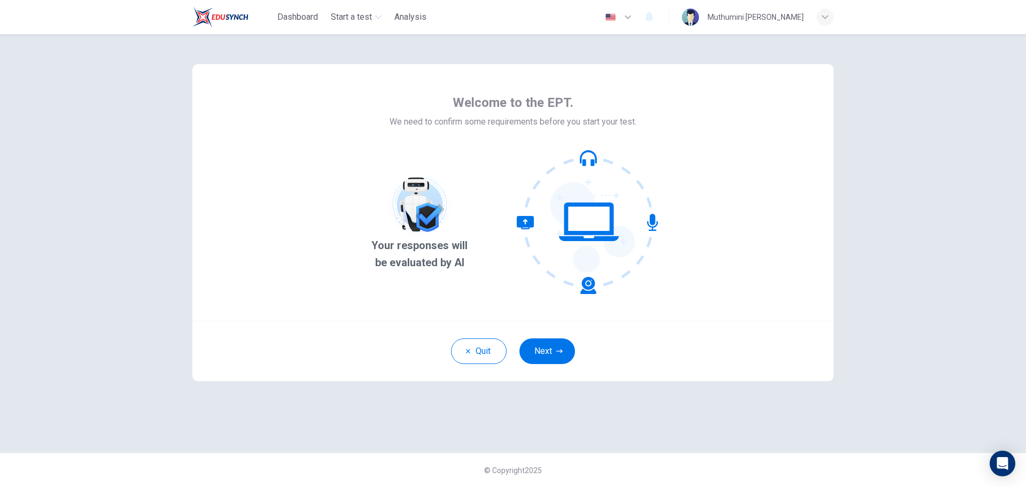
click at [825, 19] on icon "button" at bounding box center [825, 17] width 6 height 4
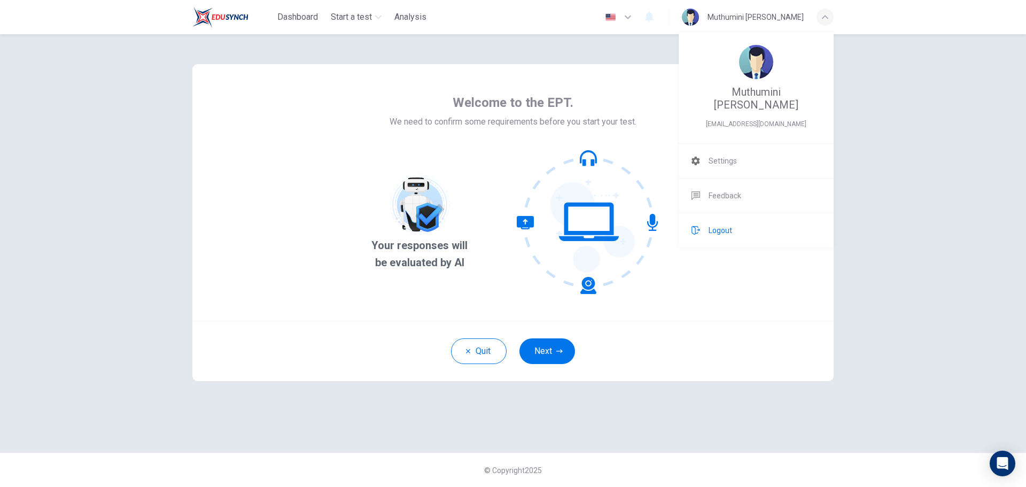
click at [758, 223] on li "Logout" at bounding box center [756, 230] width 155 height 34
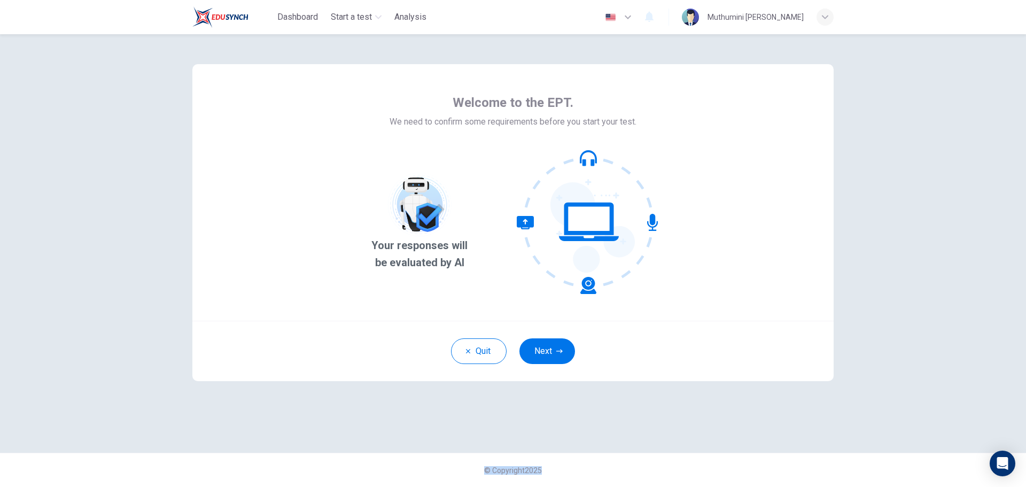
drag, startPoint x: 970, startPoint y: 326, endPoint x: 494, endPoint y: 265, distance: 479.9
click at [957, 324] on div "Welcome to the EPT. We need to confirm some requirements before you start your …" at bounding box center [513, 260] width 1026 height 453
drag, startPoint x: 559, startPoint y: 342, endPoint x: 549, endPoint y: 344, distance: 10.3
click at [559, 342] on button "Next" at bounding box center [547, 351] width 56 height 26
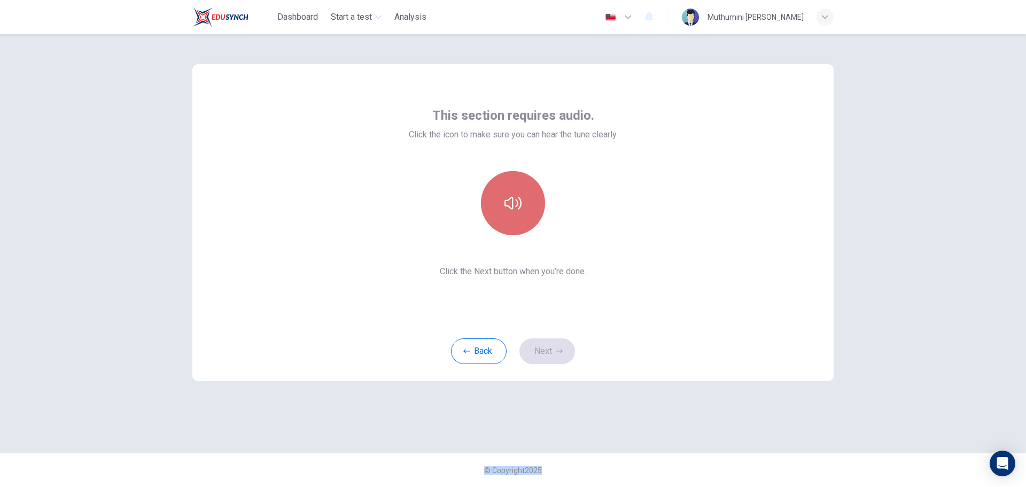
click at [506, 217] on button "button" at bounding box center [513, 203] width 64 height 64
click at [520, 212] on button "button" at bounding box center [513, 203] width 64 height 64
click at [563, 348] on button "Next" at bounding box center [547, 351] width 56 height 26
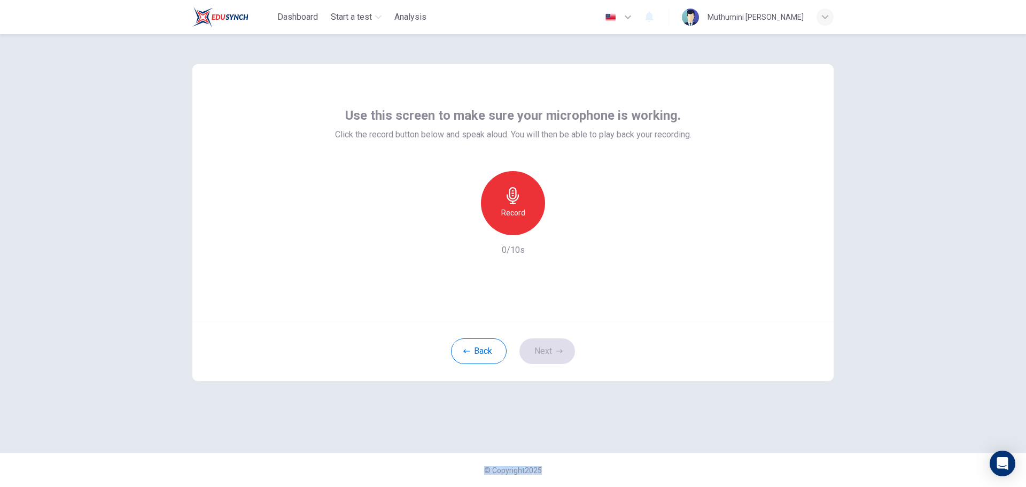
click at [528, 208] on div "Record" at bounding box center [513, 203] width 64 height 64
click at [513, 202] on icon "button" at bounding box center [512, 195] width 17 height 17
click at [552, 353] on button "Next" at bounding box center [547, 351] width 56 height 26
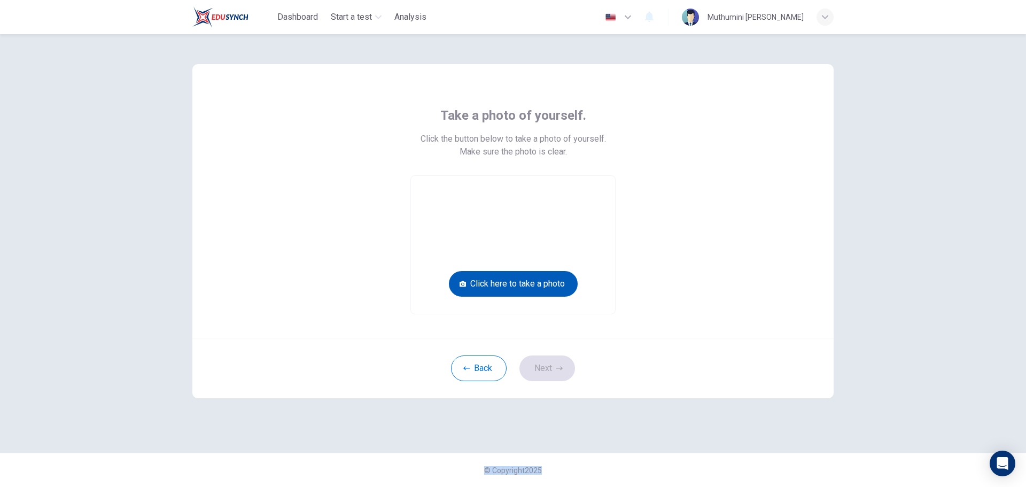
click at [572, 281] on button "Click here to take a photo" at bounding box center [513, 284] width 129 height 26
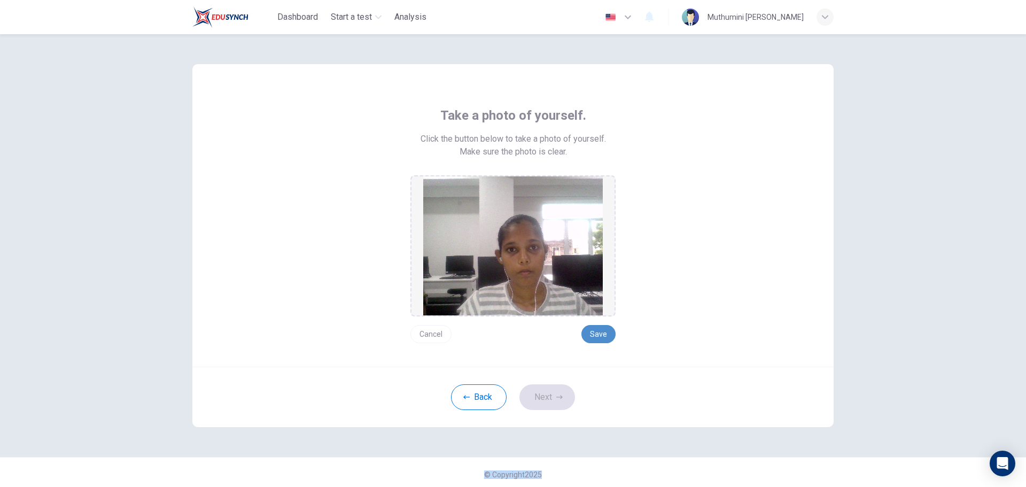
click at [605, 332] on button "Save" at bounding box center [598, 334] width 34 height 18
click at [546, 404] on button "Next" at bounding box center [547, 397] width 56 height 26
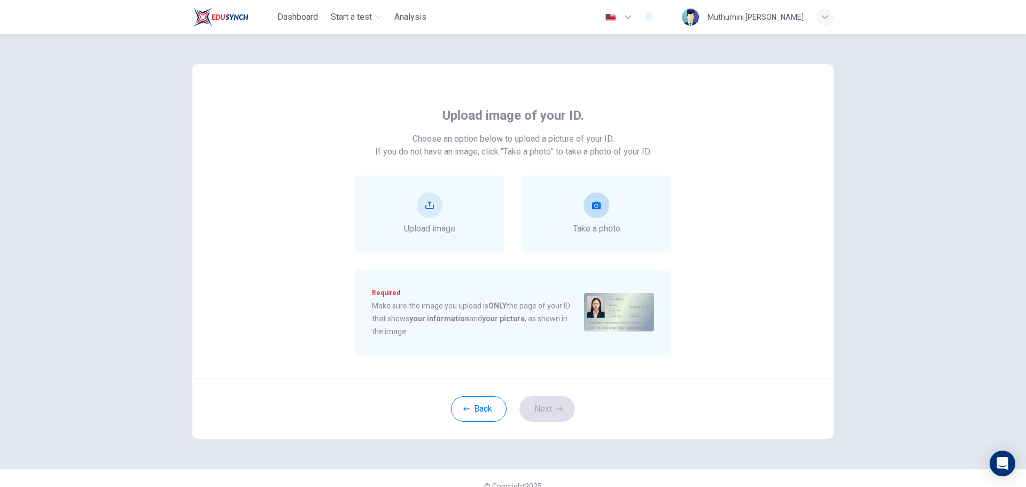
click at [612, 231] on span "Take a photo" at bounding box center [597, 228] width 48 height 13
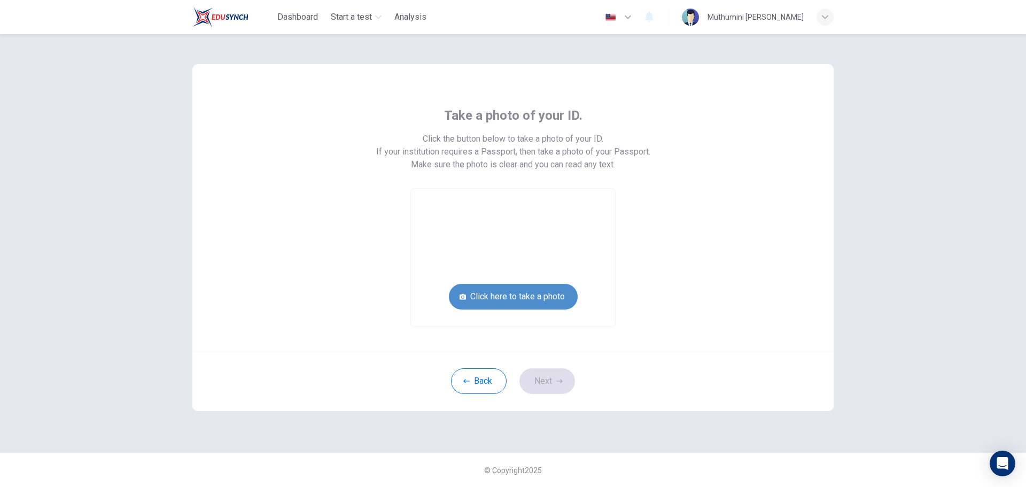
click at [542, 302] on button "Click here to take a photo" at bounding box center [513, 297] width 129 height 26
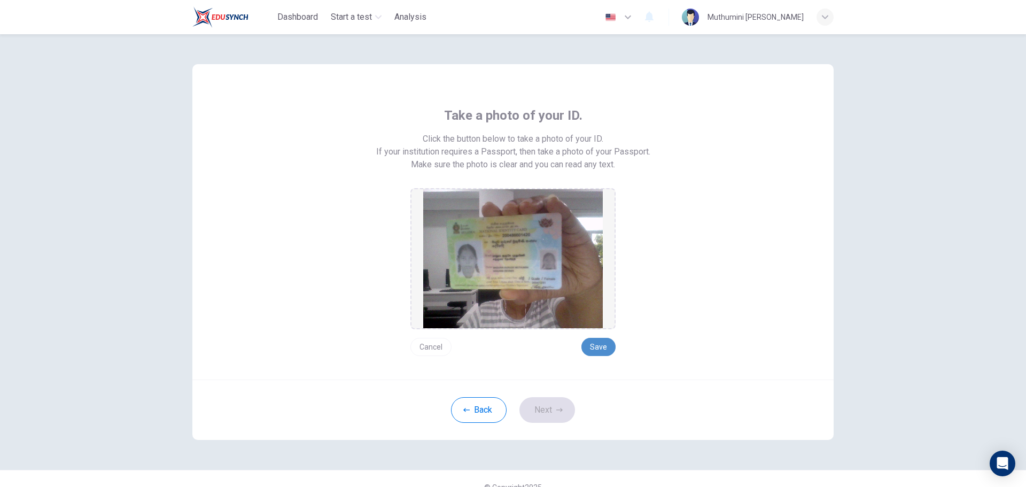
click at [601, 346] on button "Save" at bounding box center [598, 347] width 34 height 18
click at [550, 408] on button "Next" at bounding box center [547, 410] width 56 height 26
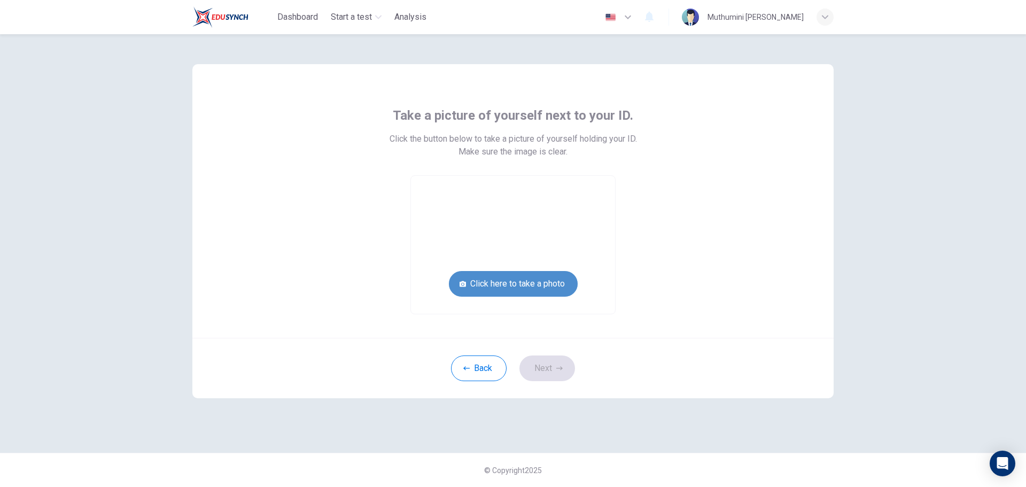
click at [574, 275] on button "Click here to take a photo" at bounding box center [513, 284] width 129 height 26
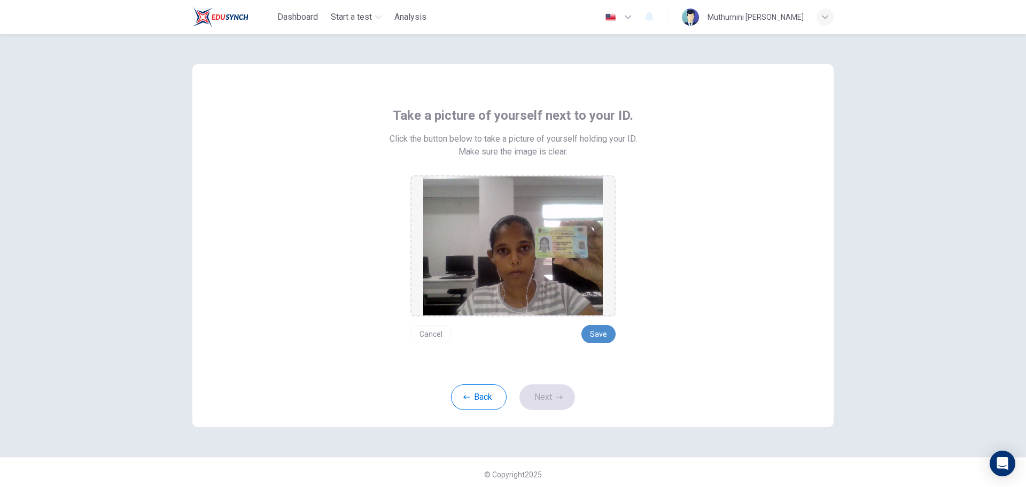
click at [598, 332] on button "Save" at bounding box center [598, 334] width 34 height 18
click at [557, 404] on button "Next" at bounding box center [547, 397] width 56 height 26
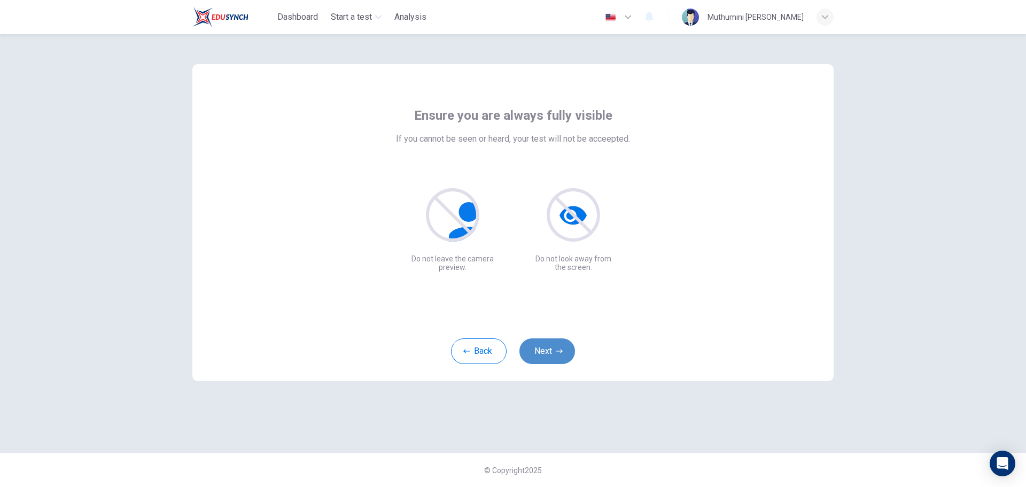
click at [562, 348] on icon "button" at bounding box center [559, 351] width 6 height 6
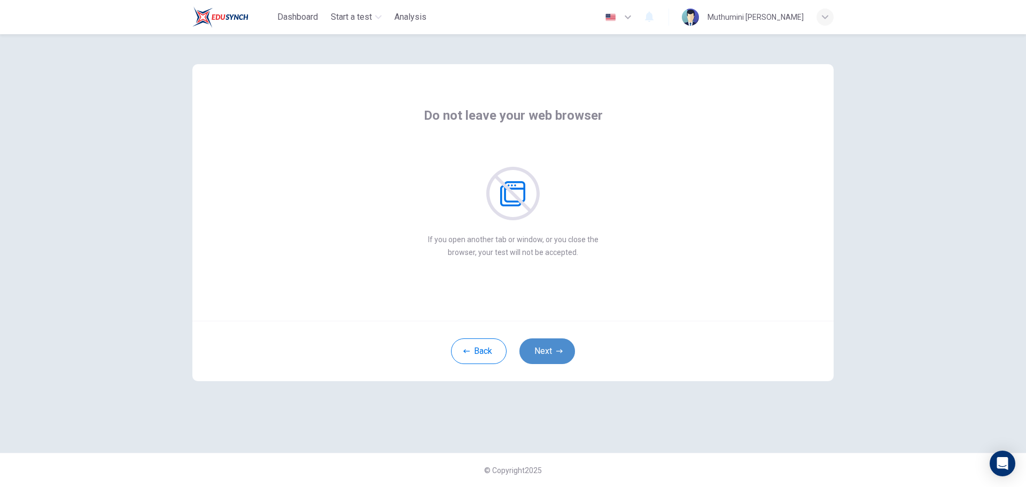
click at [562, 348] on icon "button" at bounding box center [559, 351] width 6 height 6
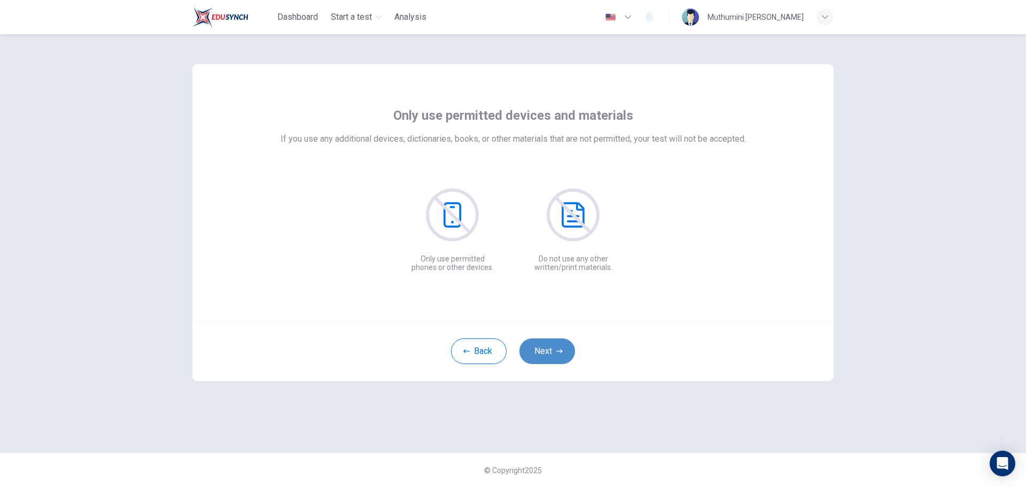
click at [562, 348] on icon "button" at bounding box center [559, 351] width 6 height 6
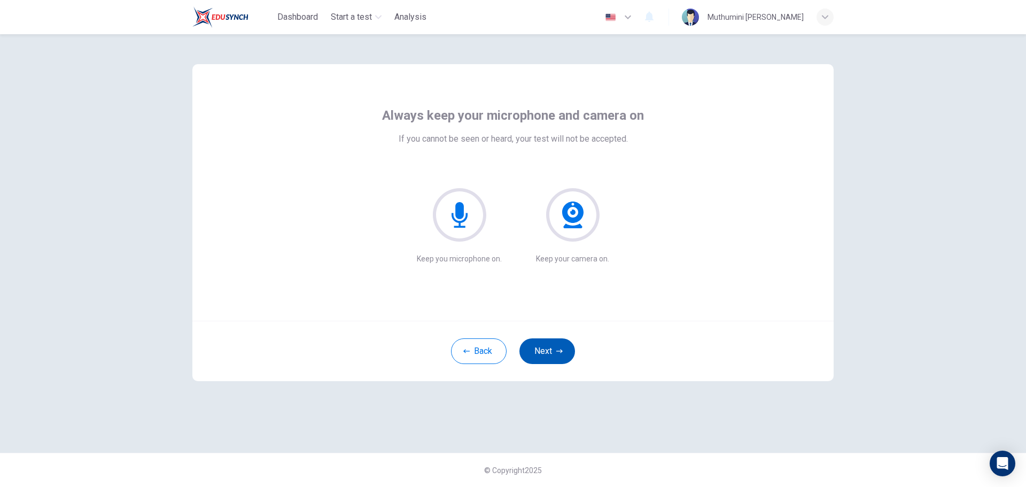
click at [562, 348] on icon "button" at bounding box center [559, 351] width 6 height 6
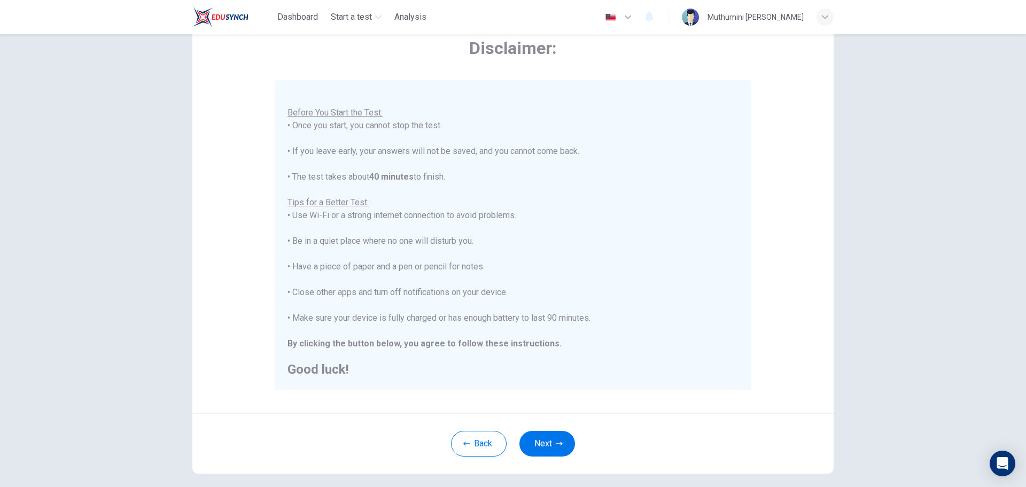
scroll to position [63, 0]
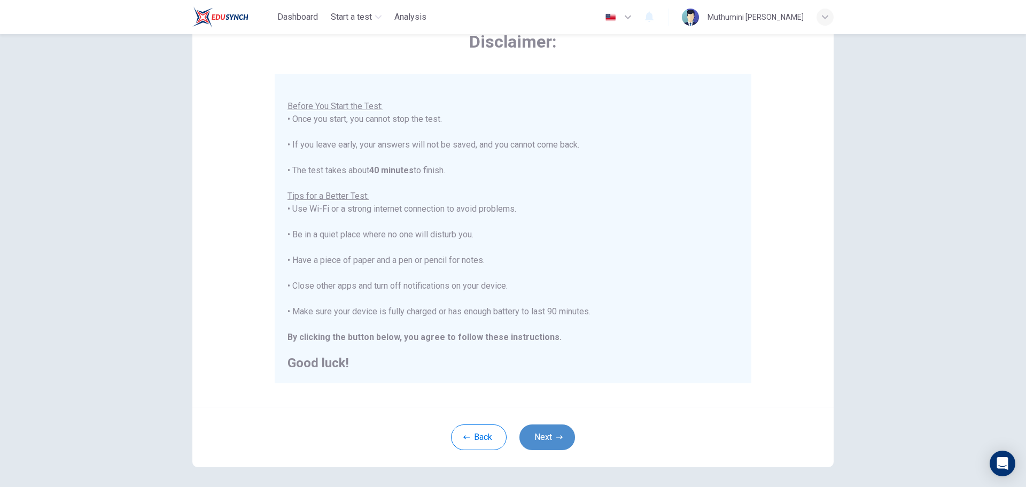
click at [560, 434] on button "Next" at bounding box center [547, 437] width 56 height 26
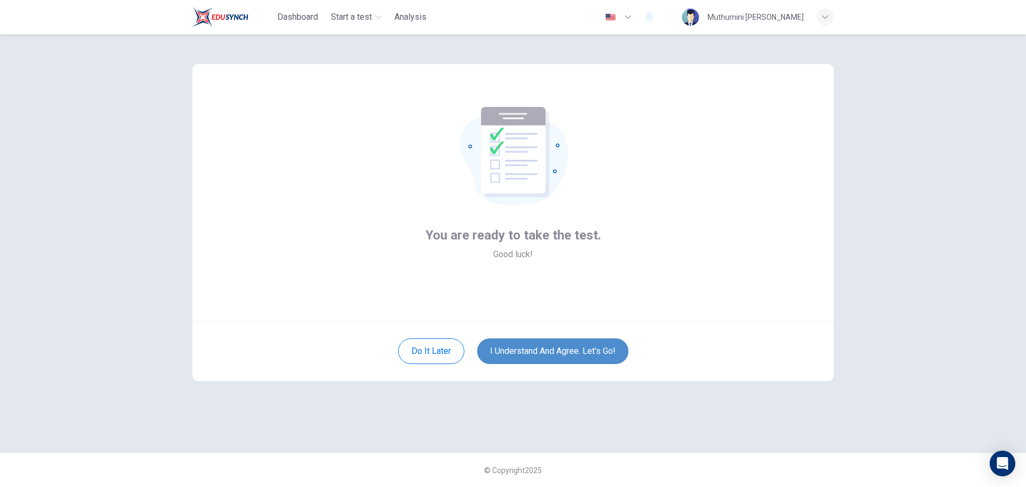
click at [572, 349] on button "I understand and agree. Let’s go!" at bounding box center [552, 351] width 151 height 26
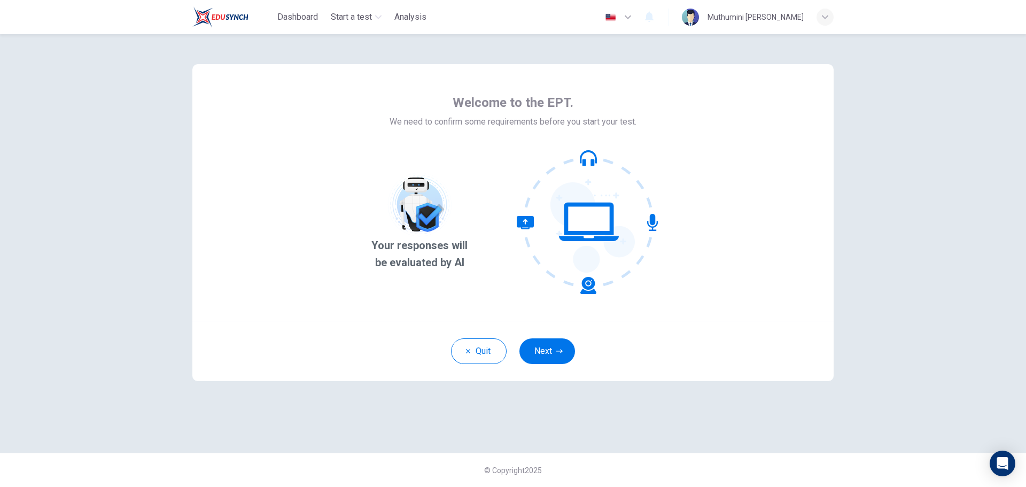
click at [391, 294] on div "Welcome to the EPT. We need to confirm some requirements before you start your …" at bounding box center [512, 192] width 641 height 256
click at [554, 355] on button "Next" at bounding box center [547, 351] width 56 height 26
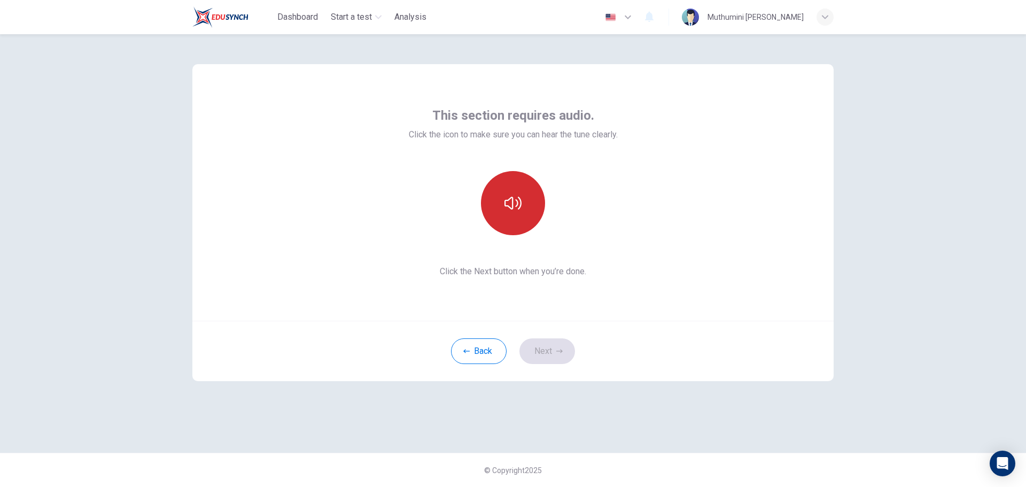
click at [507, 221] on button "button" at bounding box center [513, 203] width 64 height 64
click at [552, 346] on button "Next" at bounding box center [547, 351] width 56 height 26
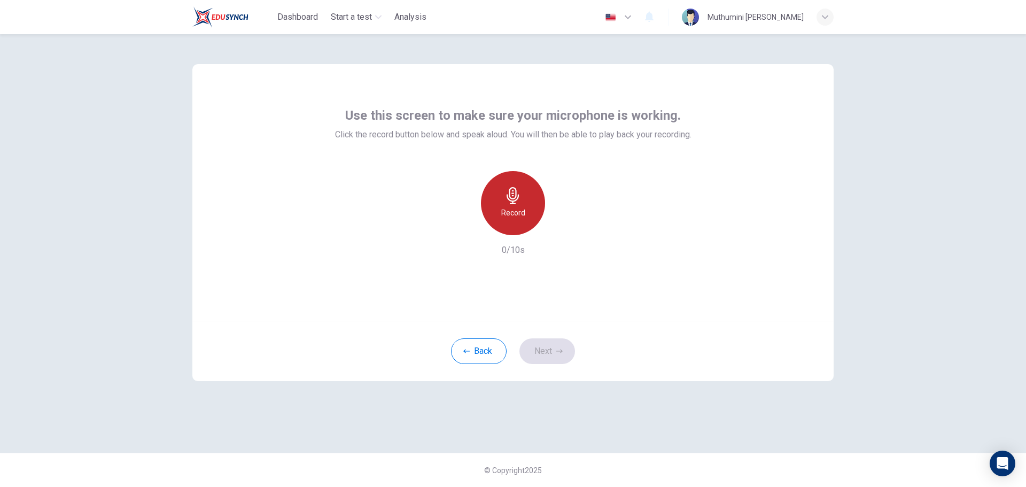
click at [535, 208] on div "Record" at bounding box center [513, 203] width 64 height 64
click at [529, 209] on div "Stop" at bounding box center [513, 203] width 64 height 64
click at [558, 348] on icon "button" at bounding box center [559, 351] width 6 height 6
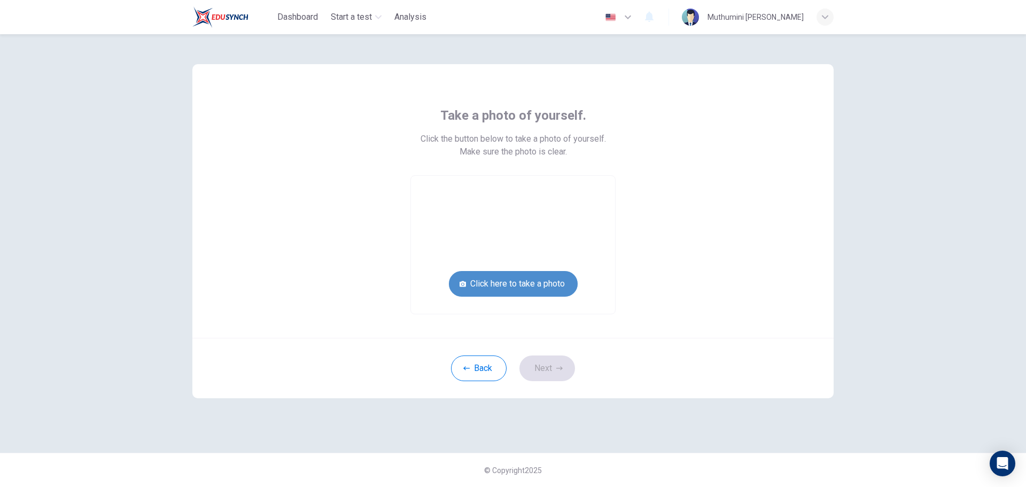
click at [555, 283] on button "Click here to take a photo" at bounding box center [513, 284] width 129 height 26
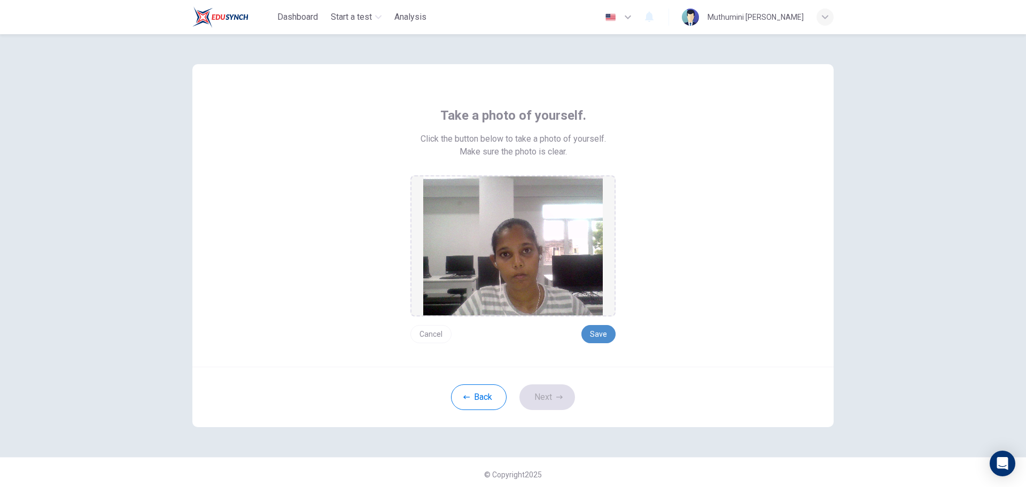
click at [594, 334] on button "Save" at bounding box center [598, 334] width 34 height 18
click at [543, 396] on button "Next" at bounding box center [547, 397] width 56 height 26
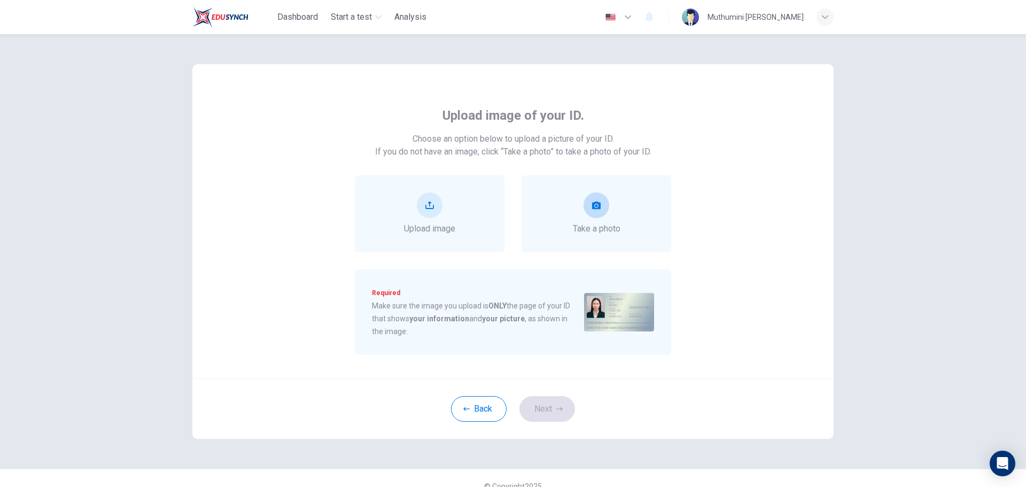
click at [608, 239] on div "Take a photo" at bounding box center [596, 213] width 150 height 77
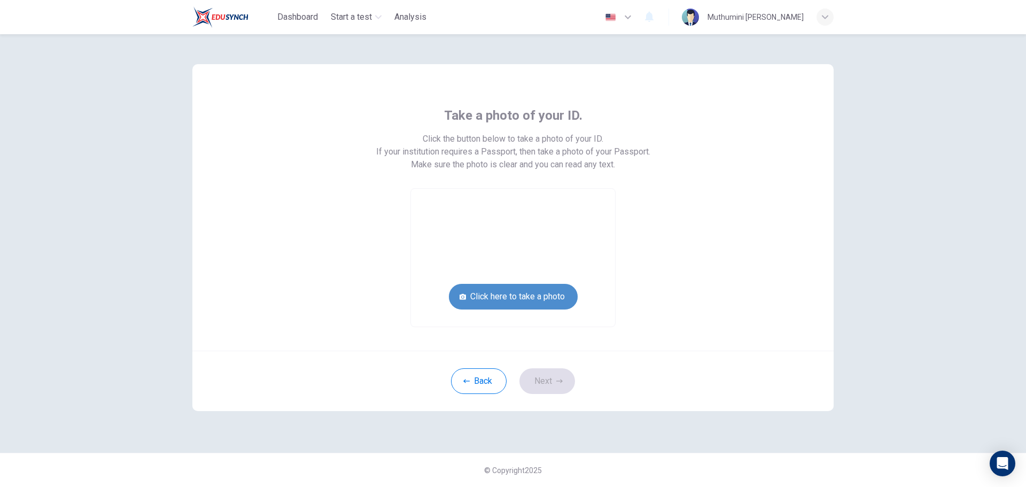
click at [542, 291] on button "Click here to take a photo" at bounding box center [513, 297] width 129 height 26
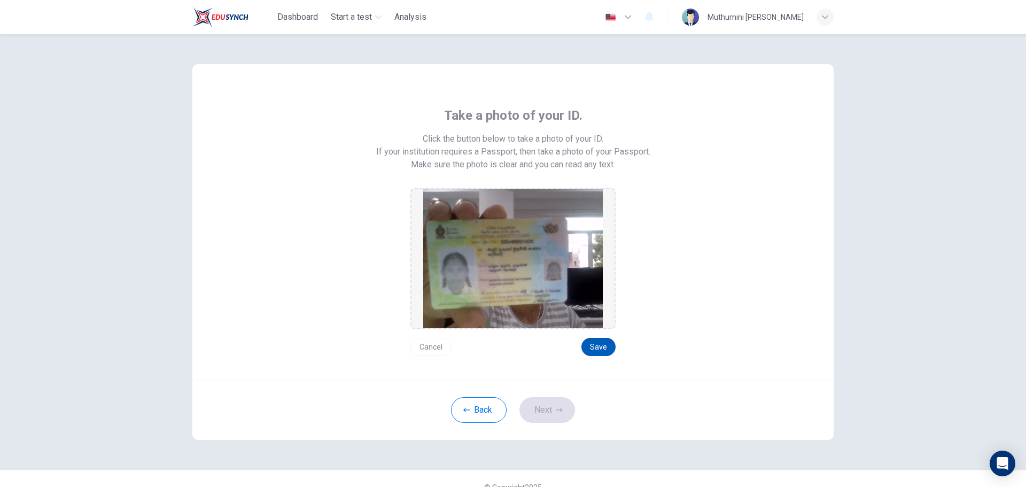
click at [593, 348] on button "Save" at bounding box center [598, 347] width 34 height 18
click at [554, 402] on button "Next" at bounding box center [547, 410] width 56 height 26
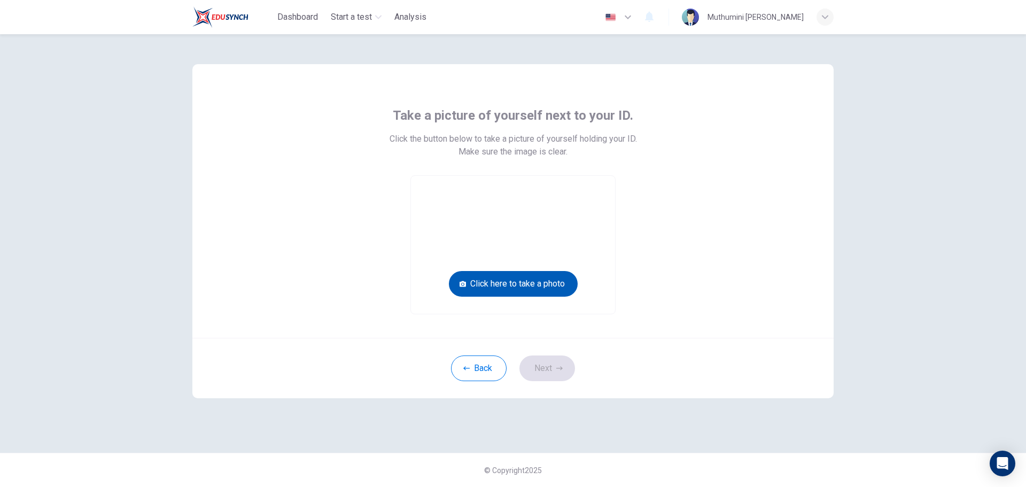
click at [554, 277] on button "Click here to take a photo" at bounding box center [513, 284] width 129 height 26
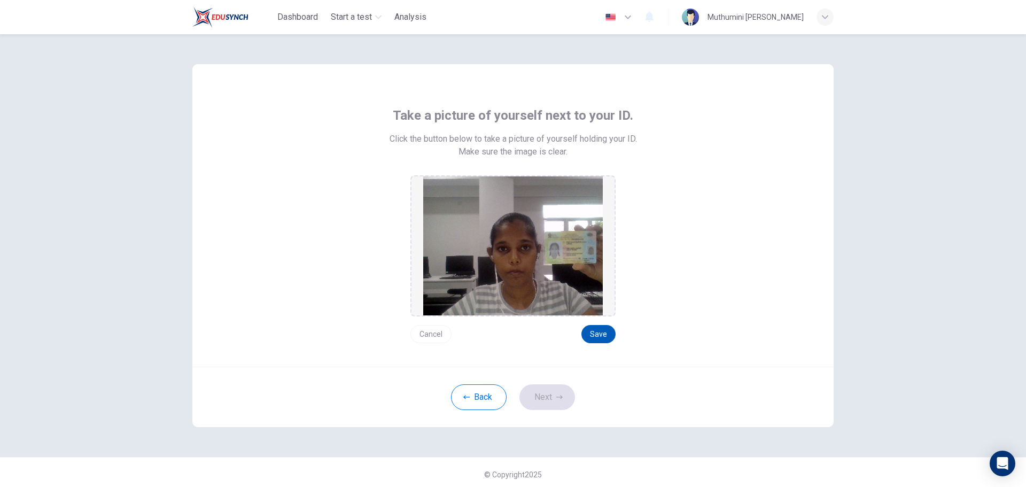
click at [588, 339] on button "Save" at bounding box center [598, 334] width 34 height 18
click at [557, 389] on button "Next" at bounding box center [547, 397] width 56 height 26
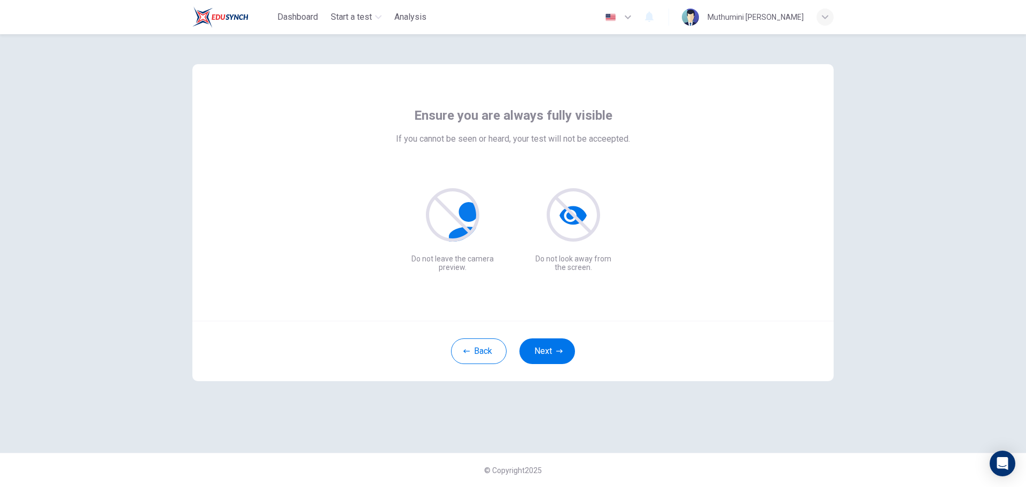
click at [559, 332] on div "Back Next" at bounding box center [512, 351] width 641 height 60
click at [552, 347] on button "Next" at bounding box center [547, 351] width 56 height 26
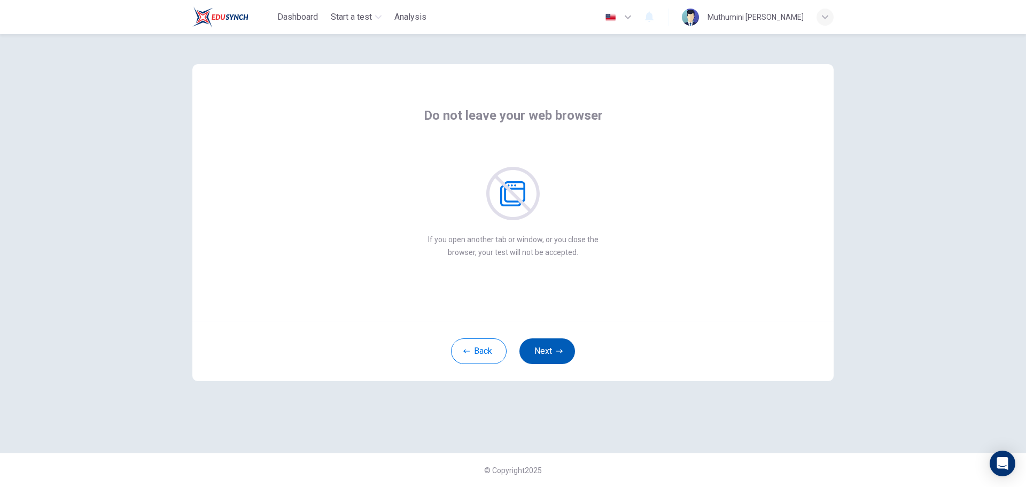
click at [552, 347] on button "Next" at bounding box center [547, 351] width 56 height 26
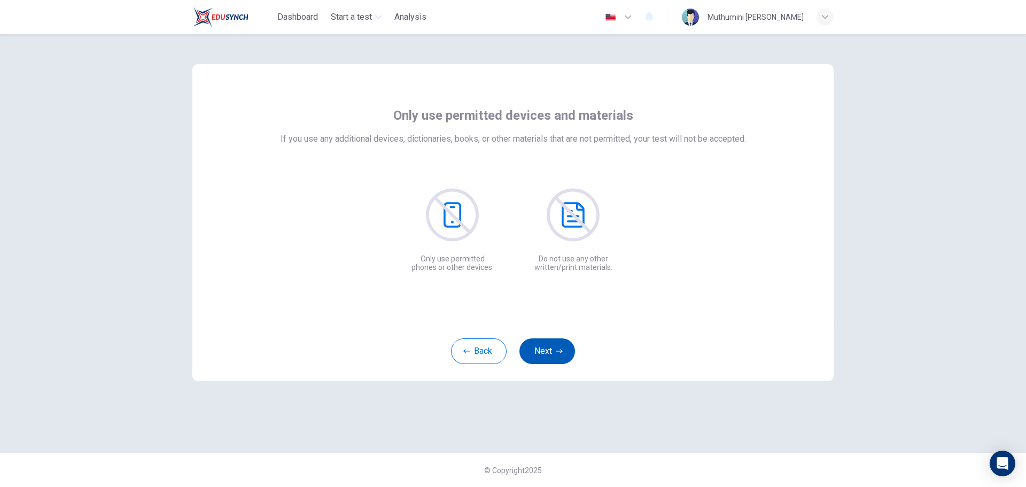
click at [552, 347] on button "Next" at bounding box center [547, 351] width 56 height 26
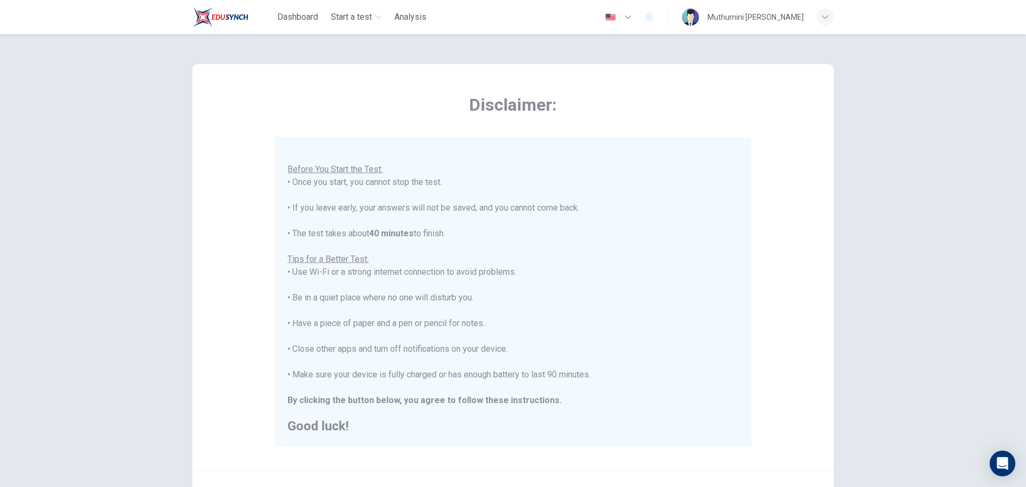
scroll to position [107, 0]
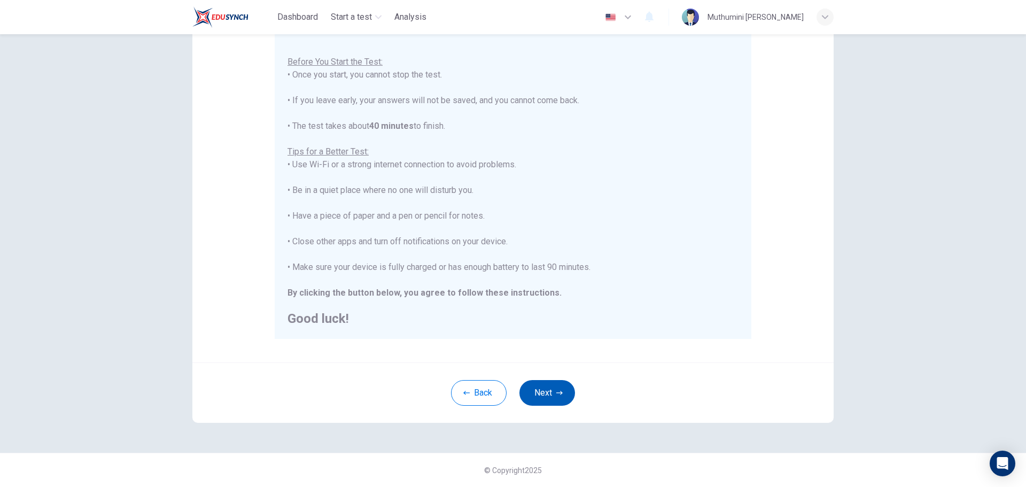
click at [559, 384] on button "Next" at bounding box center [547, 393] width 56 height 26
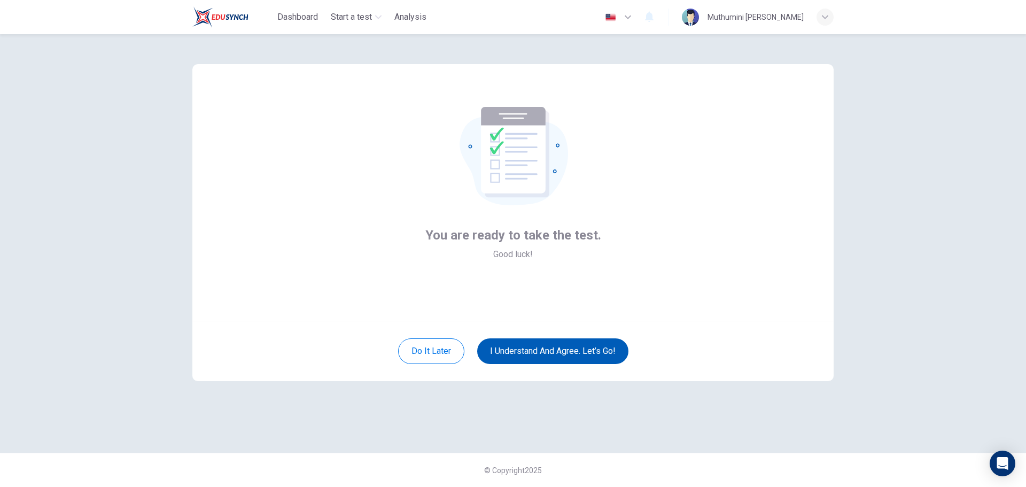
scroll to position [0, 0]
click at [550, 350] on button "I understand and agree. Let’s go!" at bounding box center [552, 351] width 151 height 26
